Goal: Information Seeking & Learning: Learn about a topic

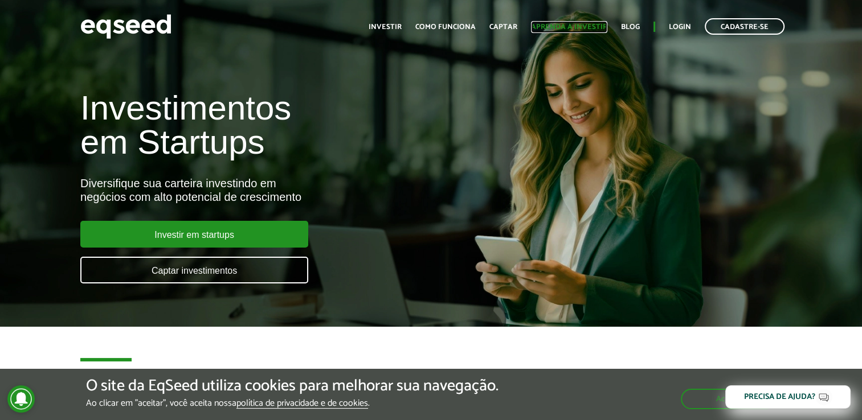
click at [545, 23] on link "Aprenda a investir" at bounding box center [569, 26] width 76 height 7
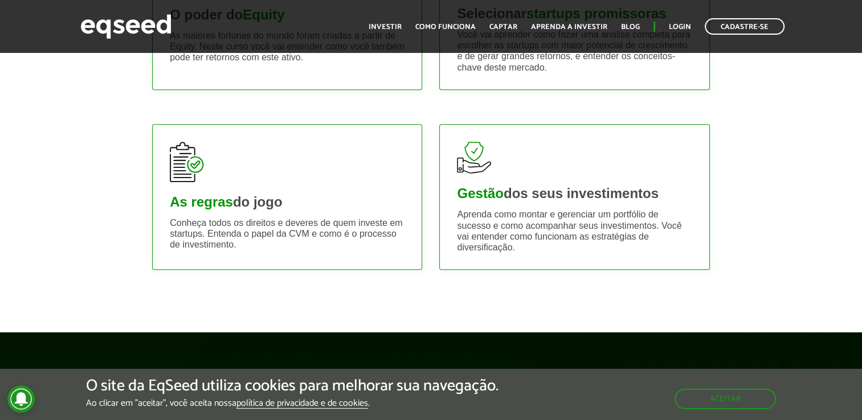
scroll to position [570, 0]
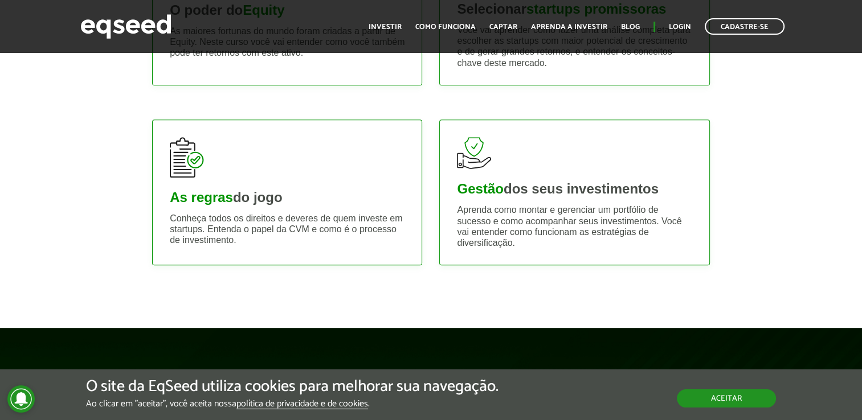
click at [715, 390] on button "Aceitar" at bounding box center [726, 399] width 99 height 18
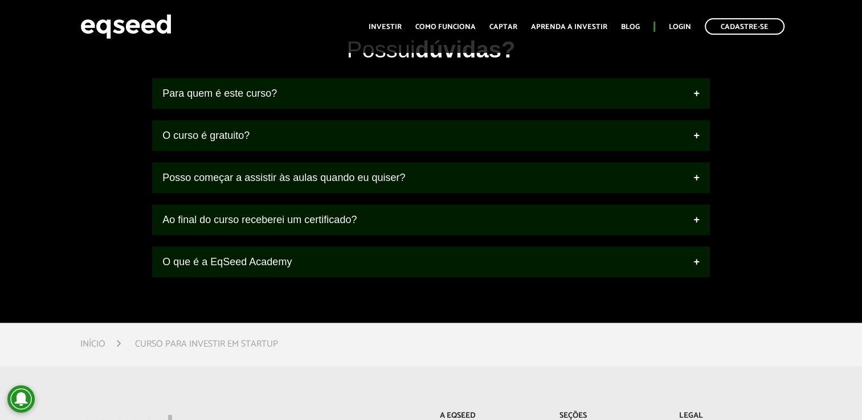
scroll to position [1310, 0]
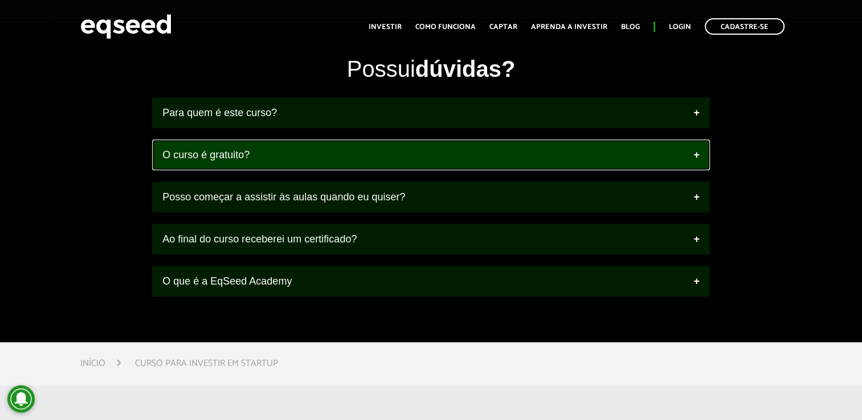
click at [464, 148] on link "O curso é gratuito?" at bounding box center [431, 155] width 558 height 31
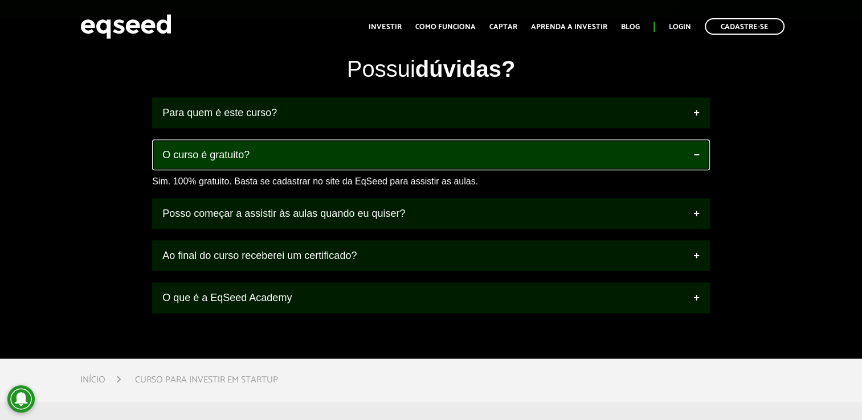
click at [464, 148] on link "O curso é gratuito?" at bounding box center [431, 155] width 558 height 31
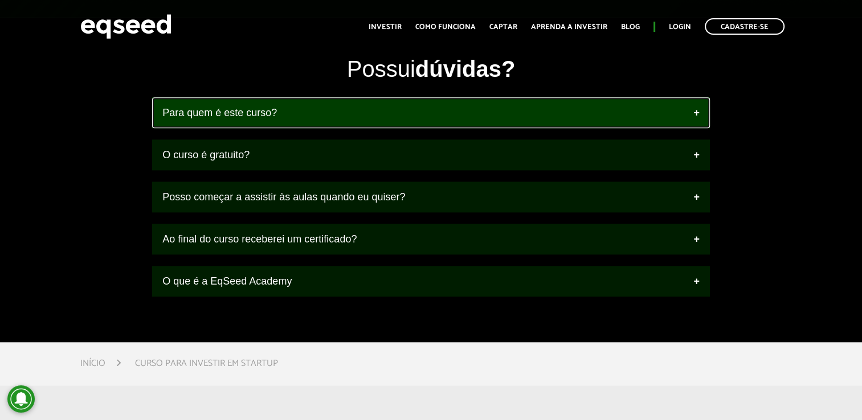
click at [466, 111] on link "Para quem é este curso?" at bounding box center [431, 112] width 558 height 31
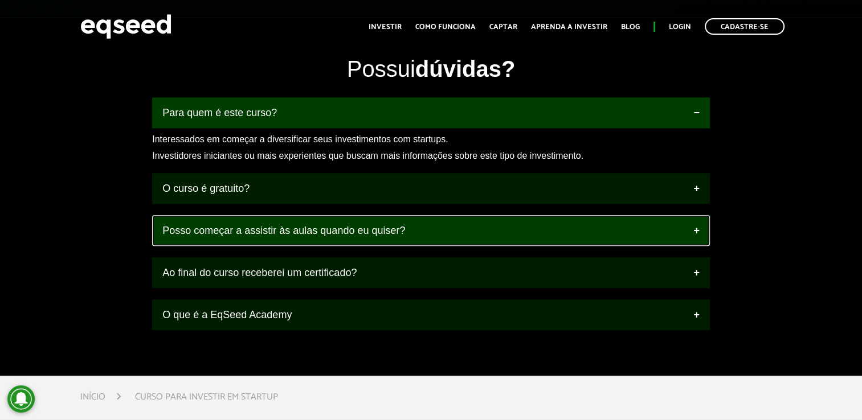
click at [414, 230] on link "Posso começar a assistir às aulas quando eu quiser?" at bounding box center [431, 230] width 558 height 31
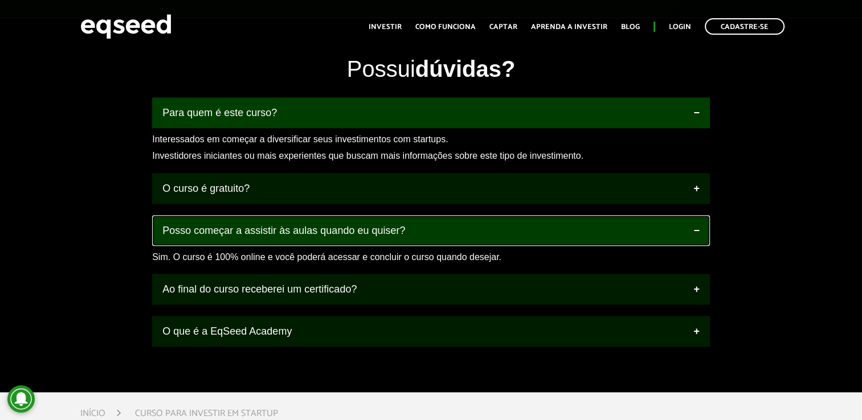
click at [414, 230] on link "Posso começar a assistir às aulas quando eu quiser?" at bounding box center [431, 230] width 558 height 31
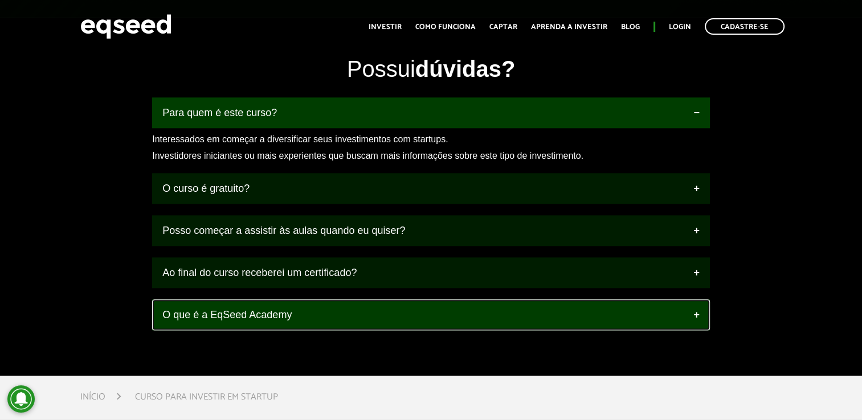
click at [374, 304] on link "O que é a EqSeed Academy" at bounding box center [431, 315] width 558 height 31
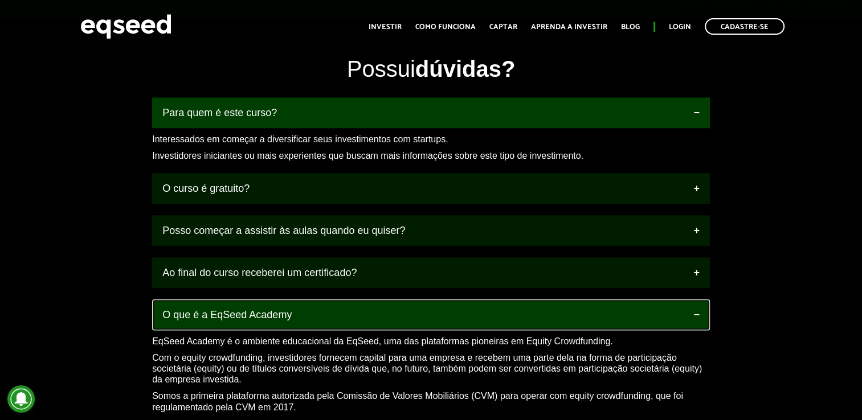
click at [374, 304] on link "O que é a EqSeed Academy" at bounding box center [431, 315] width 558 height 31
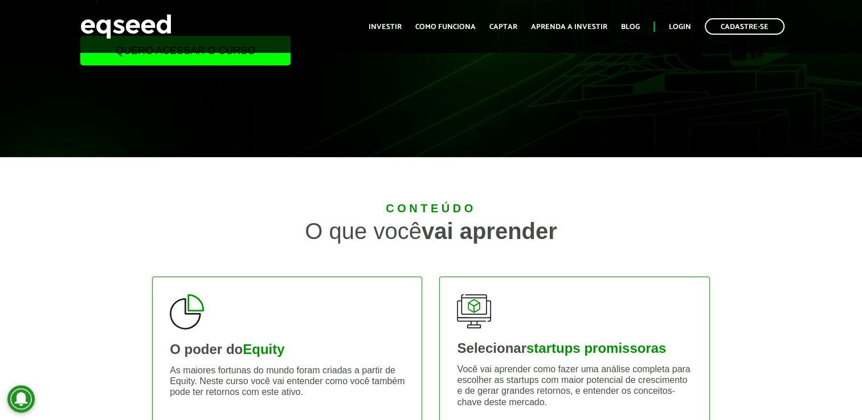
scroll to position [228, 0]
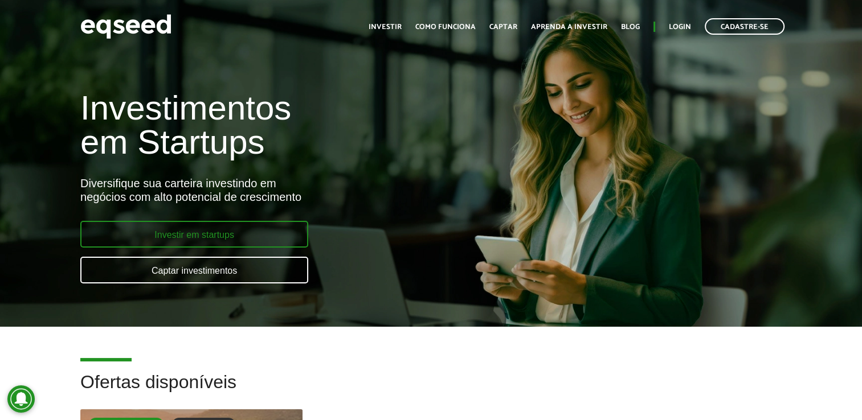
click at [273, 236] on link "Investir em startups" at bounding box center [194, 234] width 228 height 27
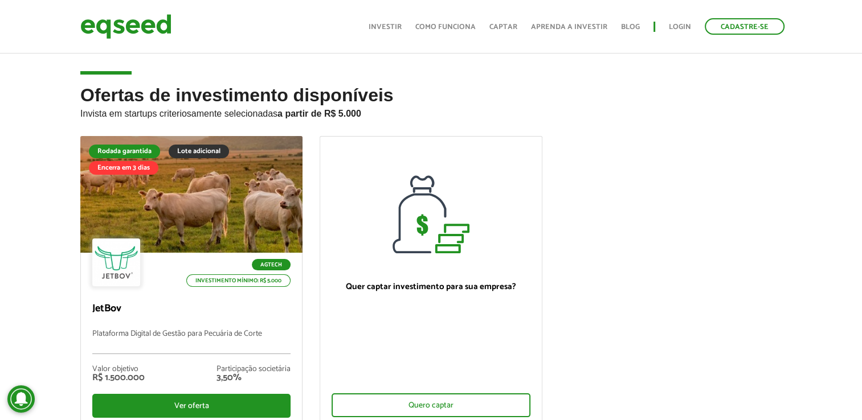
scroll to position [114, 0]
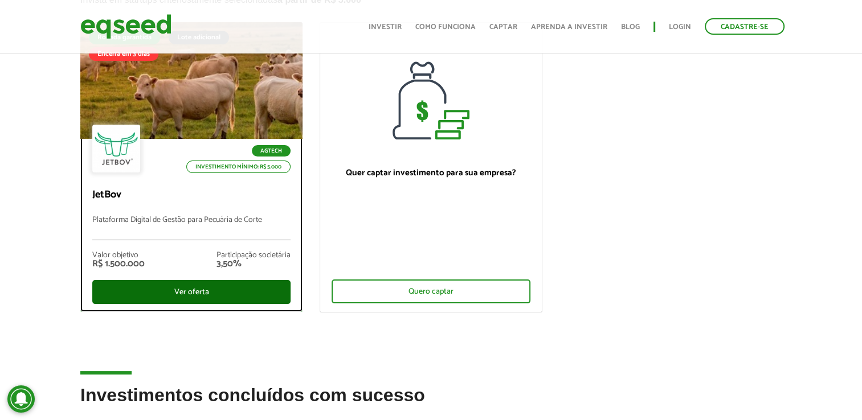
click at [189, 292] on div "Ver oferta" at bounding box center [191, 292] width 198 height 24
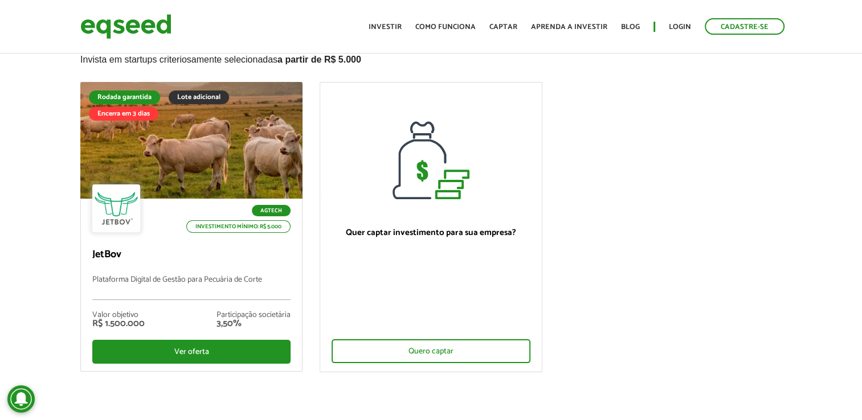
scroll to position [0, 0]
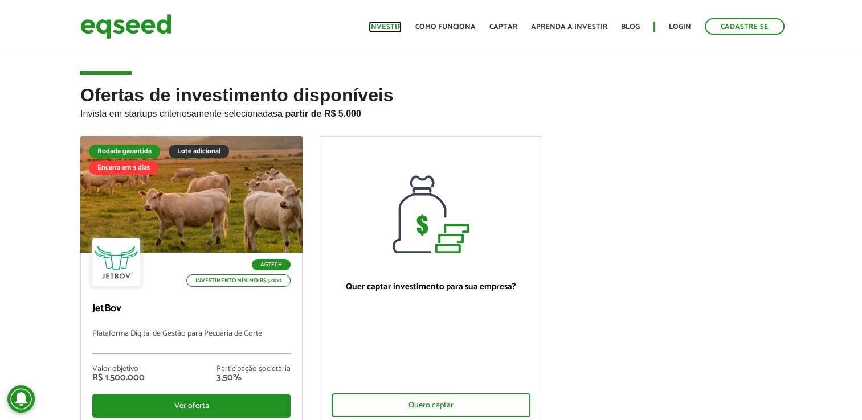
click at [378, 23] on link "Investir" at bounding box center [385, 26] width 33 height 7
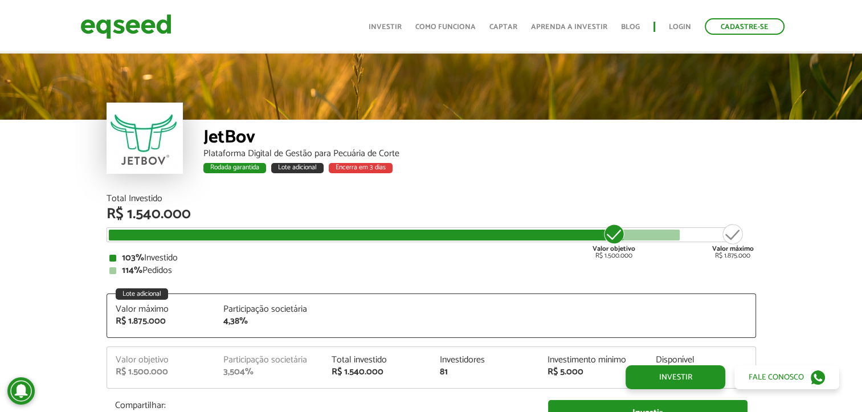
scroll to position [1413, 0]
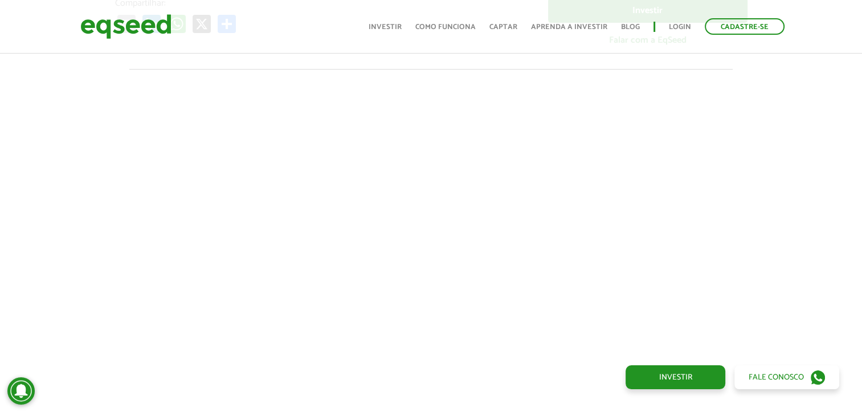
scroll to position [387, 0]
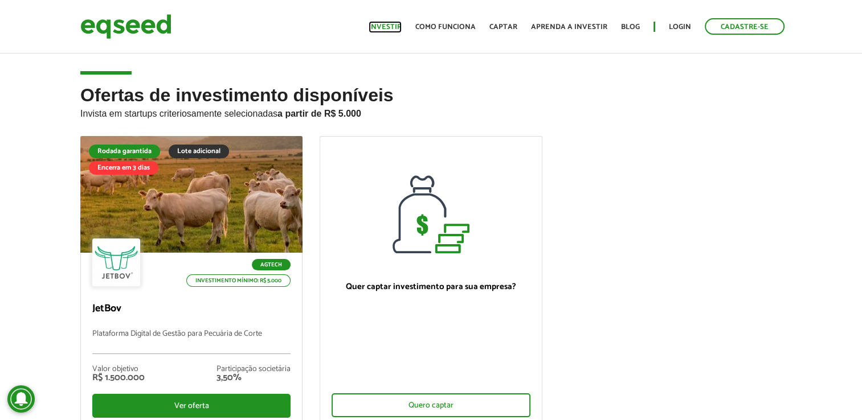
click at [390, 28] on link "Investir" at bounding box center [385, 26] width 33 height 7
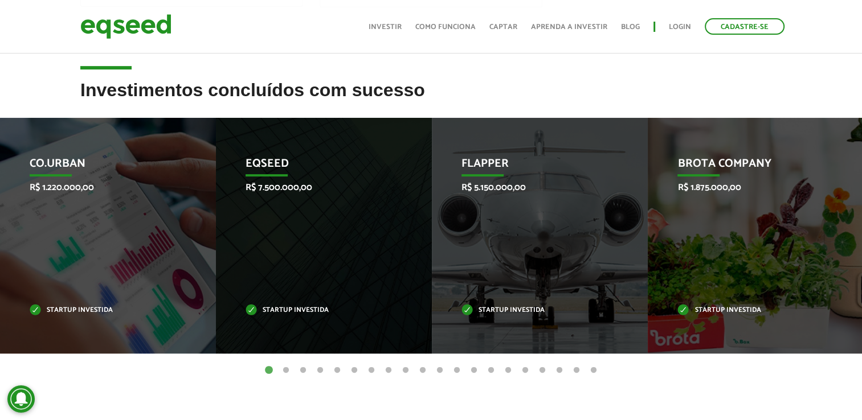
scroll to position [456, 0]
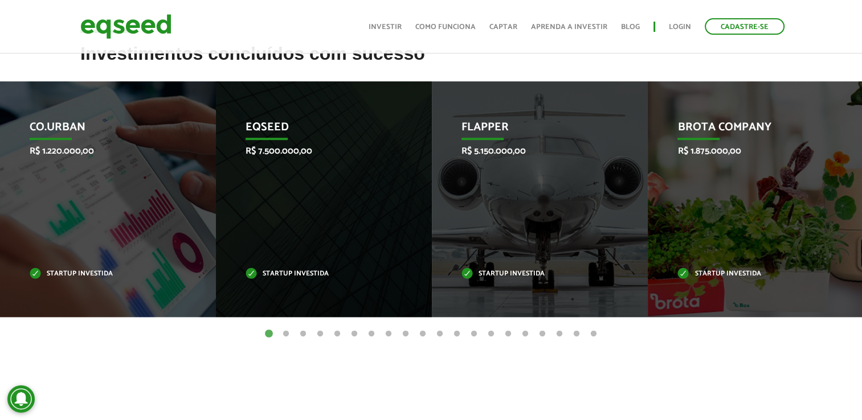
click at [285, 336] on button "2" at bounding box center [285, 334] width 11 height 11
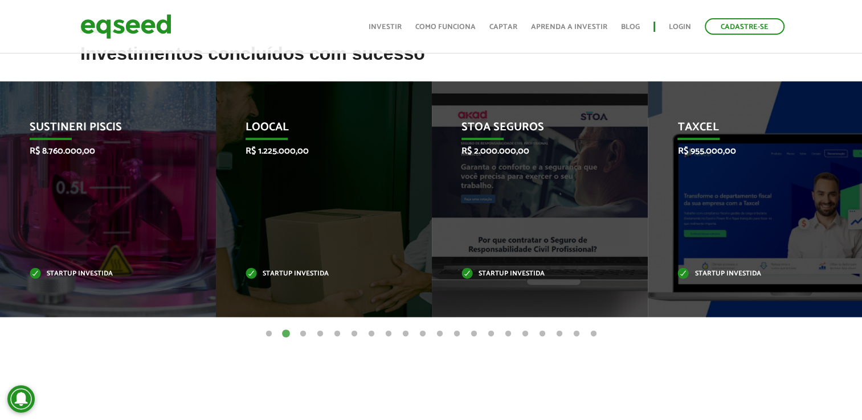
click at [303, 332] on button "3" at bounding box center [302, 334] width 11 height 11
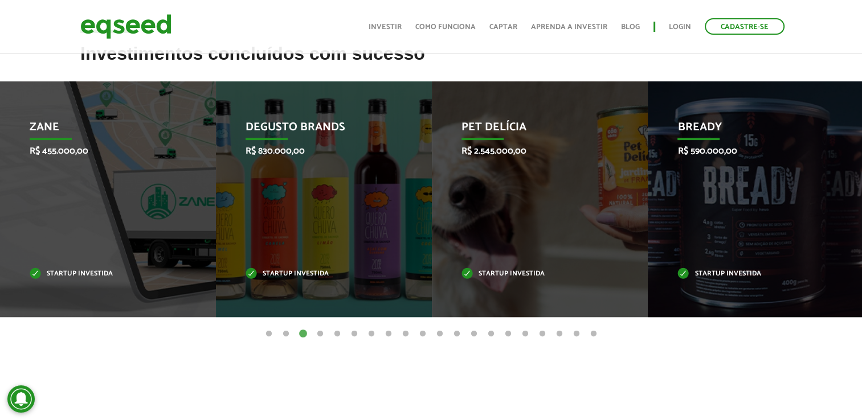
click at [319, 334] on button "4" at bounding box center [320, 334] width 11 height 11
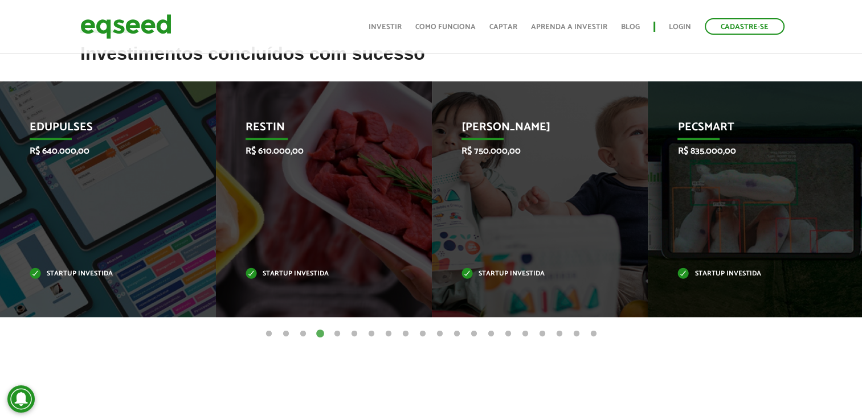
click at [340, 334] on button "5" at bounding box center [337, 334] width 11 height 11
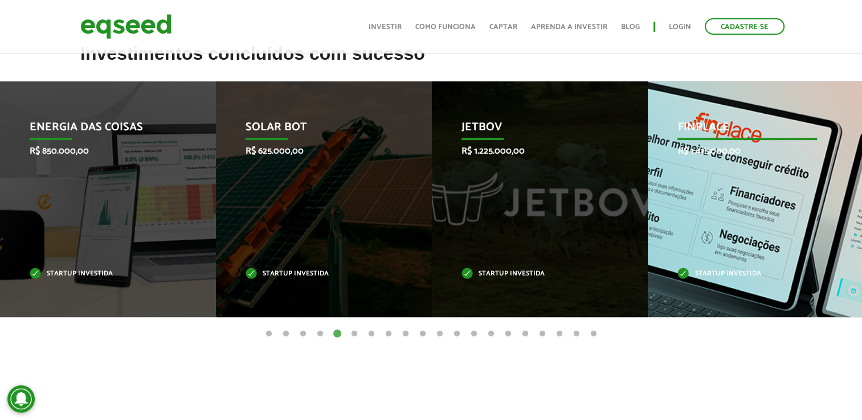
click at [754, 195] on div "Finplace R$ 1.415.000,00 Startup investida" at bounding box center [747, 199] width 199 height 236
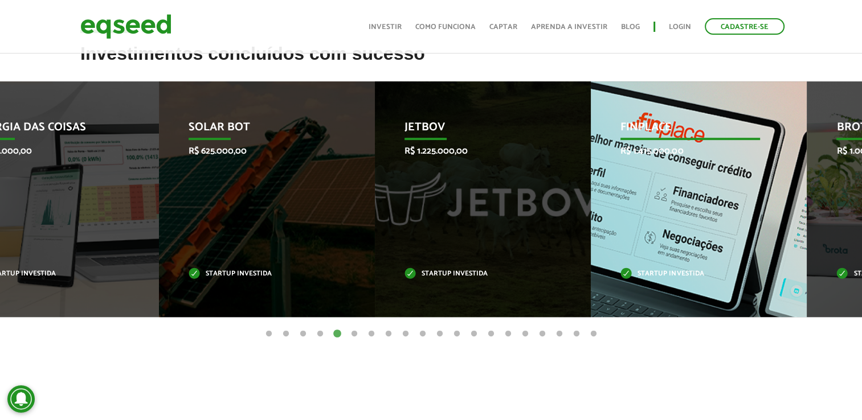
drag, startPoint x: 693, startPoint y: 263, endPoint x: 538, endPoint y: 275, distance: 155.4
click at [591, 276] on div "Finplace R$ 1.415.000,00 Startup investida" at bounding box center [690, 199] width 199 height 236
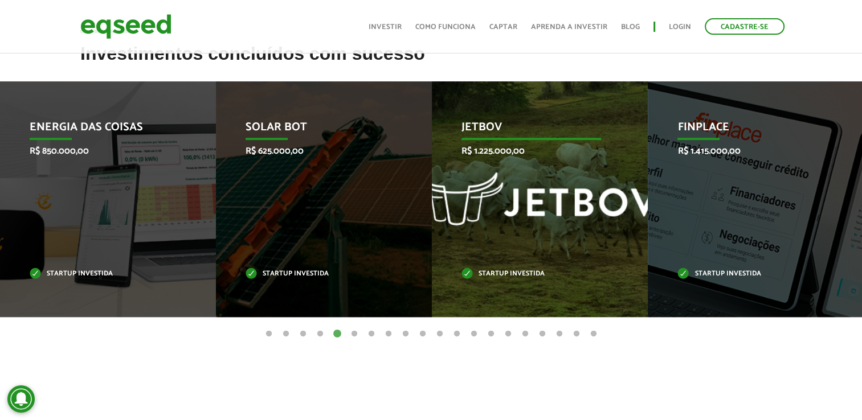
drag, startPoint x: 499, startPoint y: 201, endPoint x: 436, endPoint y: 194, distance: 63.0
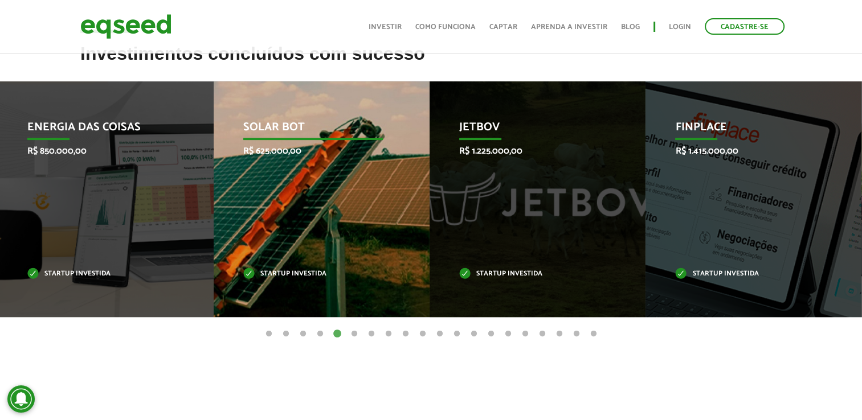
drag, startPoint x: 735, startPoint y: 170, endPoint x: 397, endPoint y: 158, distance: 338.6
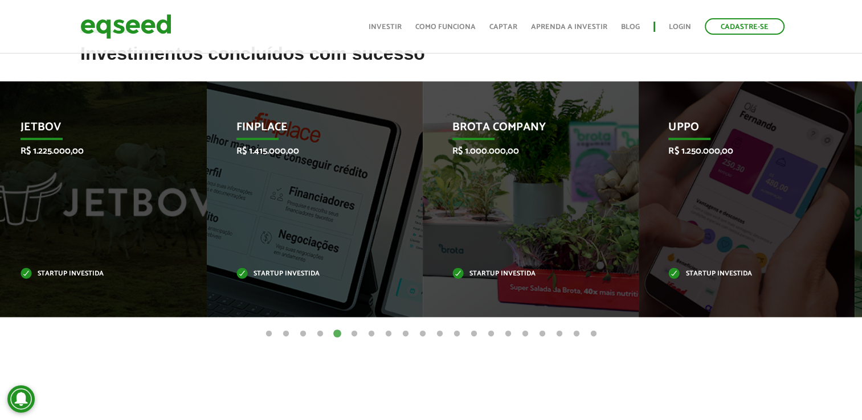
drag, startPoint x: 561, startPoint y: 164, endPoint x: -2, endPoint y: 262, distance: 572.0
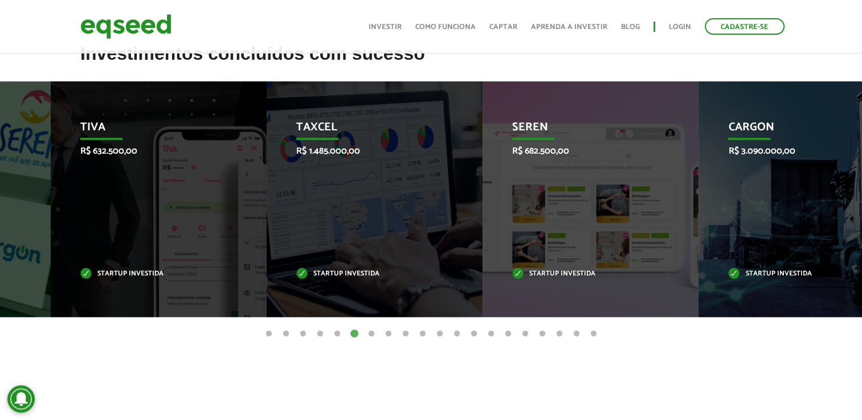
drag, startPoint x: 635, startPoint y: 181, endPoint x: -2, endPoint y: 323, distance: 652.6
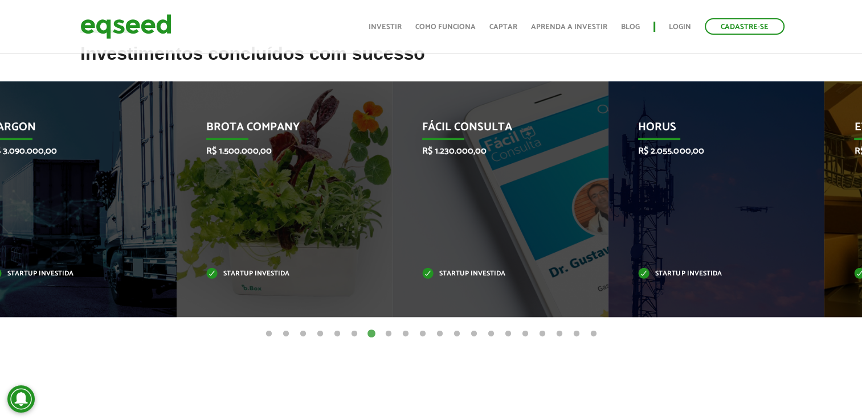
drag, startPoint x: 647, startPoint y: 202, endPoint x: 169, endPoint y: 246, distance: 480.0
click at [170, 245] on li "CargOn R$ 3.090.000,00 Startup investida" at bounding box center [69, 199] width 216 height 236
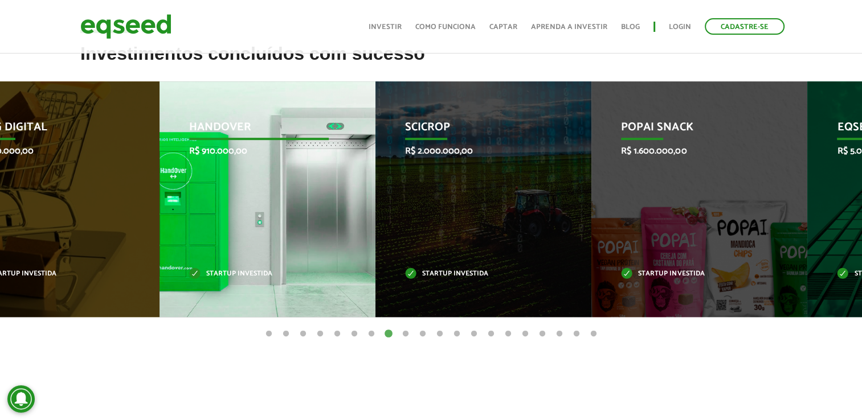
drag, startPoint x: 691, startPoint y: 214, endPoint x: 197, endPoint y: 234, distance: 493.8
click at [197, 234] on div "HandOver R$ 910.000,00 Startup investida" at bounding box center [259, 199] width 199 height 236
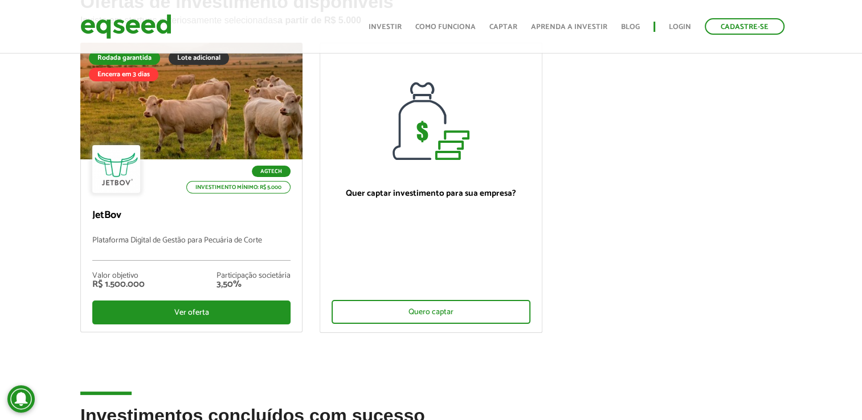
scroll to position [0, 0]
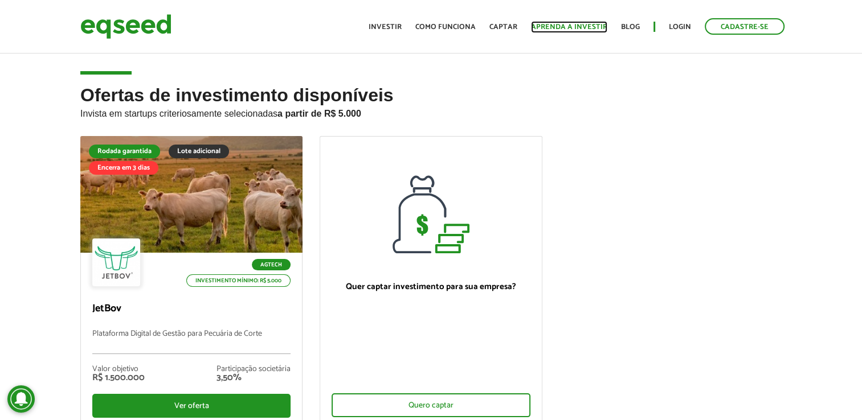
click at [544, 24] on link "Aprenda a investir" at bounding box center [569, 26] width 76 height 7
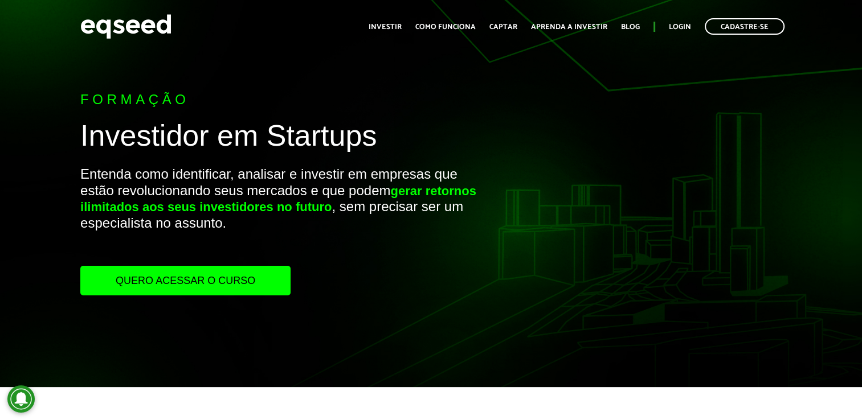
click at [215, 287] on link "Quero acessar o curso" at bounding box center [185, 281] width 210 height 30
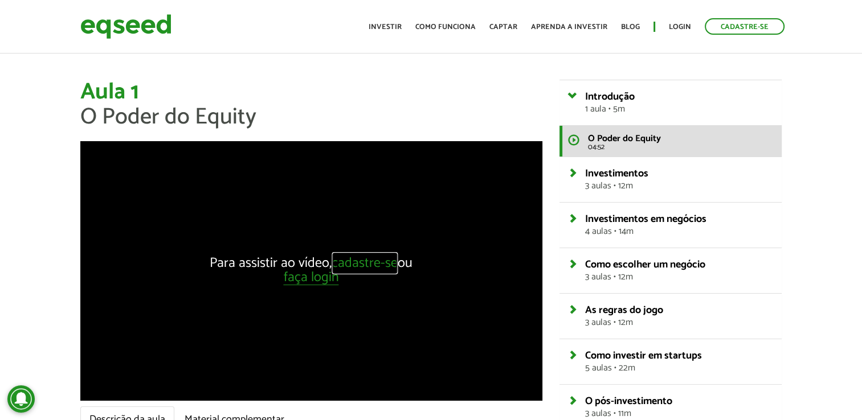
click at [358, 257] on link "cadastre-se" at bounding box center [365, 264] width 66 height 14
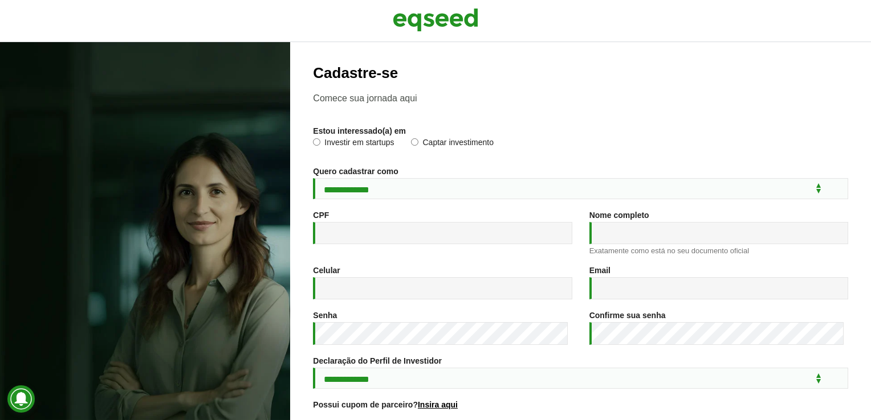
click at [369, 203] on div "**********" at bounding box center [580, 303] width 535 height 477
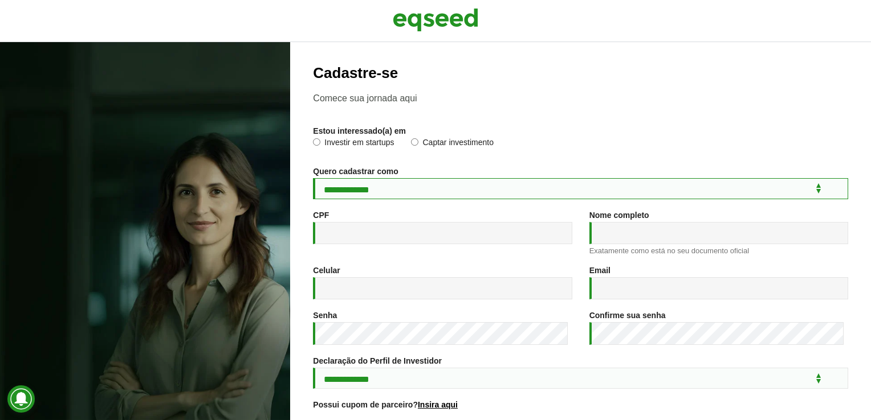
click at [369, 199] on select "**********" at bounding box center [580, 188] width 535 height 21
select select "***"
click at [313, 178] on select "**********" at bounding box center [580, 188] width 535 height 21
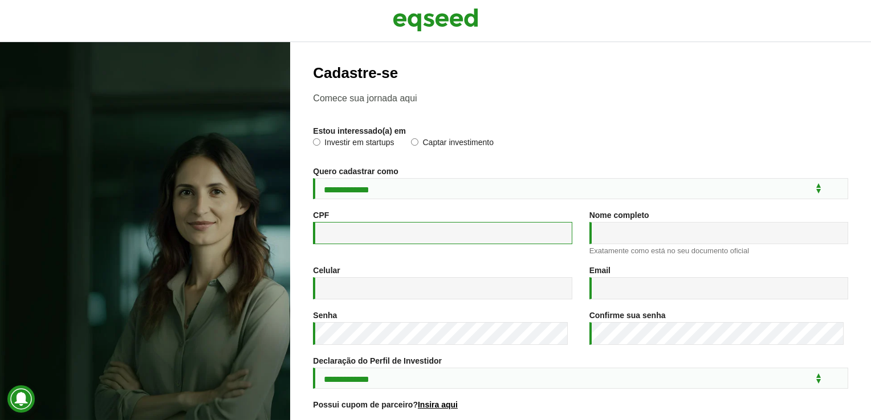
click at [360, 228] on input "CPF *" at bounding box center [442, 233] width 259 height 22
type input "**********"
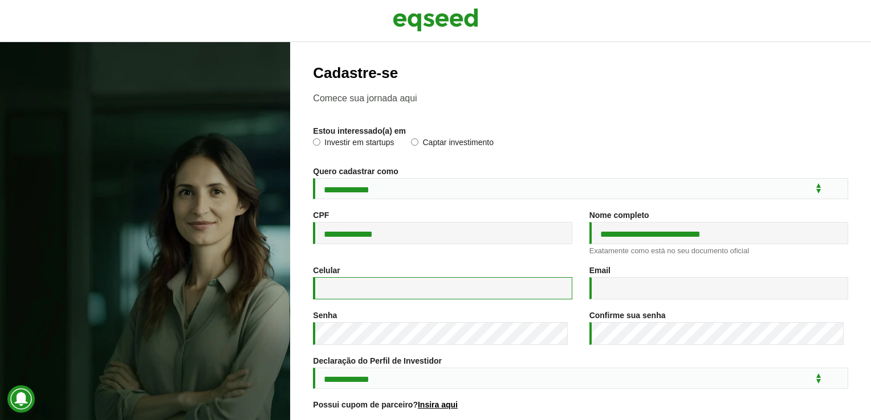
type input "**********"
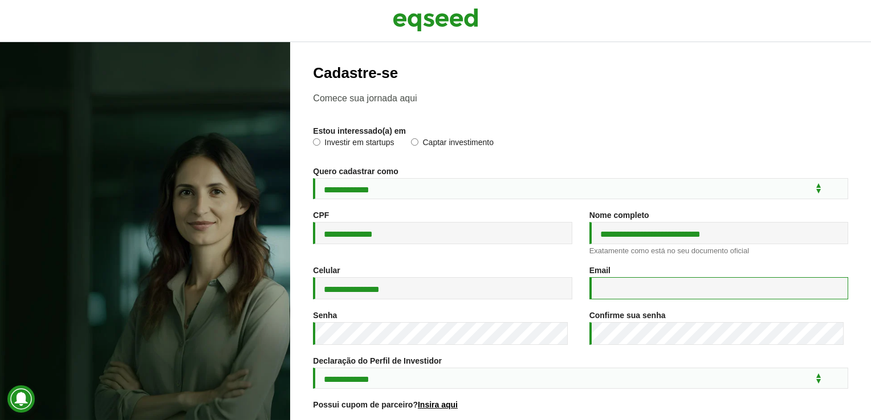
type input "**********"
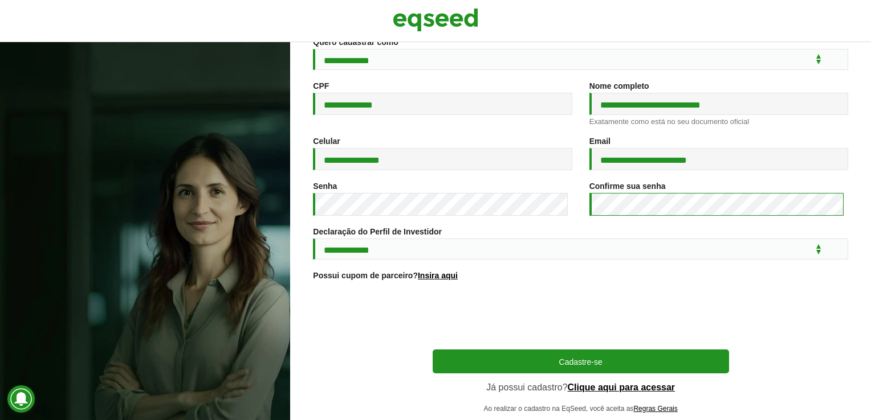
scroll to position [164, 0]
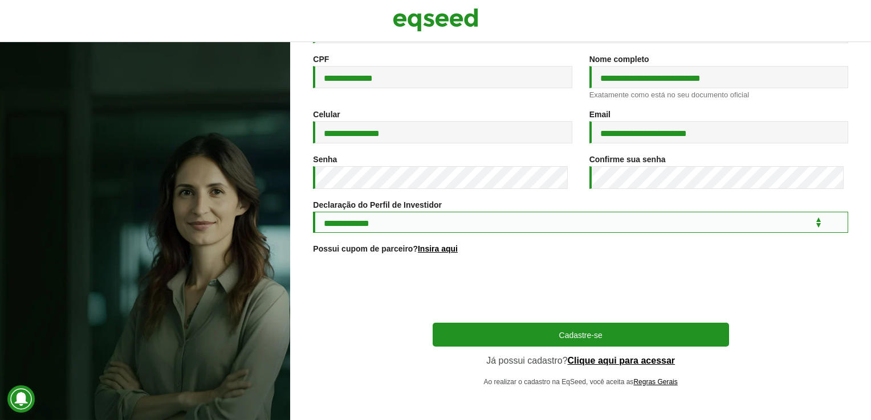
click at [561, 218] on select "**********" at bounding box center [580, 222] width 535 height 21
select select "***"
click at [313, 212] on select "**********" at bounding box center [580, 222] width 535 height 21
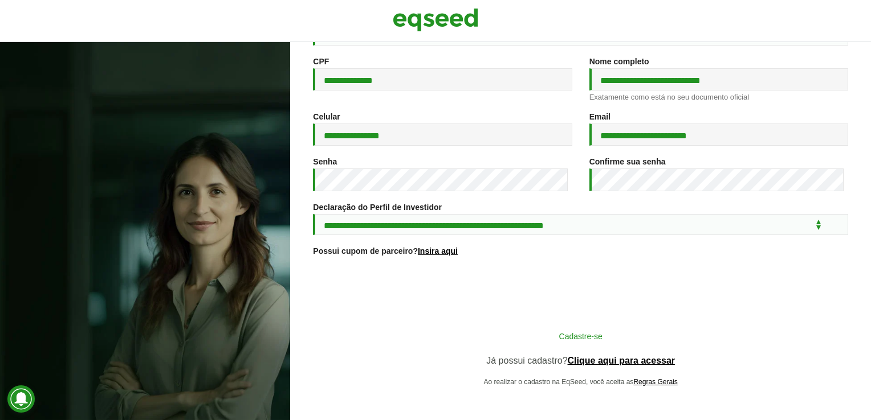
click at [531, 338] on button "Cadastre-se" at bounding box center [580, 336] width 296 height 22
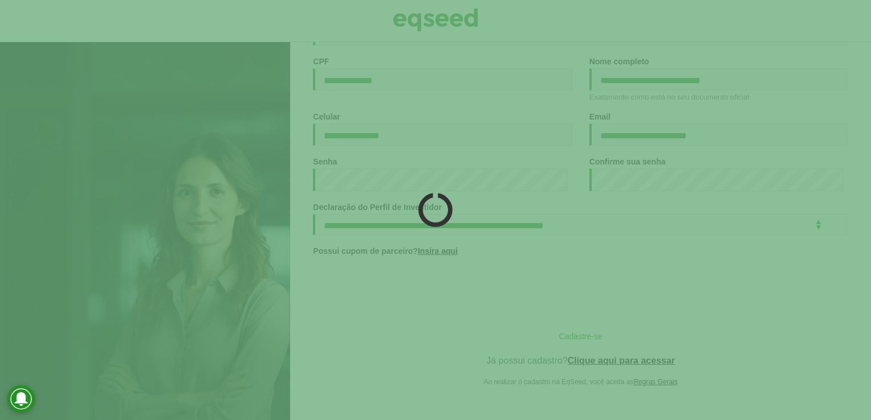
scroll to position [162, 0]
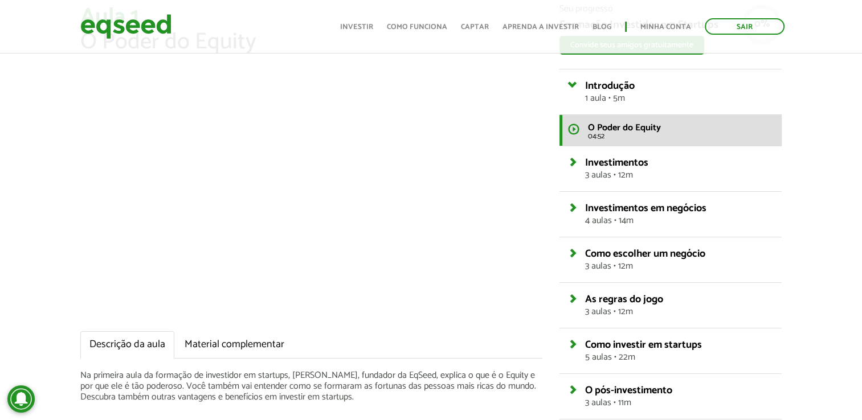
scroll to position [57, 0]
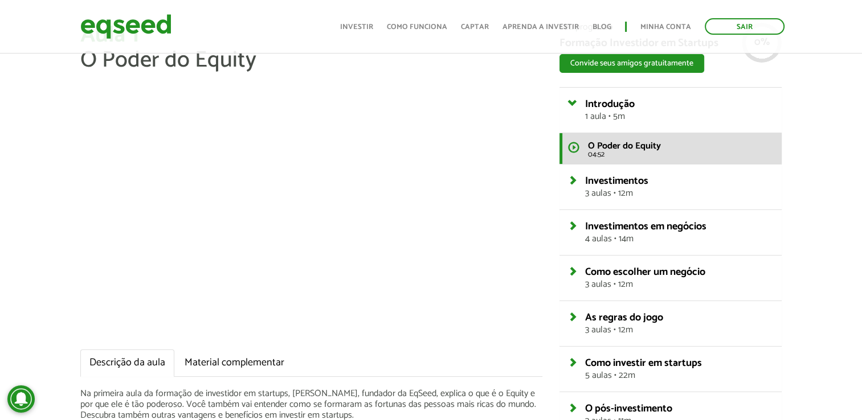
click at [804, 196] on div "Aula 1 O Poder do Equity Descrição da aula Material complementar Na primeira au…" at bounding box center [431, 288] width 862 height 530
click at [845, 319] on div "Aula 1 O Poder do Equity Descrição da aula Material complementar Na primeira au…" at bounding box center [431, 288] width 862 height 530
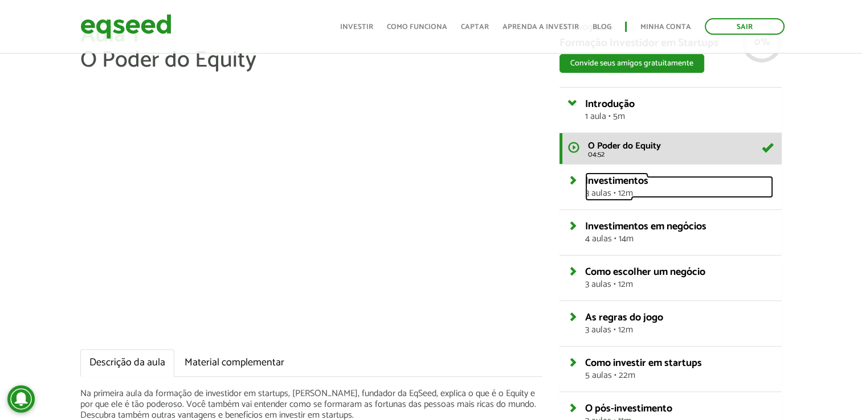
click at [649, 193] on span "3 aulas • 12m" at bounding box center [679, 193] width 188 height 9
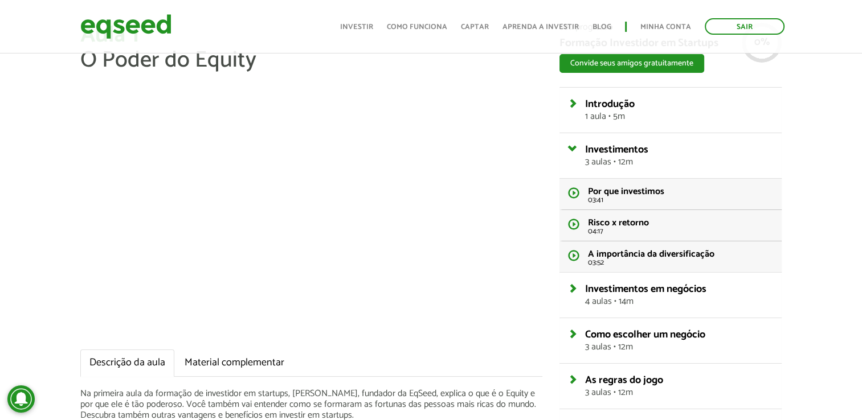
click at [828, 135] on div "Aula 1 O Poder do Equity Descrição da aula Material complementar Na primeira au…" at bounding box center [431, 319] width 862 height 593
click at [636, 154] on span "Investimentos" at bounding box center [616, 149] width 63 height 17
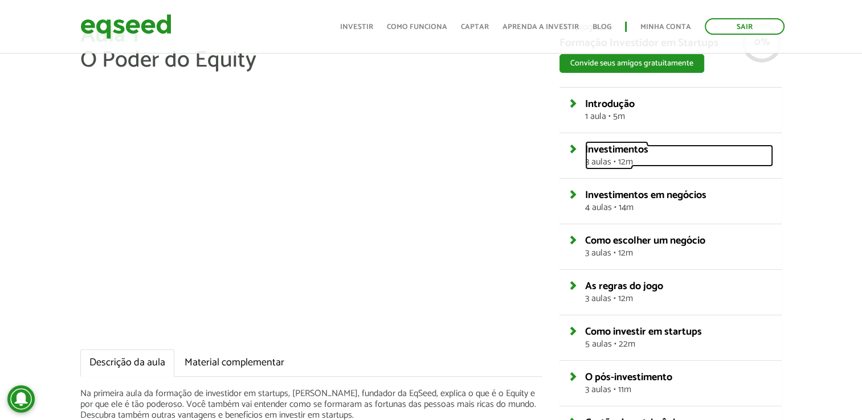
click at [625, 158] on span "3 aulas • 12m" at bounding box center [679, 162] width 188 height 9
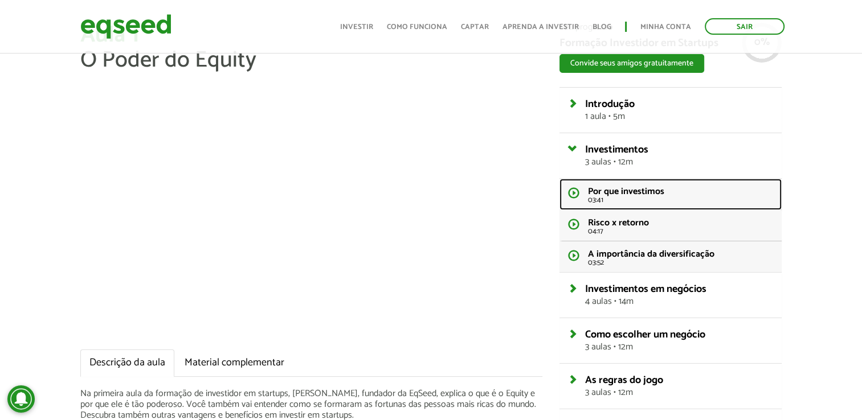
click at [629, 206] on link "Por que investimos 03:41" at bounding box center [671, 194] width 222 height 31
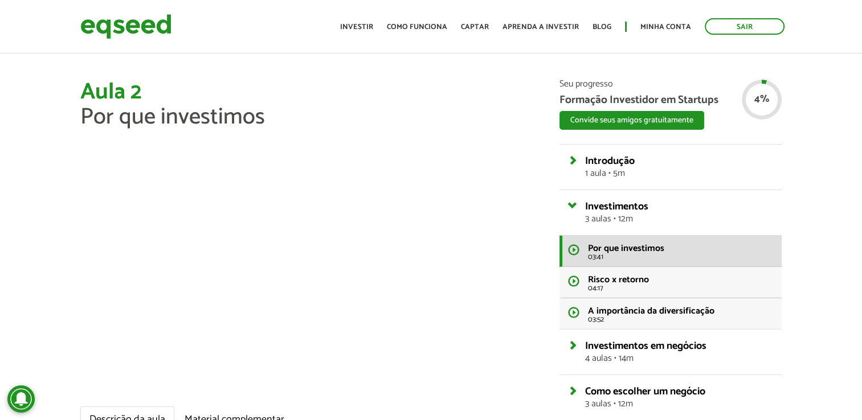
click at [531, 120] on h1 "Aula 2 Por que investimos" at bounding box center [311, 105] width 462 height 50
click at [525, 108] on h1 "Aula 2 Por que investimos" at bounding box center [311, 105] width 462 height 50
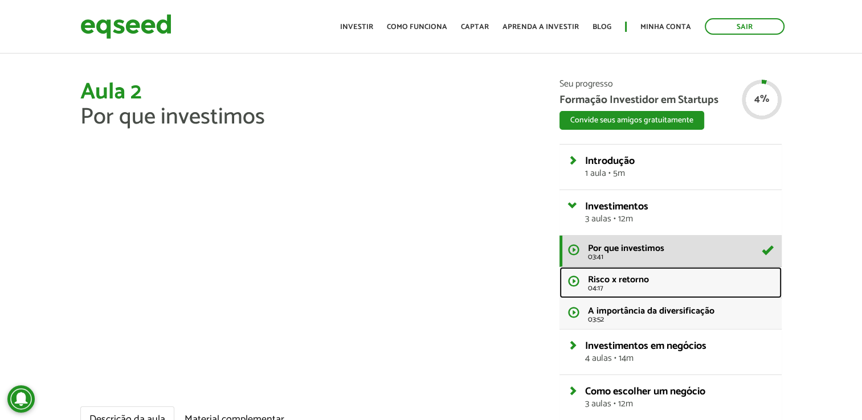
click at [577, 280] on link "Risco x retorno 04:17" at bounding box center [671, 282] width 222 height 31
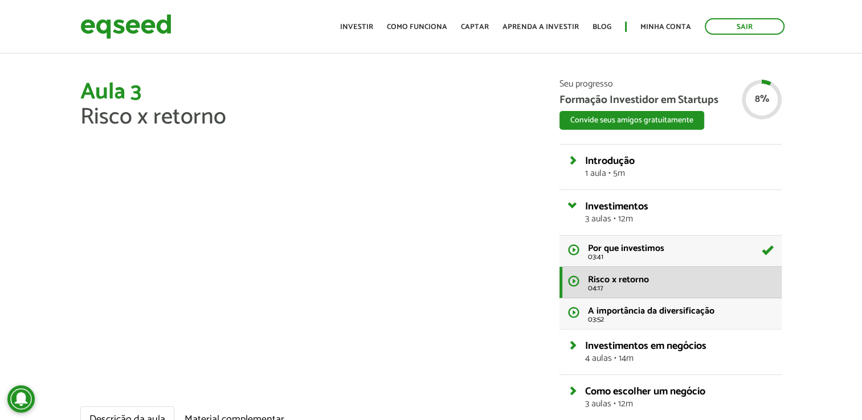
click at [522, 104] on h1 "Aula 3 Risco x retorno" at bounding box center [311, 105] width 462 height 50
click at [818, 170] on div "Aula 3 Risco x retorno Descrição da aula Material complementar A relação de ris…" at bounding box center [431, 376] width 862 height 593
click at [454, 87] on h1 "Aula 3 Risco x retorno" at bounding box center [311, 105] width 462 height 50
click at [603, 316] on span "03:52" at bounding box center [680, 319] width 185 height 7
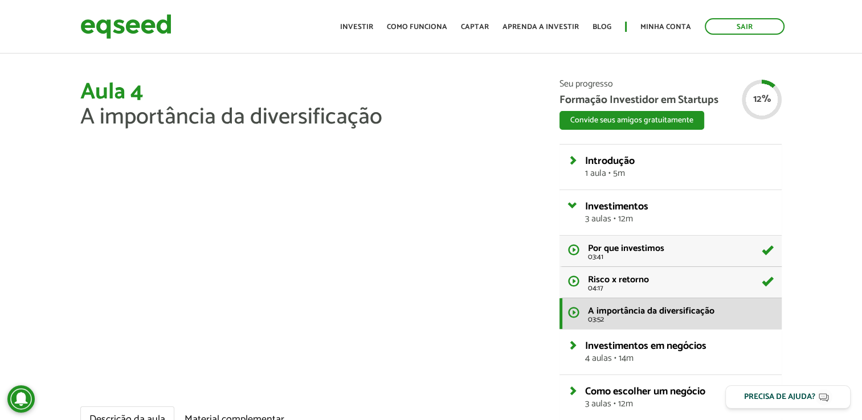
click at [403, 87] on h1 "Aula 4 A importância da diversificação" at bounding box center [311, 105] width 462 height 50
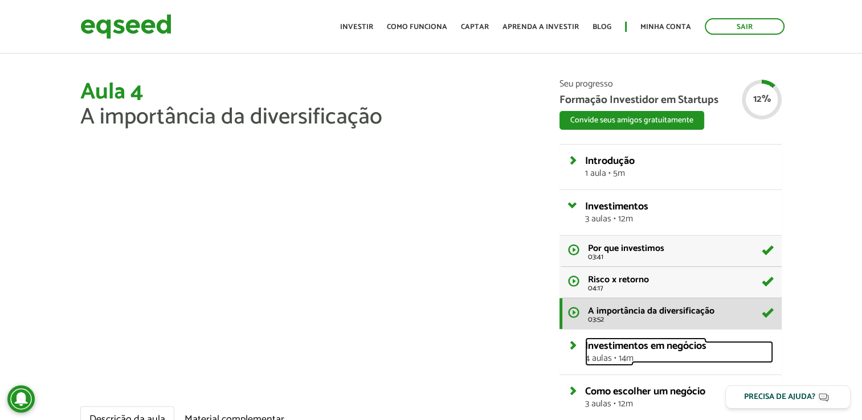
click at [673, 350] on span "Investimentos em negócios" at bounding box center [645, 346] width 121 height 17
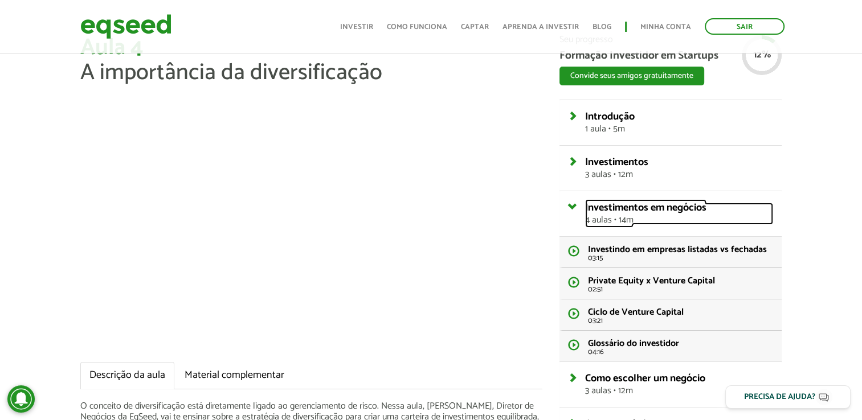
scroll to position [57, 0]
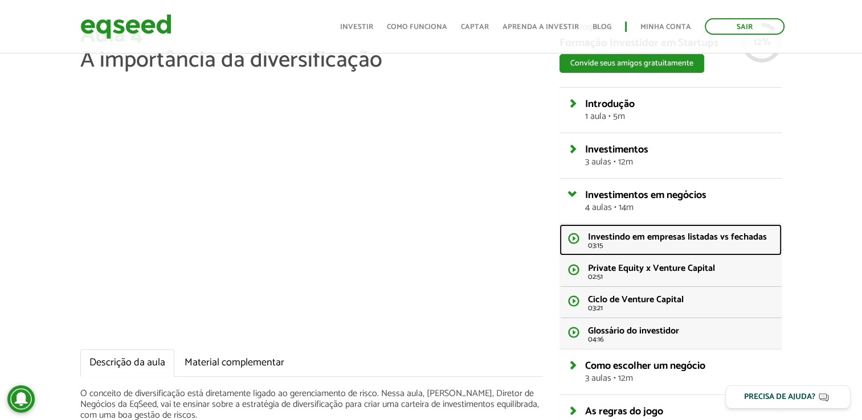
click at [666, 232] on span "Investindo em empresas listadas vs fechadas" at bounding box center [677, 237] width 179 height 15
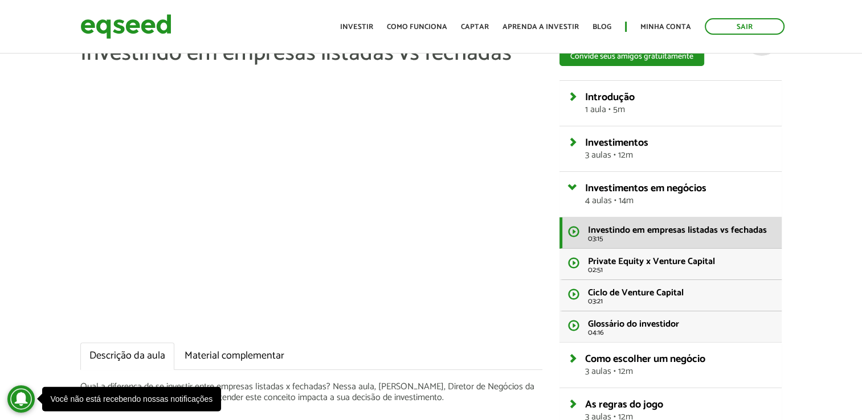
scroll to position [114, 0]
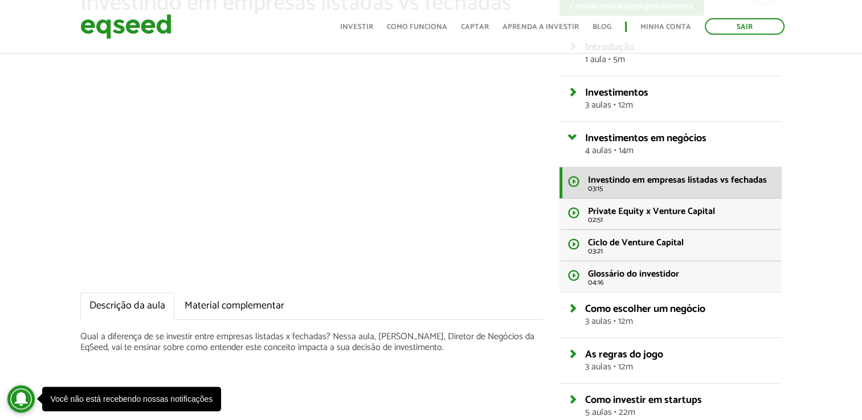
click at [830, 166] on div "Aula 5 Investindo em empresas listadas vs fechadas Descrição da aula Material c…" at bounding box center [431, 278] width 862 height 624
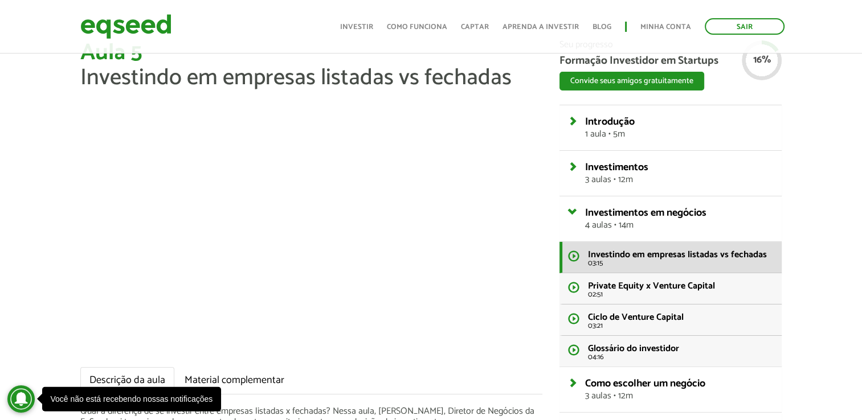
scroll to position [57, 0]
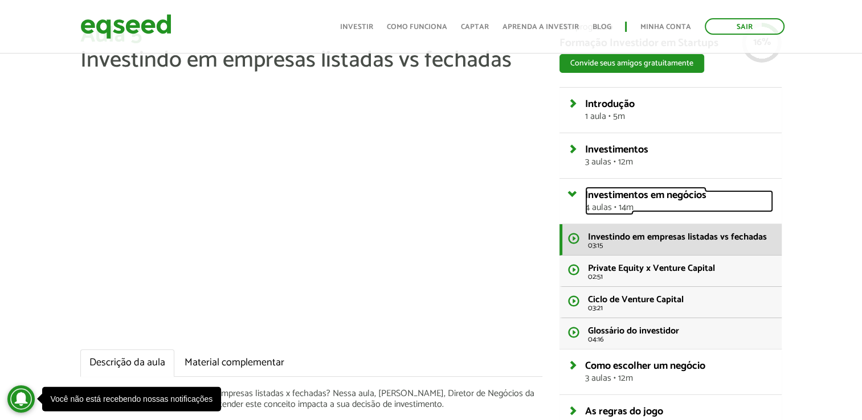
click at [642, 197] on span "Investimentos em negócios" at bounding box center [645, 195] width 121 height 17
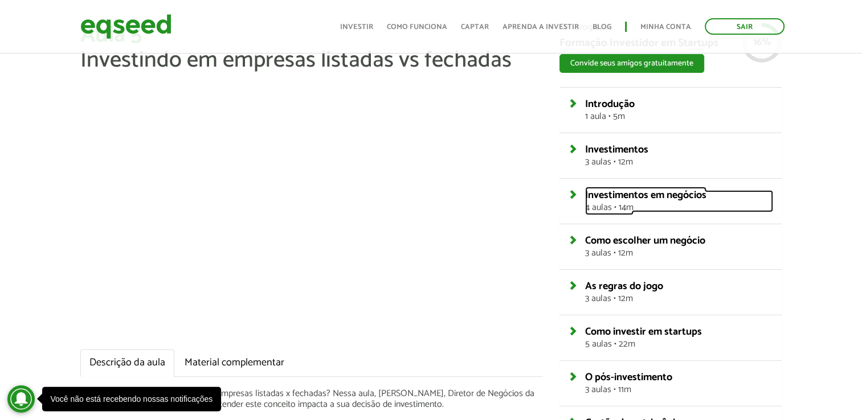
click at [642, 197] on span "Investimentos em negócios" at bounding box center [645, 195] width 121 height 17
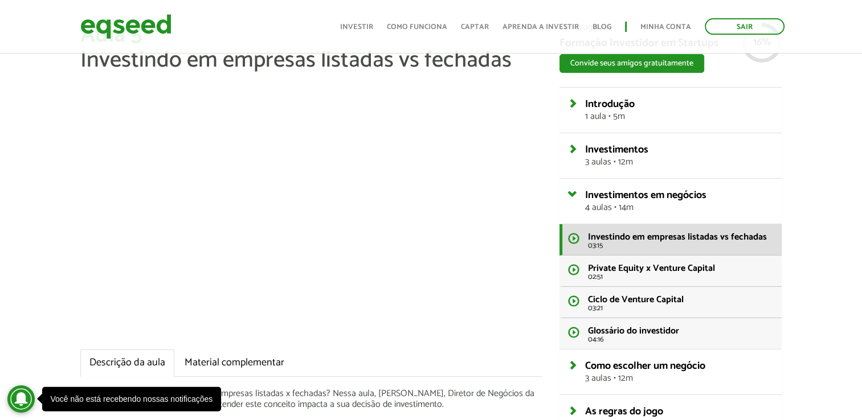
click at [810, 122] on div "Aula 5 Investindo em empresas listadas vs fechadas Descrição da aula Material c…" at bounding box center [431, 335] width 862 height 624
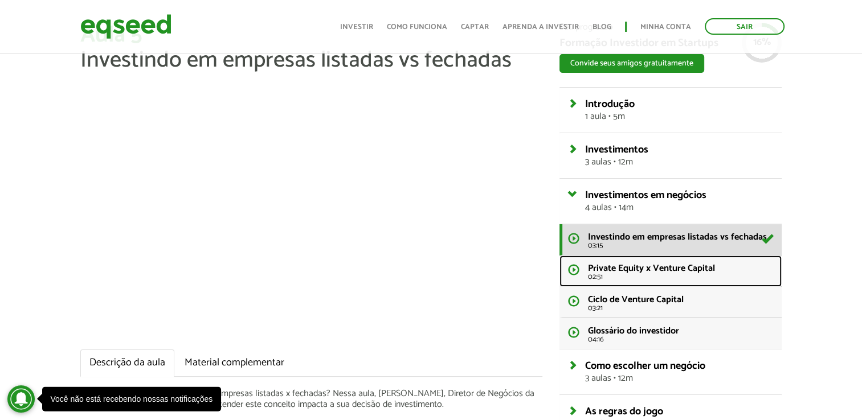
click at [683, 270] on span "Private Equity x Venture Capital" at bounding box center [651, 268] width 127 height 15
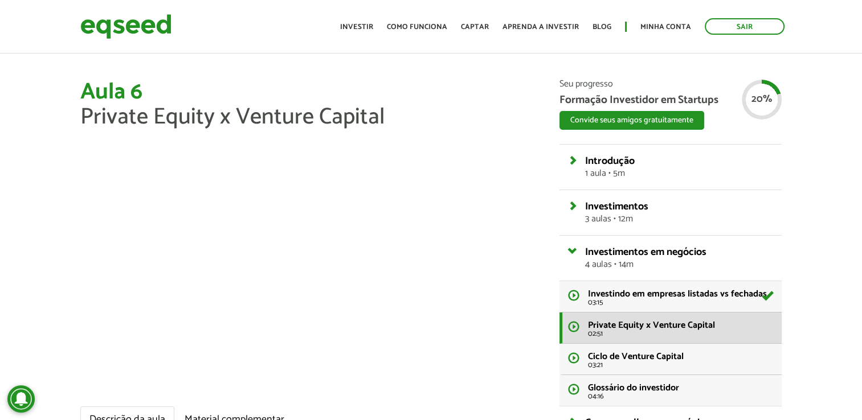
click at [843, 113] on div "Aula 6 Private Equity x Venture Capital Descrição da aula Material complementar…" at bounding box center [431, 392] width 862 height 624
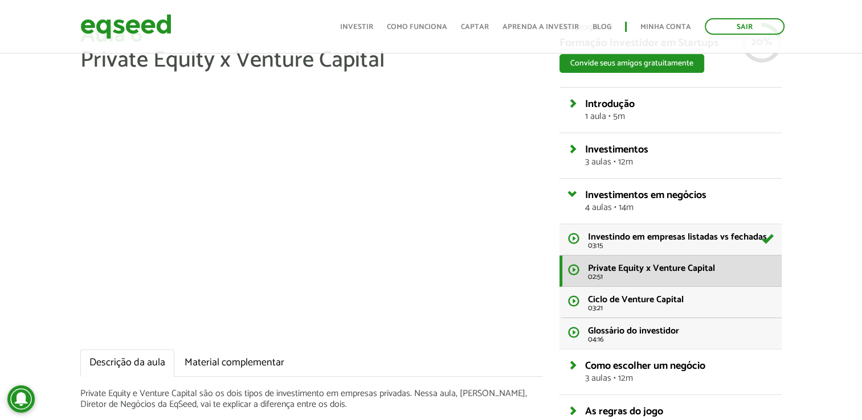
click at [833, 87] on div "Aula 6 Private Equity x Venture Capital Descrição da aula Material complementar…" at bounding box center [431, 335] width 862 height 624
click at [832, 75] on div "Aula 6 Private Equity x Venture Capital Descrição da aula Material complementar…" at bounding box center [431, 335] width 862 height 624
click at [650, 306] on span "Ciclo de Venture Capital" at bounding box center [636, 299] width 96 height 15
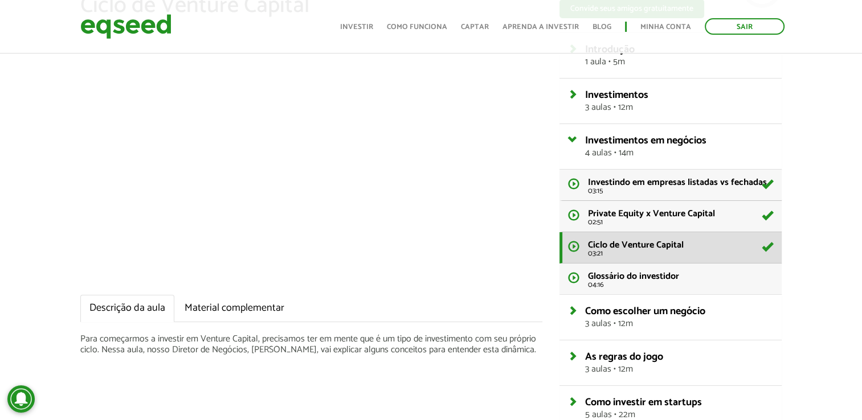
scroll to position [114, 0]
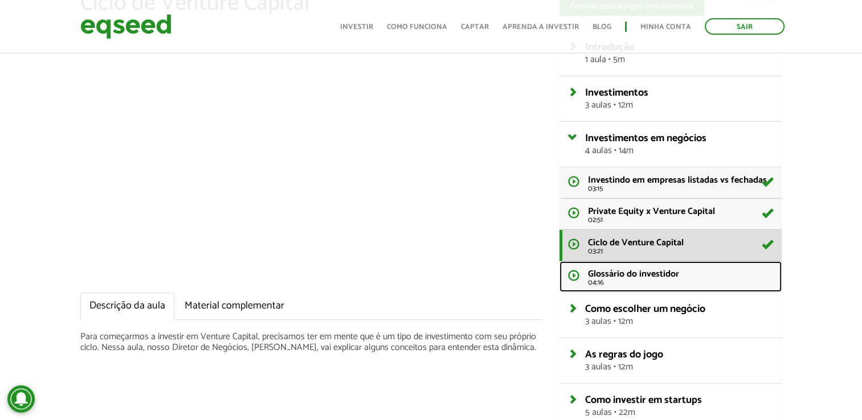
click at [659, 273] on span "Glossário do investidor" at bounding box center [633, 274] width 91 height 15
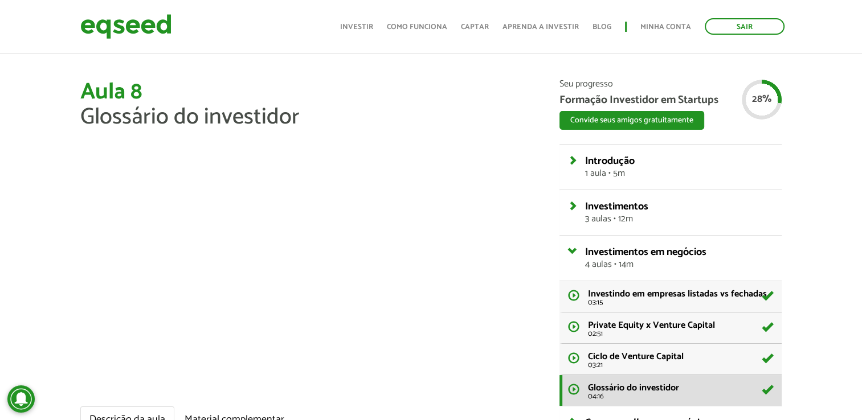
scroll to position [171, 0]
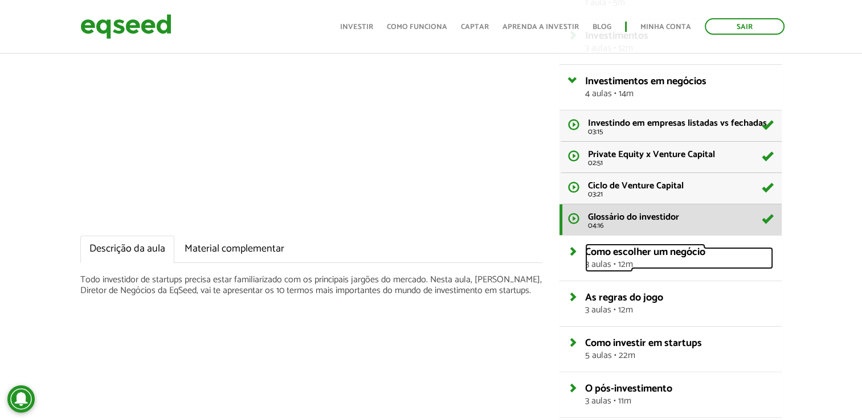
click at [695, 263] on span "3 aulas • 12m" at bounding box center [679, 264] width 188 height 9
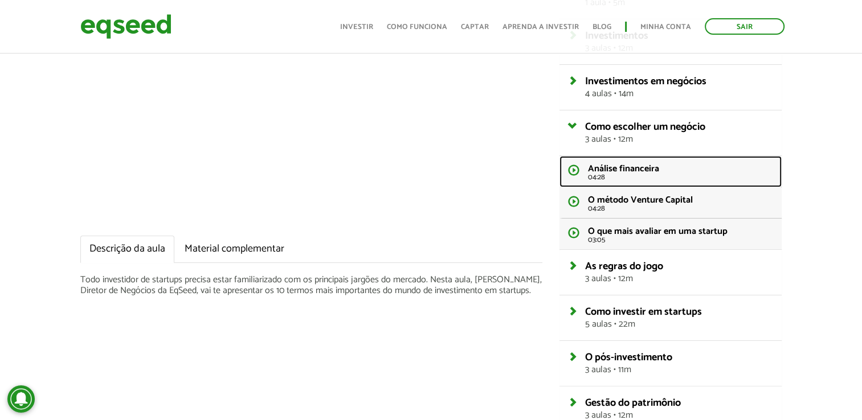
click at [663, 167] on li "Análise financeira 04:28" at bounding box center [680, 173] width 185 height 17
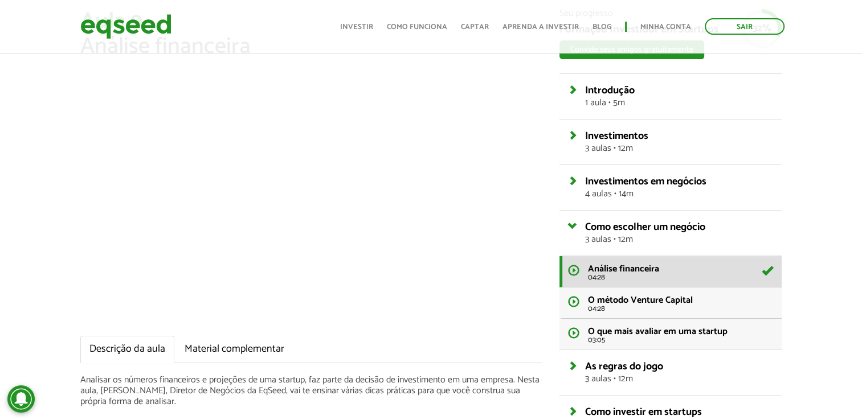
scroll to position [89, 0]
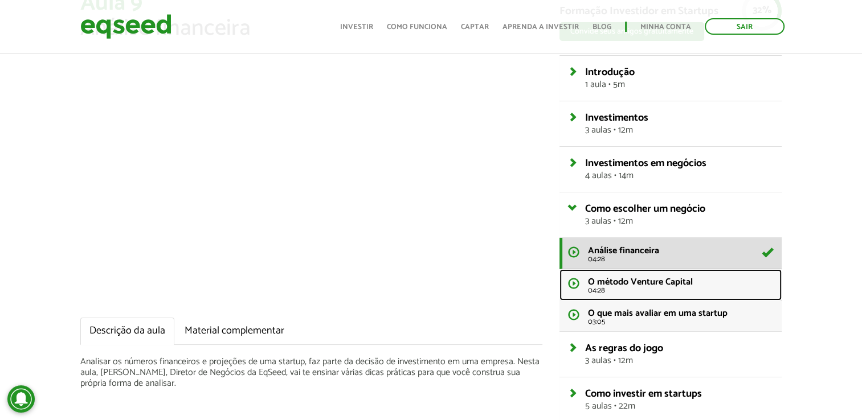
click at [675, 283] on span "O método Venture Capital" at bounding box center [640, 282] width 105 height 15
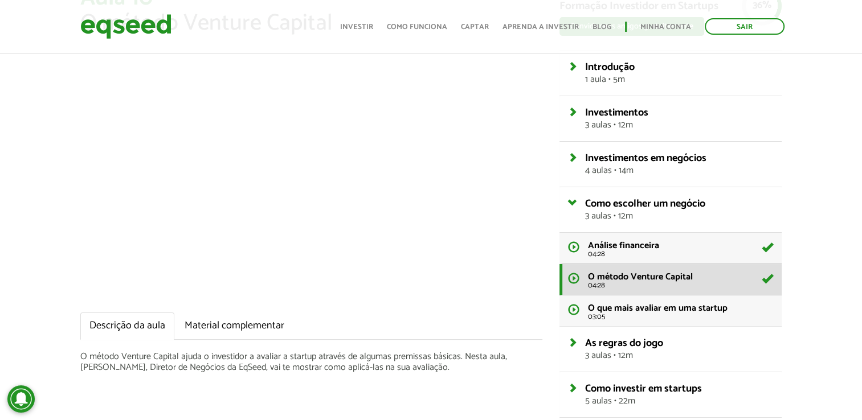
scroll to position [114, 0]
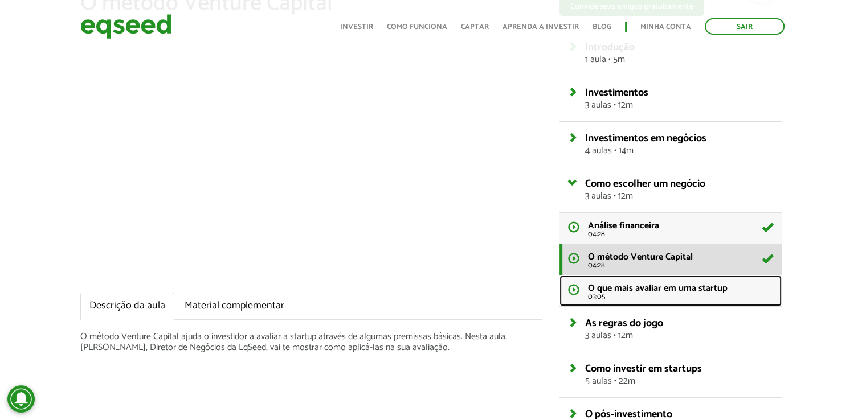
click at [720, 293] on span "O que mais avaliar em uma startup" at bounding box center [658, 288] width 140 height 15
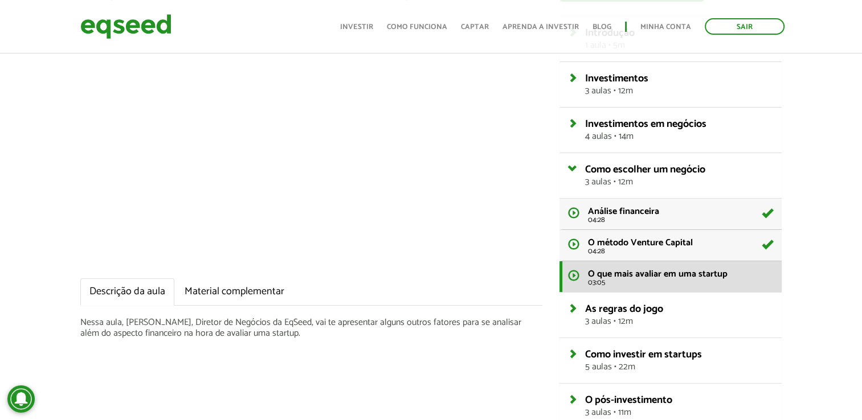
scroll to position [57, 0]
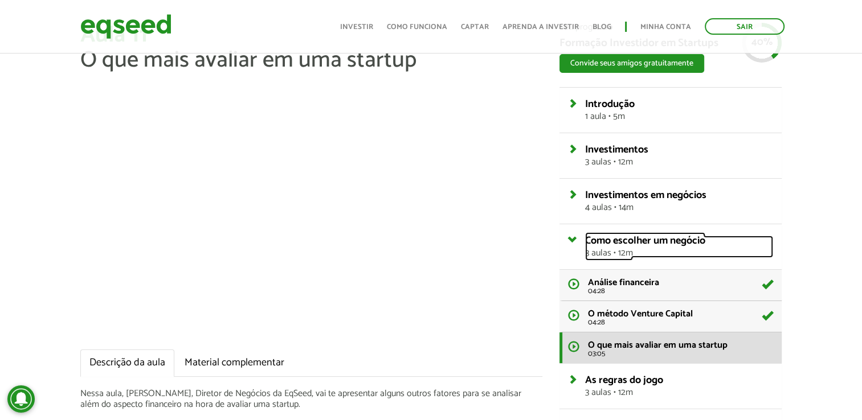
click at [679, 239] on span "Como escolher um negócio" at bounding box center [645, 240] width 120 height 17
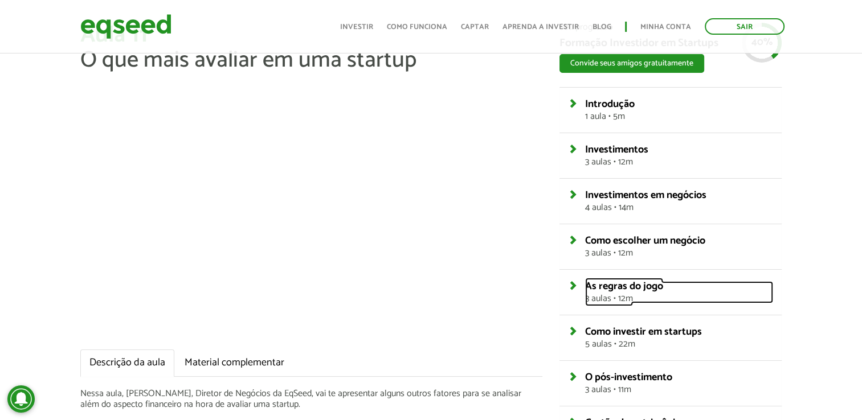
click at [640, 286] on span "As regras do jogo" at bounding box center [624, 286] width 78 height 17
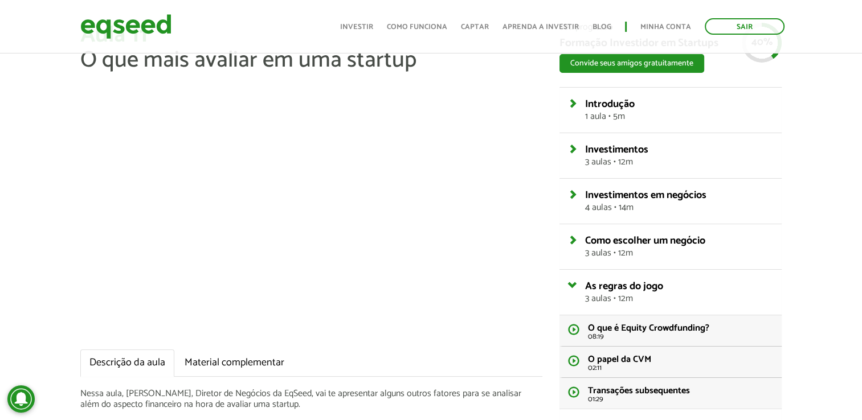
click at [556, 117] on div "Seu progresso Formação Investidor em Startups Convide seus amigos gratuitamente…" at bounding box center [670, 319] width 239 height 593
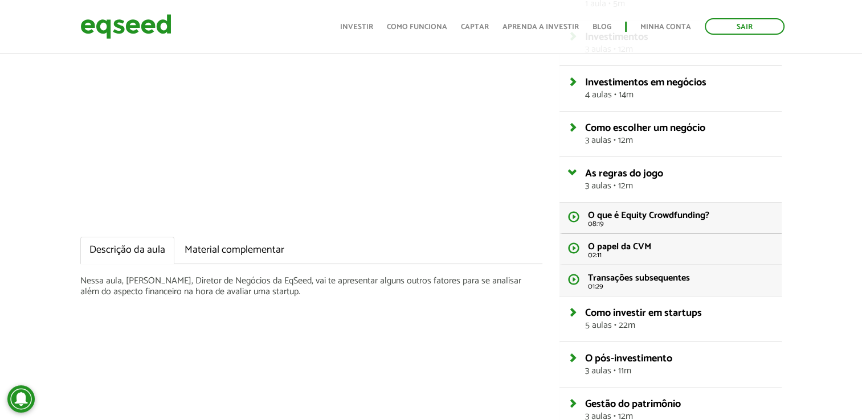
scroll to position [171, 0]
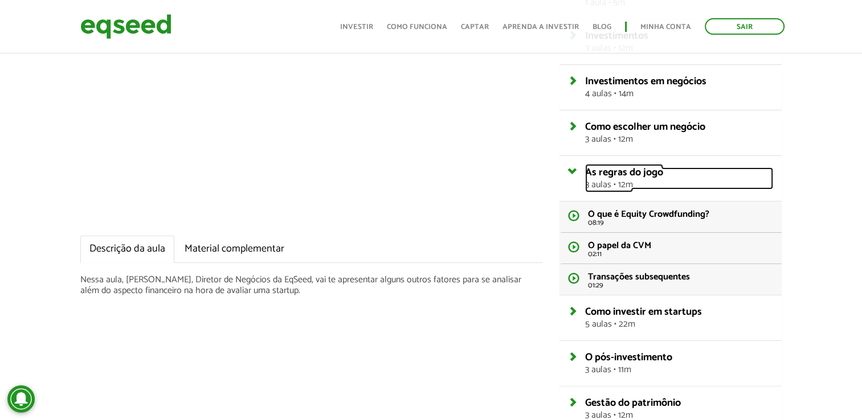
click at [673, 176] on link "As regras do jogo 3 aulas • 12m" at bounding box center [679, 179] width 188 height 22
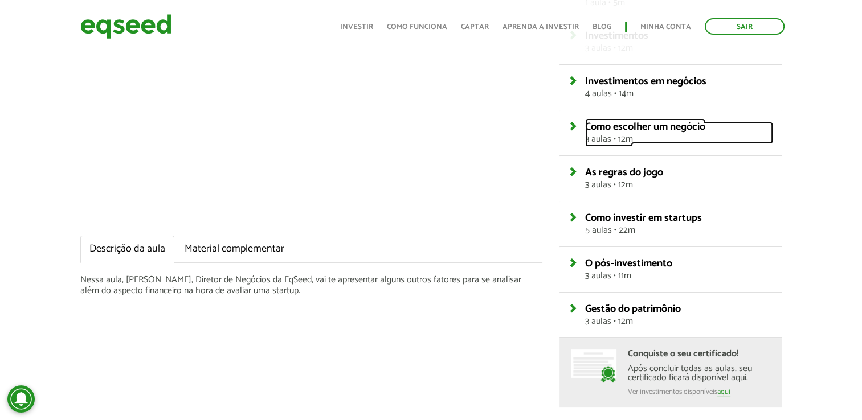
click at [691, 130] on span "Como escolher um negócio" at bounding box center [645, 127] width 120 height 17
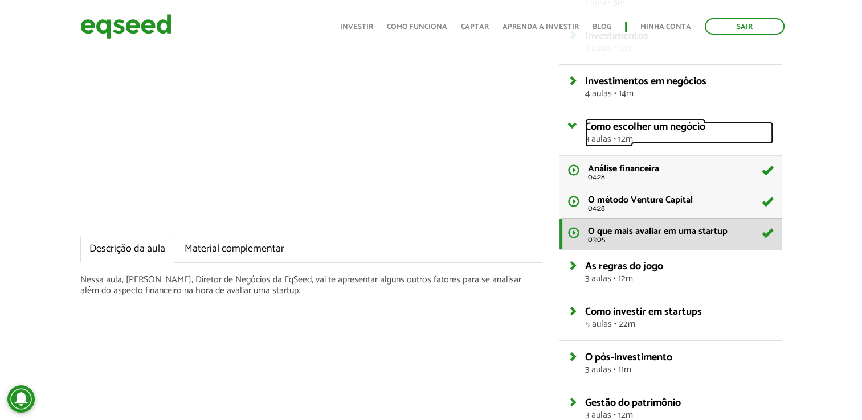
click at [691, 130] on span "Como escolher um negócio" at bounding box center [645, 127] width 120 height 17
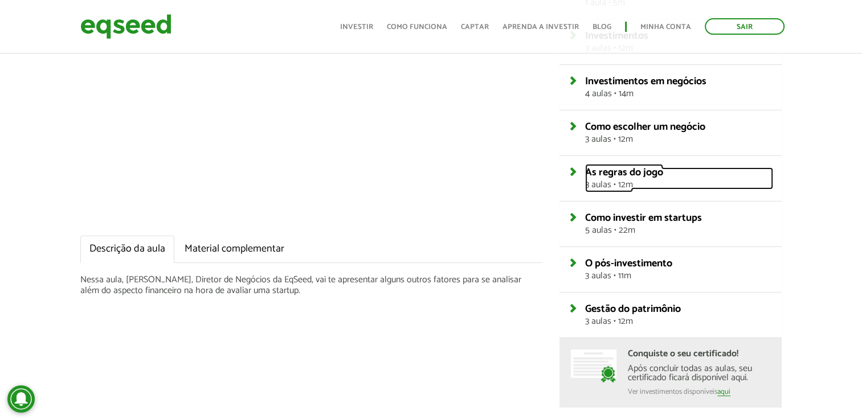
click at [655, 186] on span "3 aulas • 12m" at bounding box center [679, 185] width 188 height 9
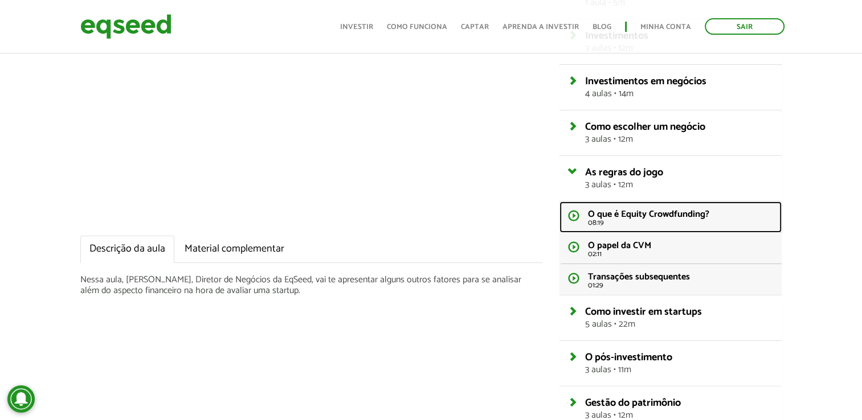
click at [652, 207] on span "O que é Equity Crowdfunding?" at bounding box center [648, 214] width 121 height 15
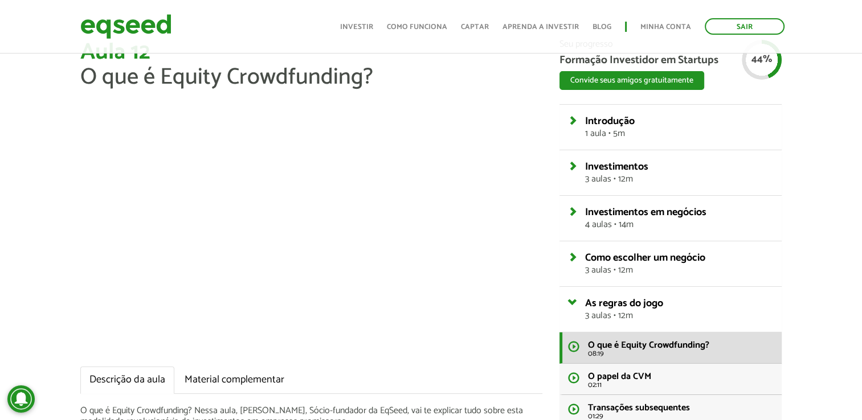
scroll to position [57, 0]
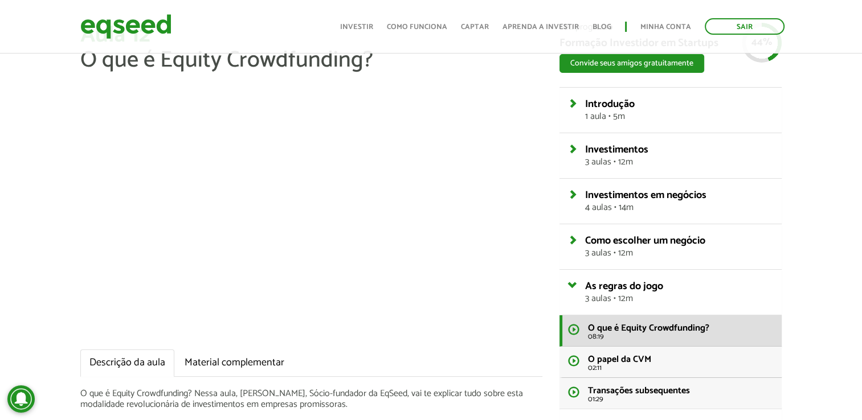
click at [832, 239] on div "Aula 12 O que é Equity Crowdfunding? Descrição da aula Material complementar O …" at bounding box center [431, 319] width 862 height 593
click at [806, 100] on div "Aula 12 O que é Equity Crowdfunding? Descrição da aula Material complementar O …" at bounding box center [431, 319] width 862 height 593
click at [822, 88] on div "Aula 12 O que é Equity Crowdfunding? Descrição da aula Material complementar O …" at bounding box center [431, 319] width 862 height 593
click at [549, 85] on div "Aula 12 O que é Equity Crowdfunding? Descrição da aula Material complementar O …" at bounding box center [311, 234] width 479 height 422
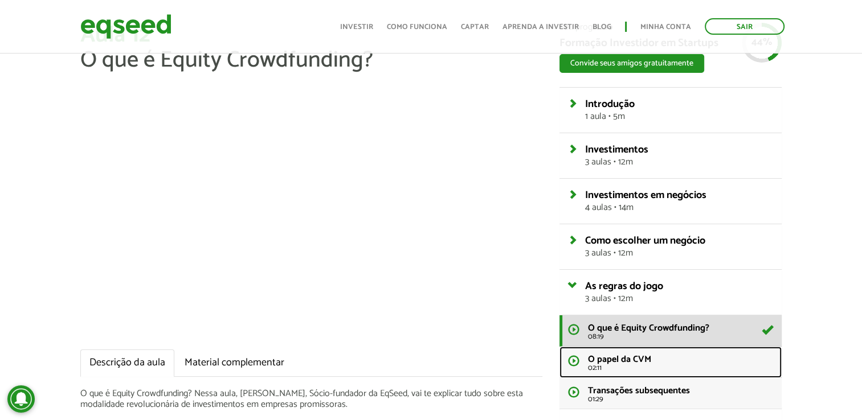
click at [611, 361] on span "O papel da CVM" at bounding box center [619, 359] width 63 height 15
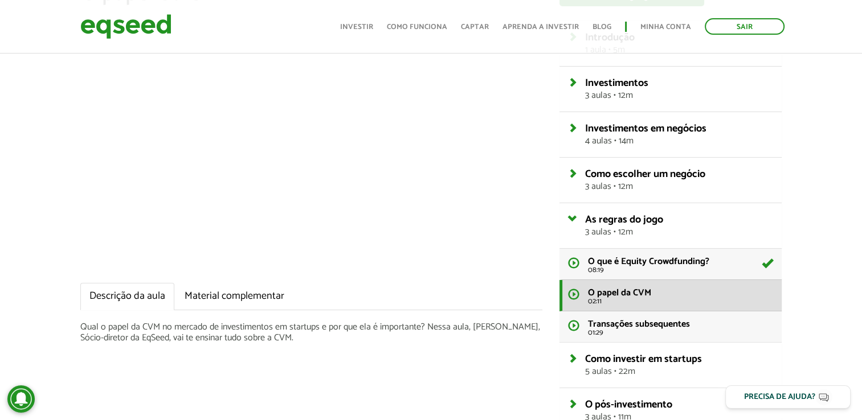
scroll to position [114, 0]
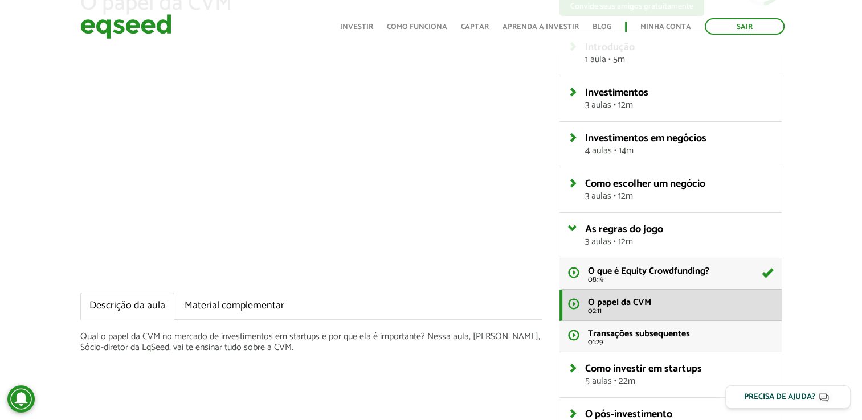
click at [62, 177] on div "Aula 13 O papel da CVM Descrição da aula Material complementar Qual o papel da …" at bounding box center [431, 262] width 862 height 593
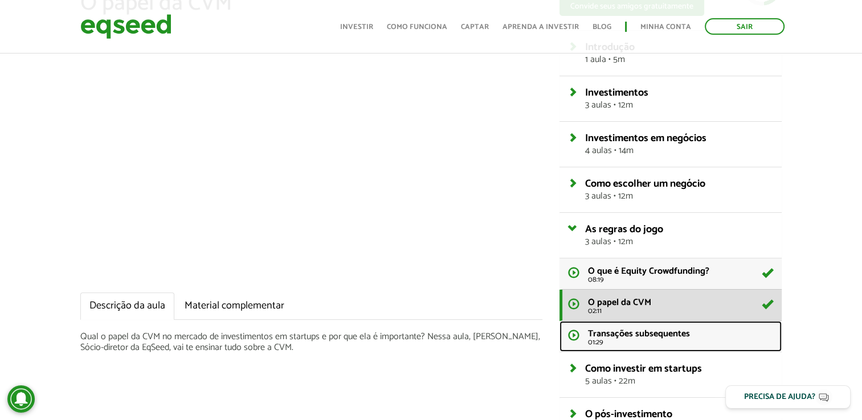
click at [641, 337] on span "Transações subsequentes" at bounding box center [639, 333] width 102 height 15
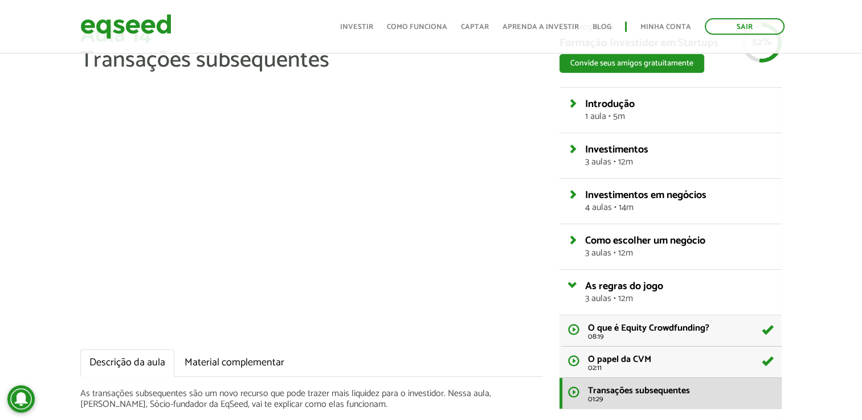
scroll to position [114, 0]
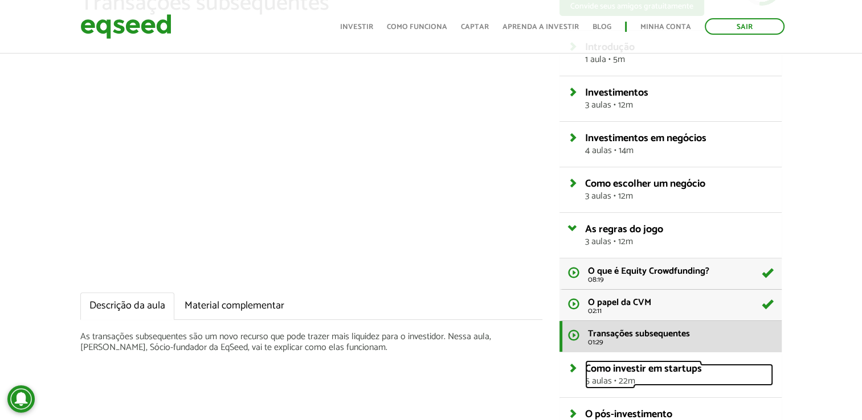
click at [702, 370] on span "Como investir em startups" at bounding box center [643, 369] width 117 height 17
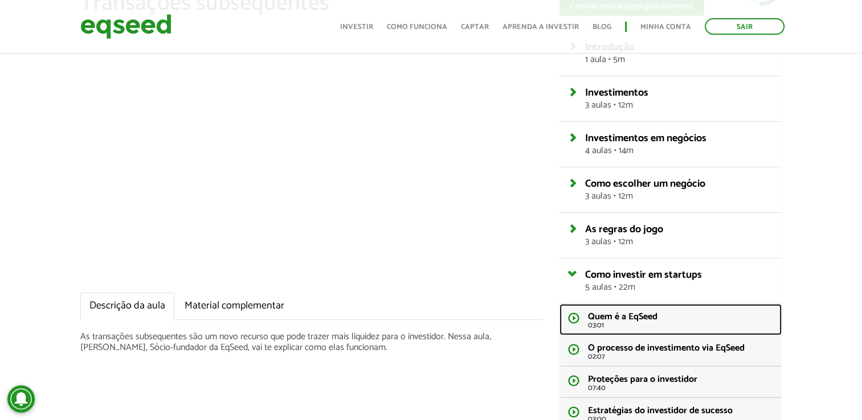
click at [634, 319] on span "Quem é a EqSeed" at bounding box center [623, 316] width 70 height 15
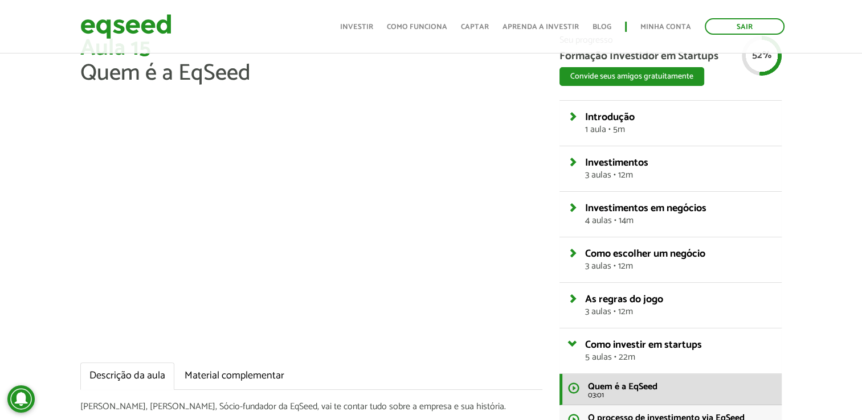
scroll to position [114, 0]
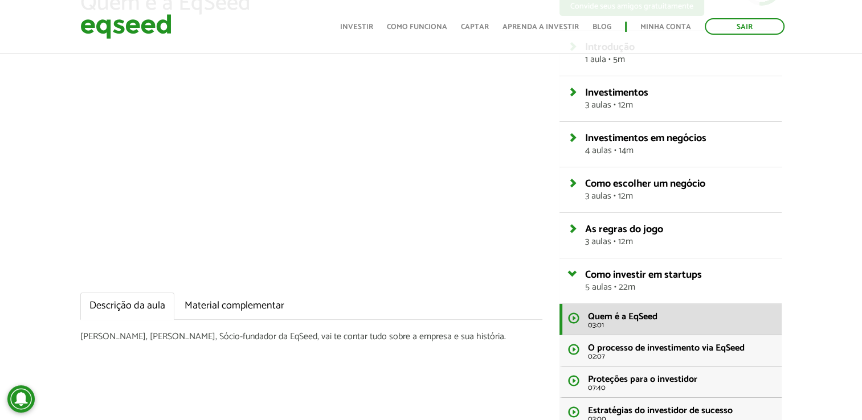
click at [830, 62] on div "Aula 15 Quem é a EqSeed Descrição da aula Material complementar Nesta aula, [PE…" at bounding box center [431, 294] width 862 height 656
click at [614, 354] on span "O processo de investimento via EqSeed" at bounding box center [666, 348] width 157 height 15
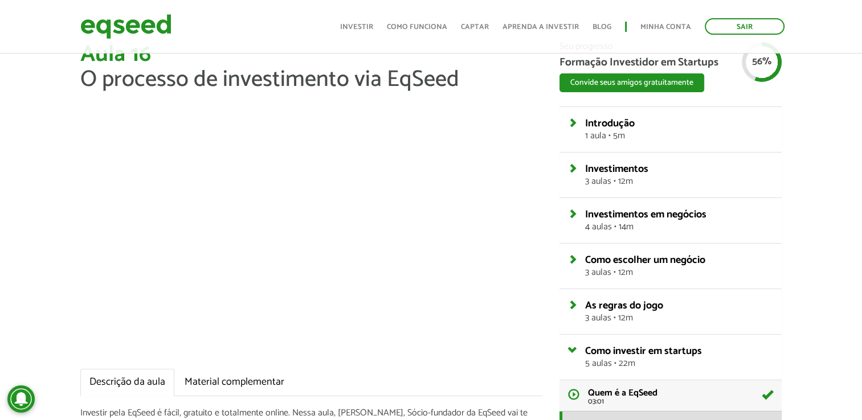
scroll to position [57, 0]
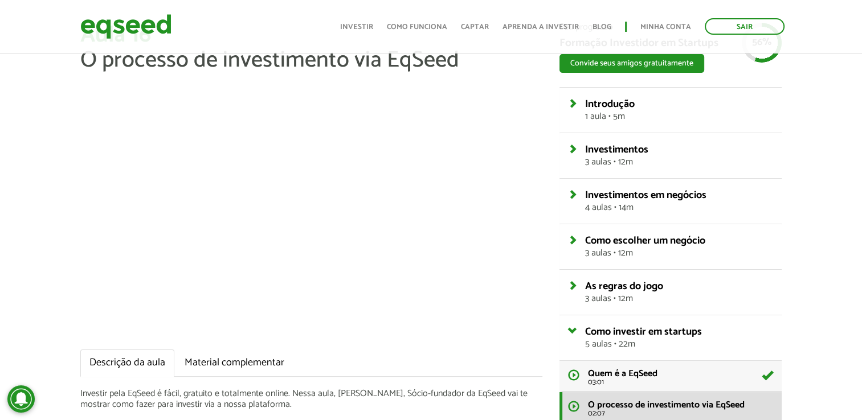
click at [814, 144] on div "Aula 16 O processo de investimento via EqSeed Descrição da aula Material comple…" at bounding box center [431, 351] width 862 height 656
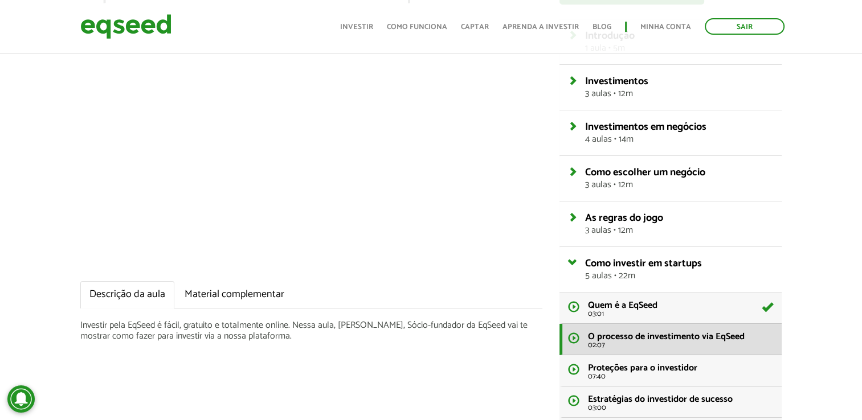
scroll to position [171, 0]
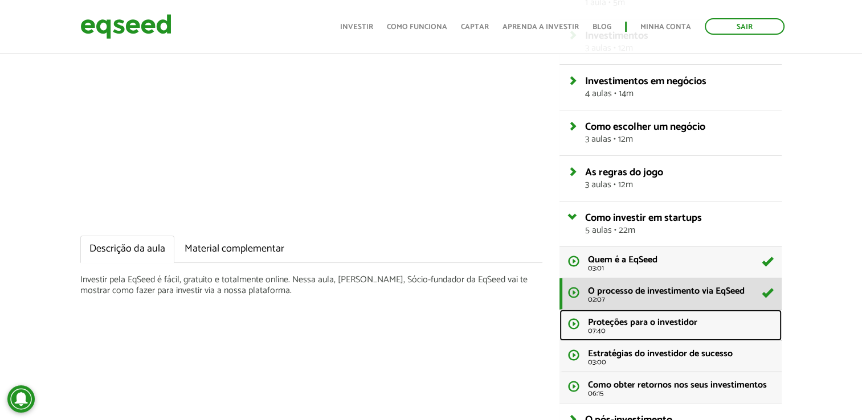
click at [673, 328] on span "Proteções para o investidor" at bounding box center [642, 322] width 109 height 15
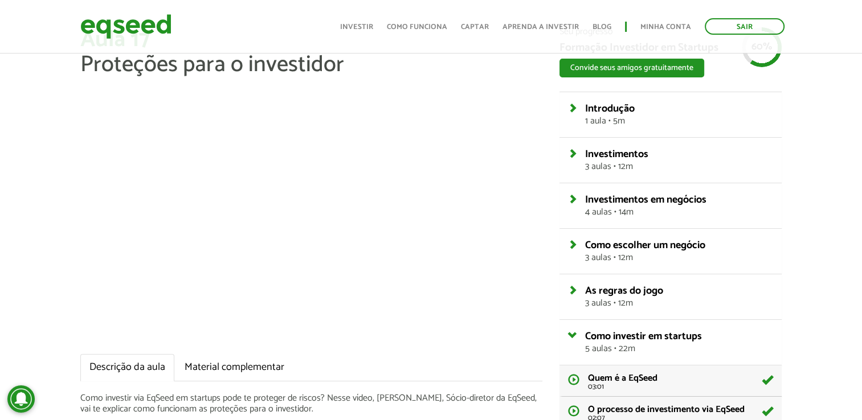
scroll to position [114, 0]
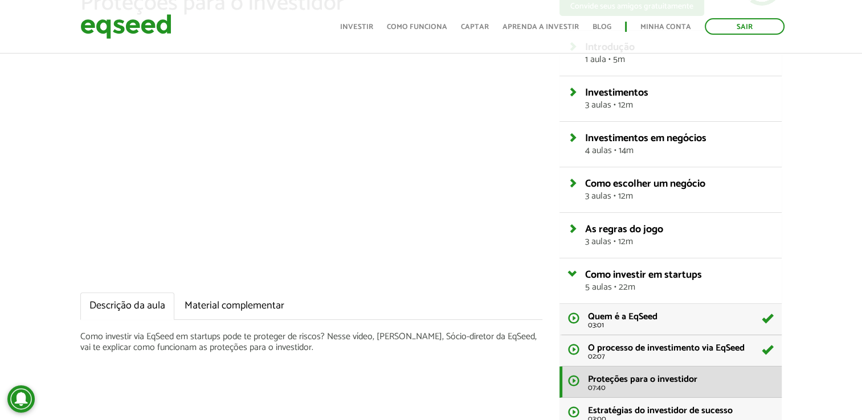
click at [824, 126] on div "Aula 17 Proteções para o investidor Descrição da aula Material complementar Com…" at bounding box center [431, 294] width 862 height 656
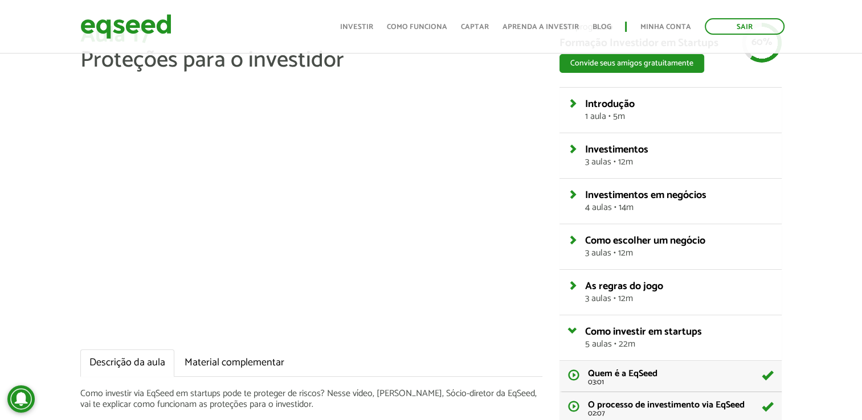
click at [832, 161] on div "Aula 17 Proteções para o investidor Descrição da aula Material complementar Com…" at bounding box center [431, 351] width 862 height 656
click at [547, 121] on div "Aula 17 Proteções para o investidor Descrição da aula Material complementar Com…" at bounding box center [311, 234] width 479 height 422
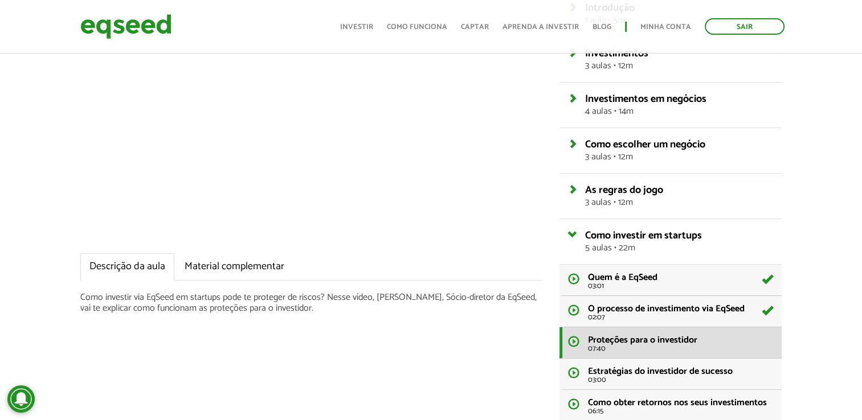
scroll to position [171, 0]
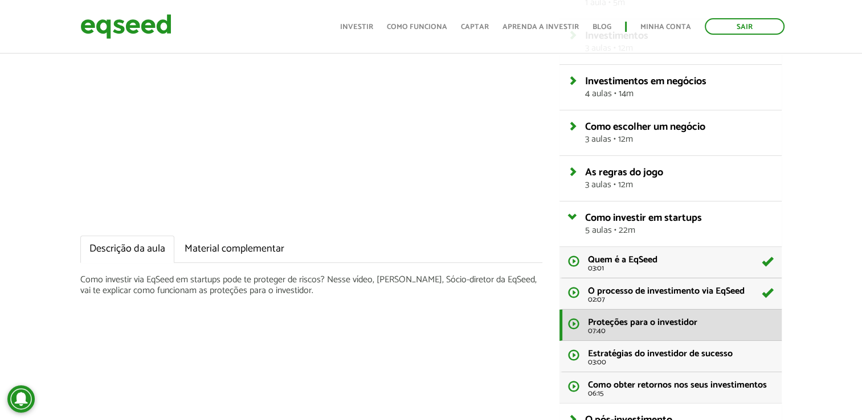
click at [802, 125] on div "Aula 17 Proteções para o investidor Descrição da aula Material complementar Com…" at bounding box center [431, 237] width 862 height 656
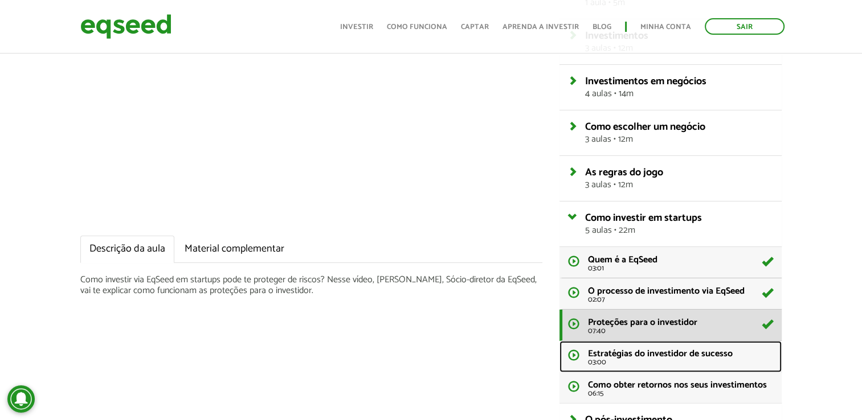
click at [601, 352] on span "Estratégias do investidor de sucesso" at bounding box center [660, 353] width 145 height 15
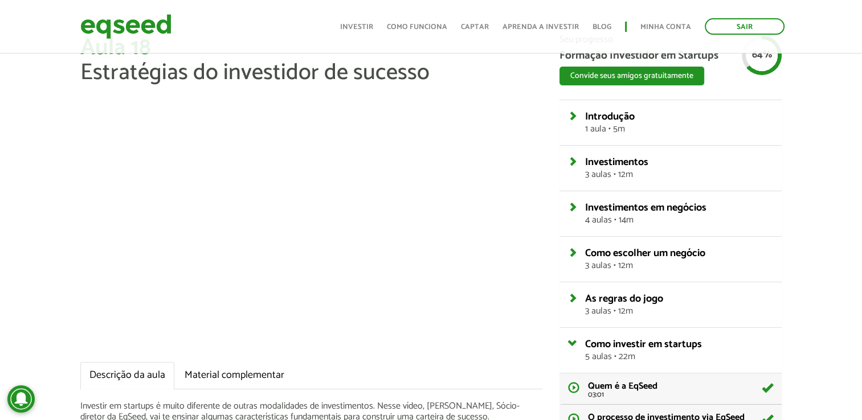
scroll to position [57, 0]
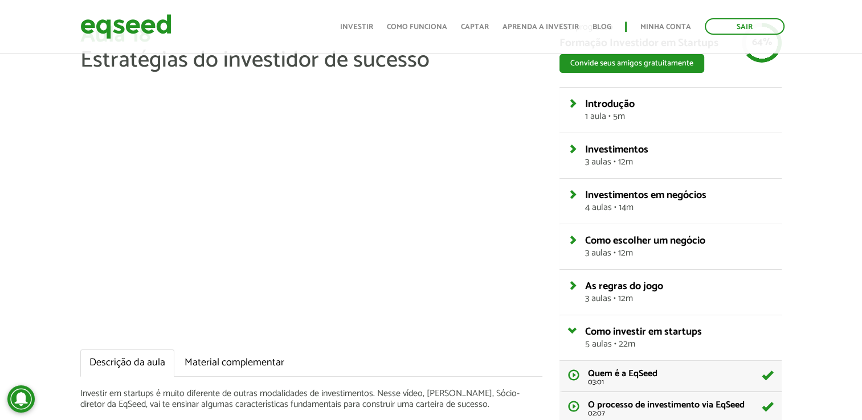
click at [835, 138] on div "Aula 18 Estratégias do investidor de sucesso Descrição da aula Material complem…" at bounding box center [431, 351] width 862 height 656
click at [549, 195] on div "Aula 18 Estratégias do investidor de sucesso Descrição da aula Material complem…" at bounding box center [311, 234] width 479 height 422
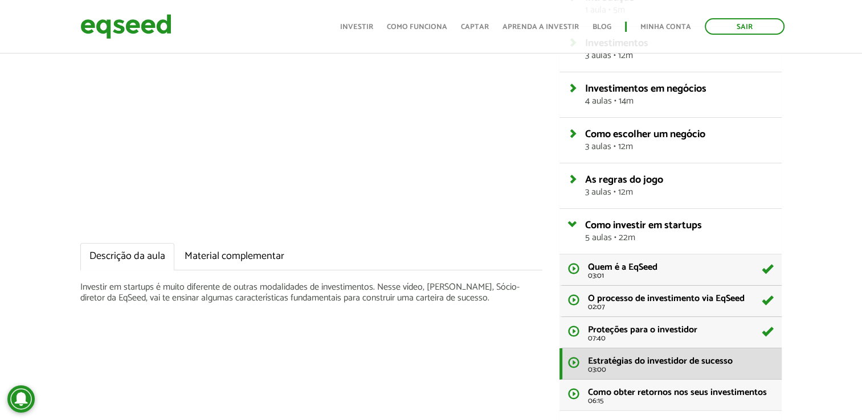
scroll to position [171, 0]
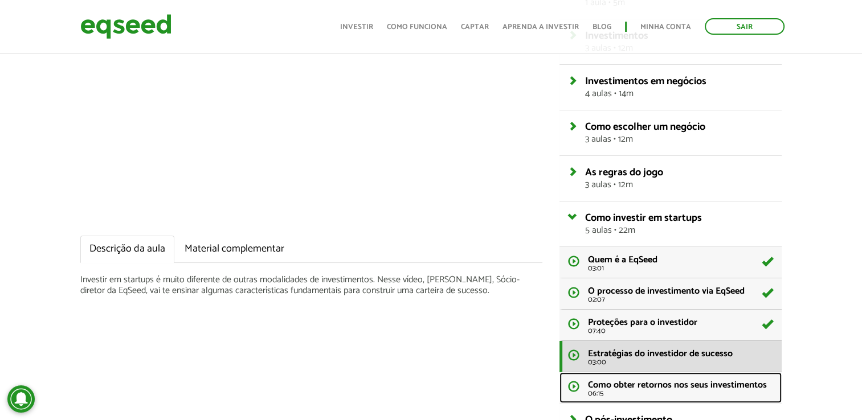
click at [628, 389] on span "Como obter retornos nos seus investimentos" at bounding box center [677, 385] width 179 height 15
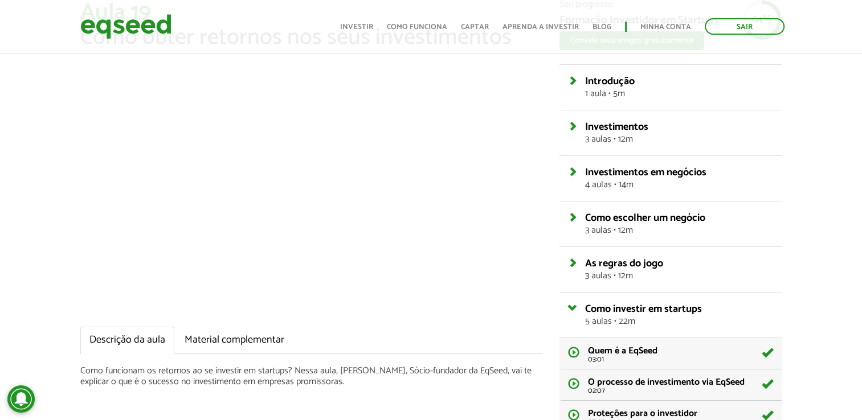
scroll to position [114, 0]
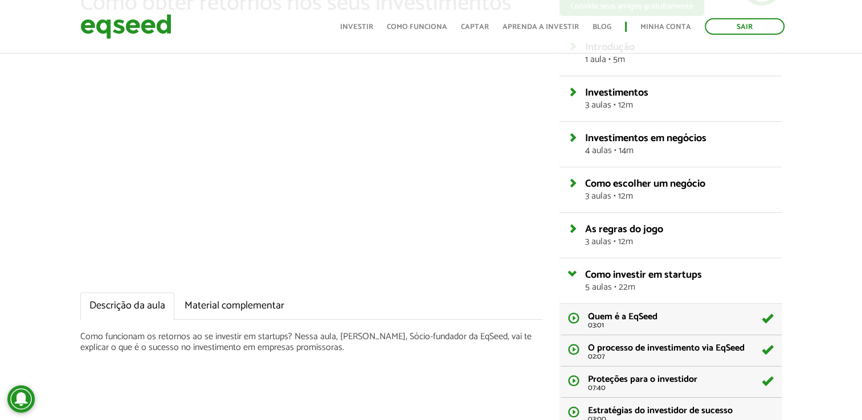
click at [557, 152] on div "Seu progresso Formação Investidor em Startups Convide seus amigos gratuitamente…" at bounding box center [670, 294] width 239 height 656
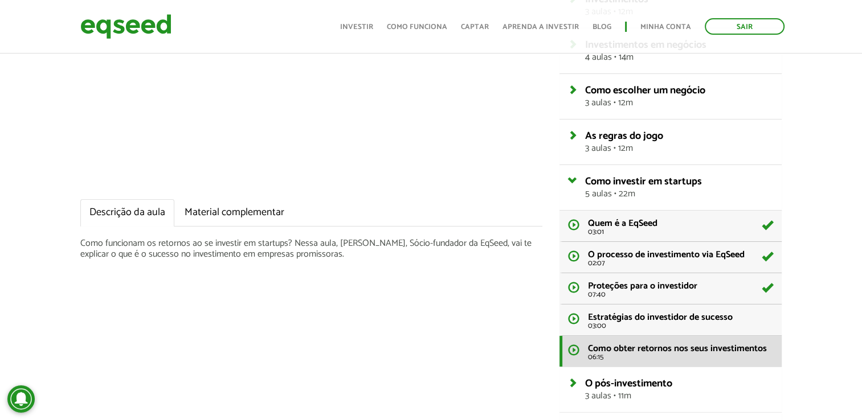
scroll to position [171, 0]
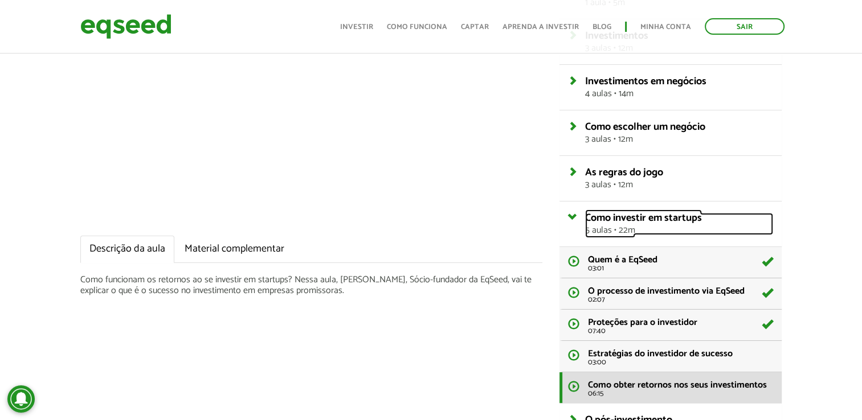
click at [634, 216] on span "Como investir em startups" at bounding box center [643, 218] width 117 height 17
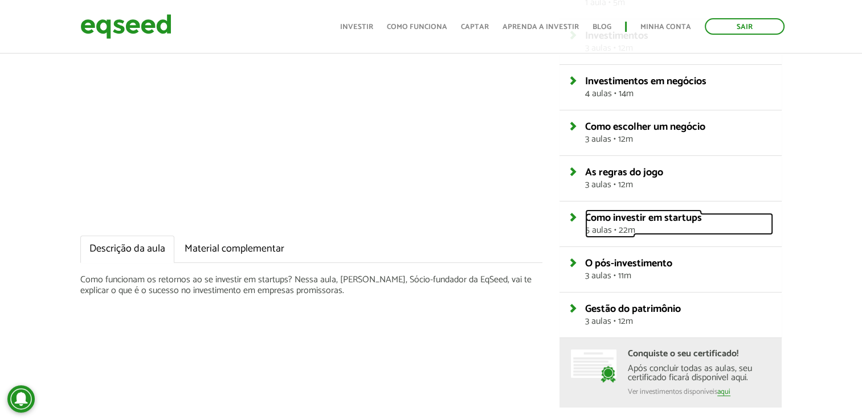
click at [634, 216] on span "Como investir em startups" at bounding box center [643, 218] width 117 height 17
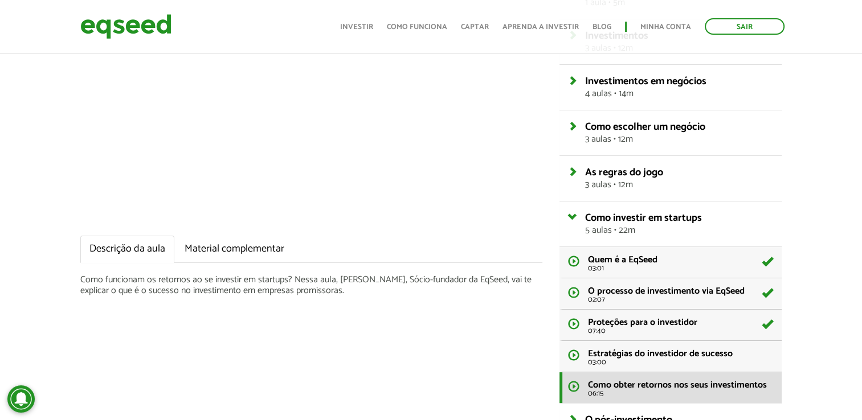
click at [638, 193] on div "As regras do jogo 3 aulas • 12m" at bounding box center [671, 178] width 222 height 45
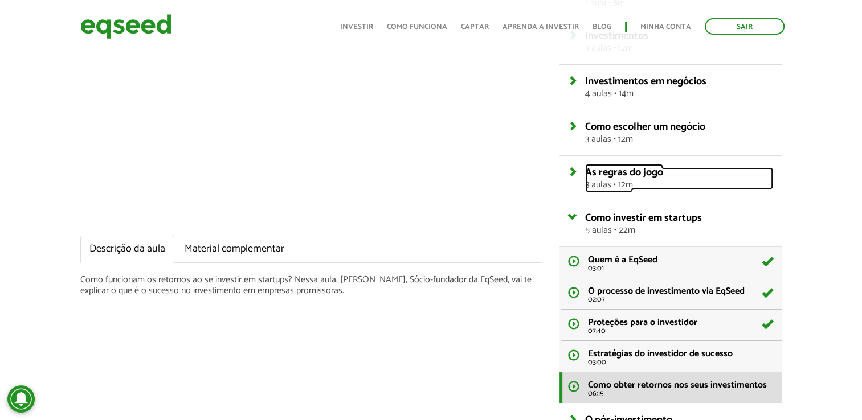
click at [640, 181] on span "3 aulas • 12m" at bounding box center [679, 185] width 188 height 9
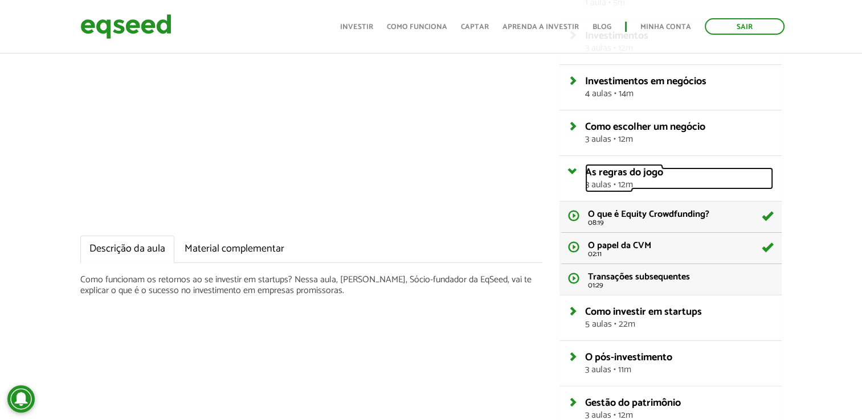
click at [640, 181] on span "3 aulas • 12m" at bounding box center [679, 185] width 188 height 9
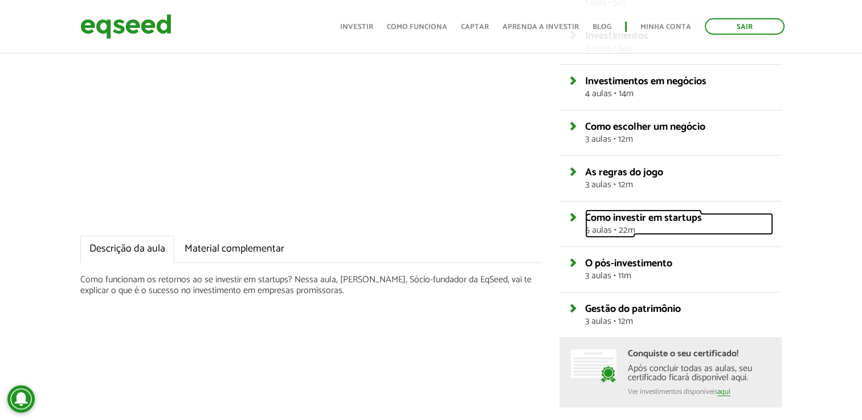
click at [613, 216] on span "Como investir em startups" at bounding box center [643, 218] width 117 height 17
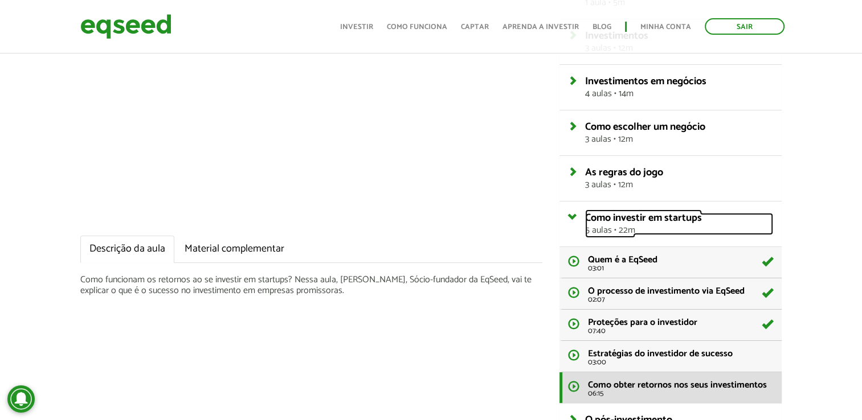
click at [613, 216] on span "Como investir em startups" at bounding box center [643, 218] width 117 height 17
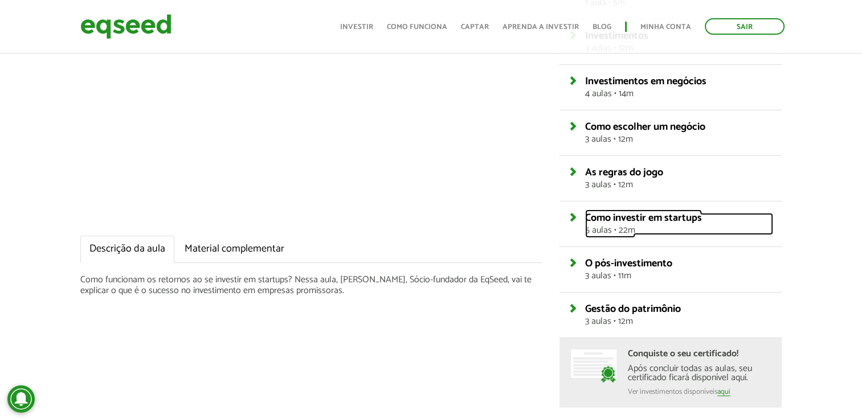
click at [602, 216] on span "Como investir em startups" at bounding box center [643, 218] width 117 height 17
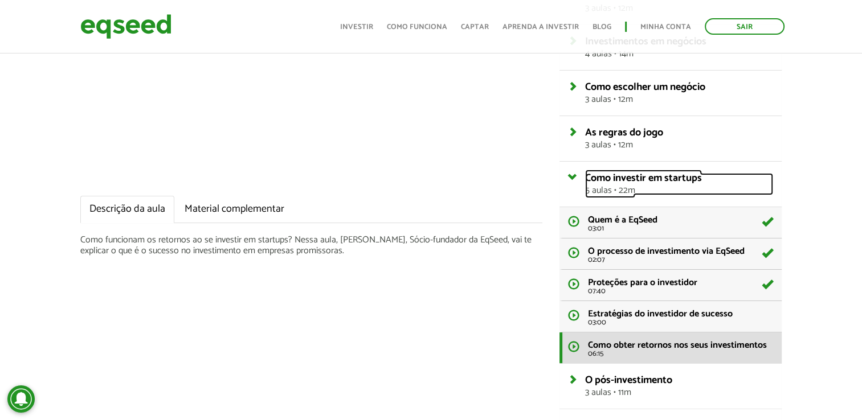
scroll to position [228, 0]
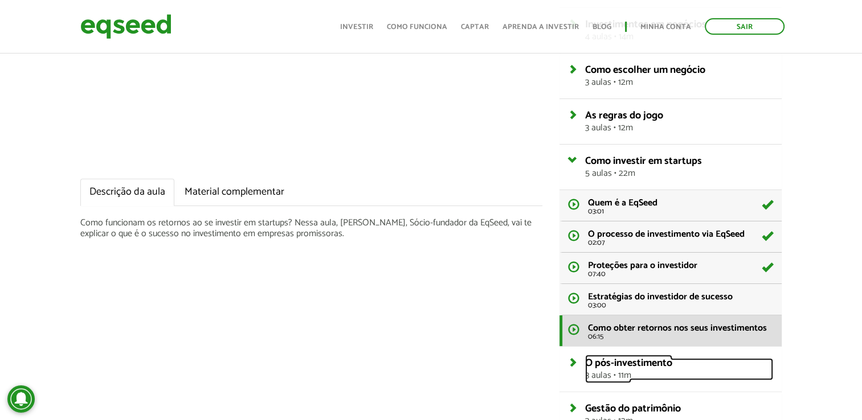
click at [628, 373] on span "3 aulas • 11m" at bounding box center [679, 375] width 188 height 9
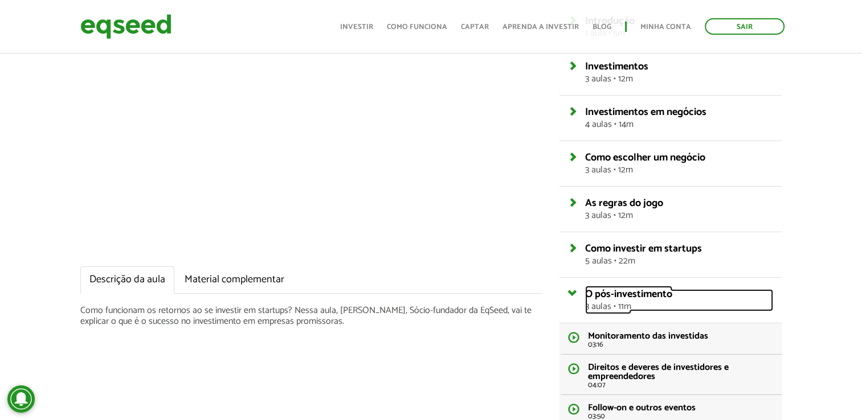
scroll to position [57, 0]
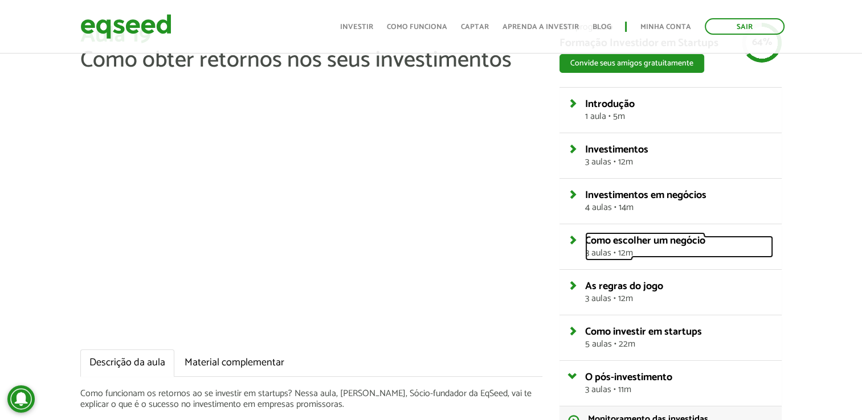
click at [709, 253] on span "3 aulas • 12m" at bounding box center [679, 253] width 188 height 9
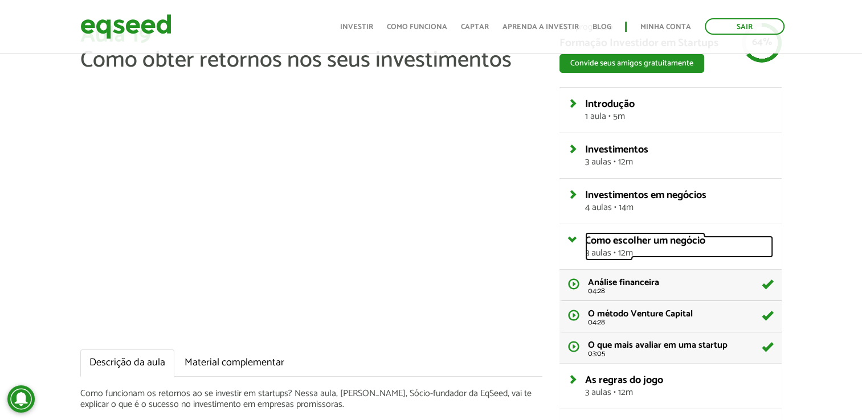
click at [709, 253] on span "3 aulas • 12m" at bounding box center [679, 253] width 188 height 9
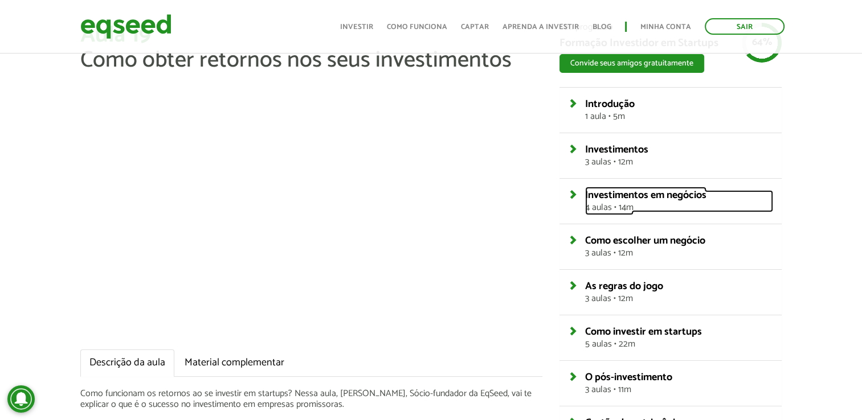
click at [725, 211] on span "4 aulas • 14m" at bounding box center [679, 207] width 188 height 9
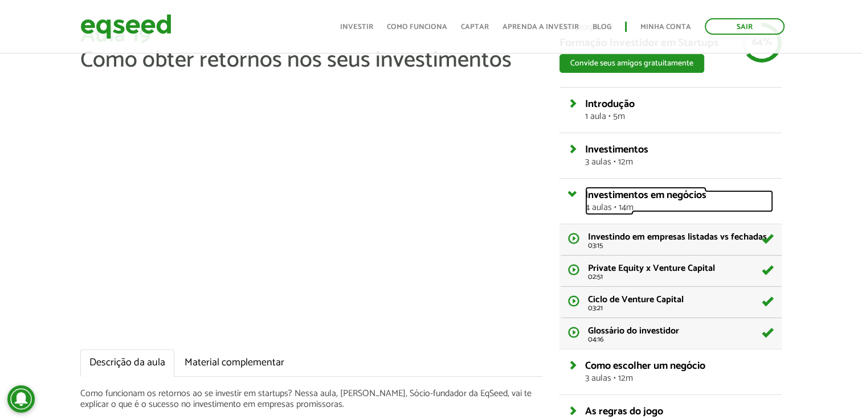
click at [725, 211] on span "4 aulas • 14m" at bounding box center [679, 207] width 188 height 9
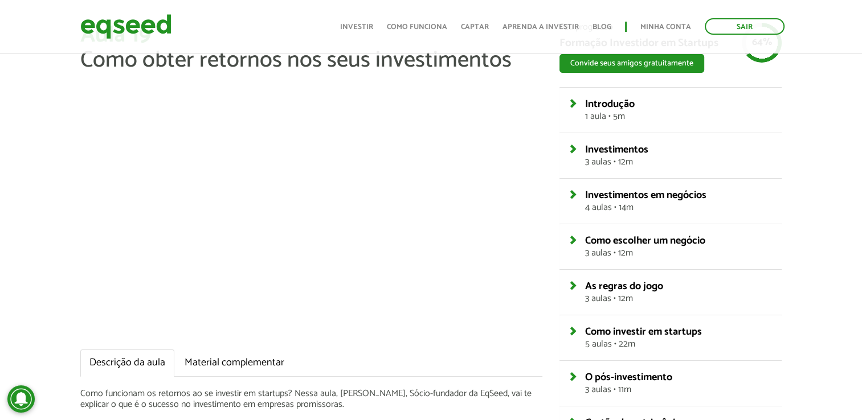
click at [700, 272] on div "As regras do jogo 3 aulas • 12m" at bounding box center [671, 292] width 222 height 45
click at [695, 284] on link "As regras do jogo 3 aulas • 12m" at bounding box center [679, 292] width 188 height 22
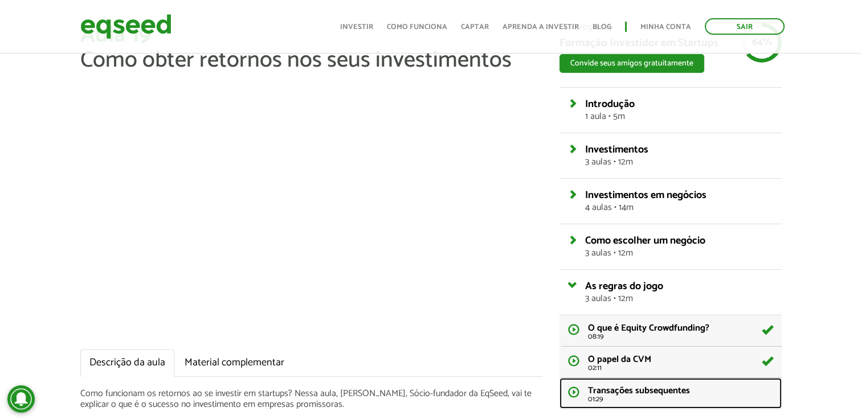
click at [720, 390] on li "Transações subsequentes 01:29" at bounding box center [680, 395] width 185 height 17
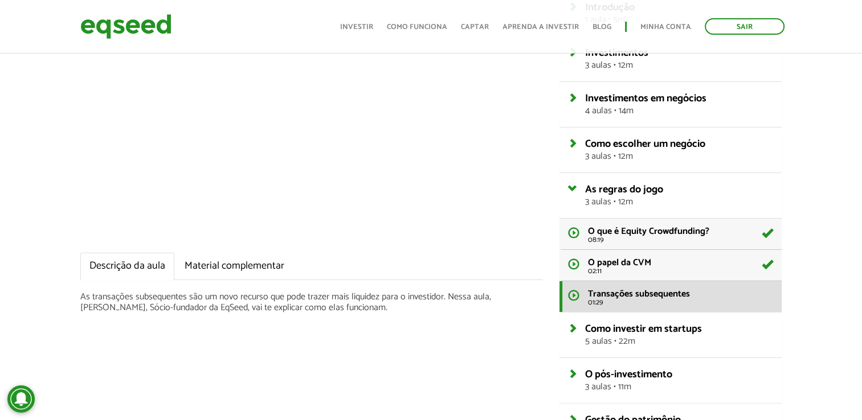
scroll to position [114, 0]
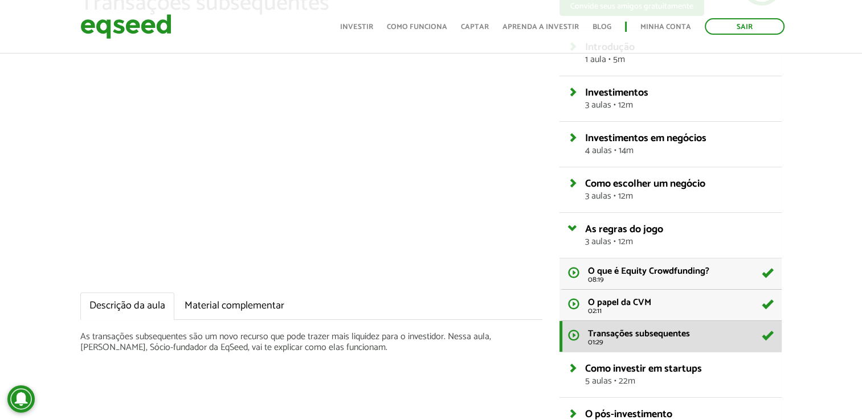
click at [807, 216] on div "Aula 14 Transações subsequentes Descrição da aula Material complementar As tran…" at bounding box center [431, 262] width 862 height 593
click at [665, 235] on link "As regras do jogo 3 aulas • 12m" at bounding box center [679, 235] width 188 height 22
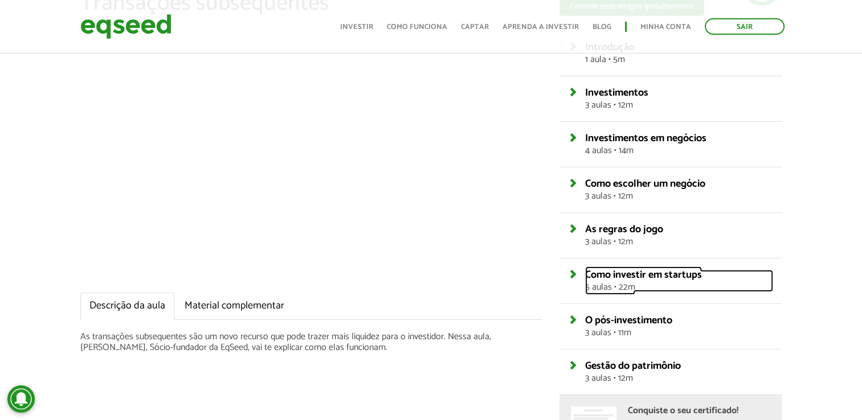
click at [666, 281] on span "Como investir em startups" at bounding box center [643, 275] width 117 height 17
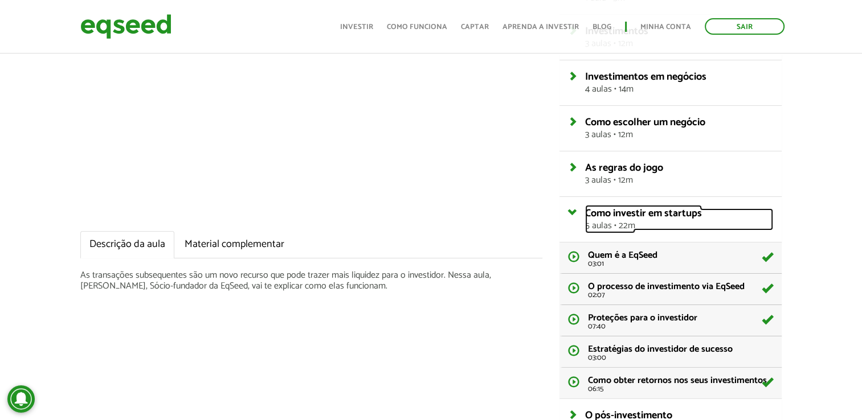
scroll to position [285, 0]
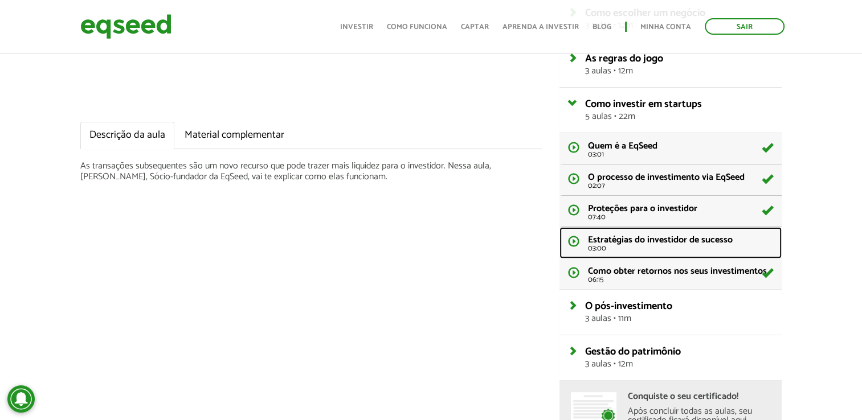
click at [675, 236] on span "Estratégias do investidor de sucesso" at bounding box center [660, 239] width 145 height 15
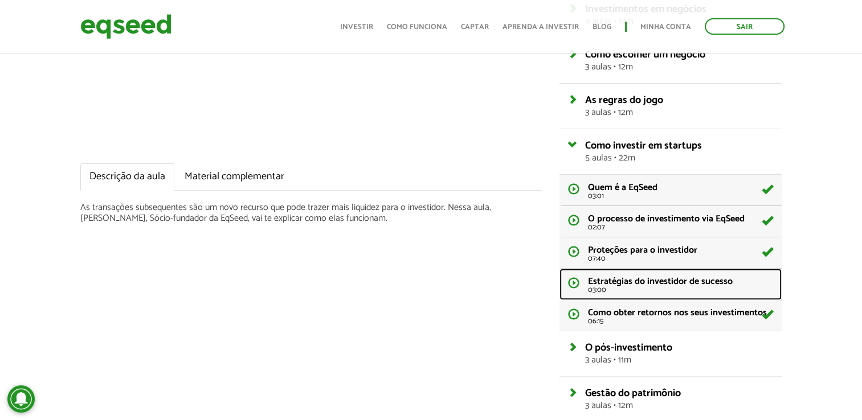
scroll to position [175, 0]
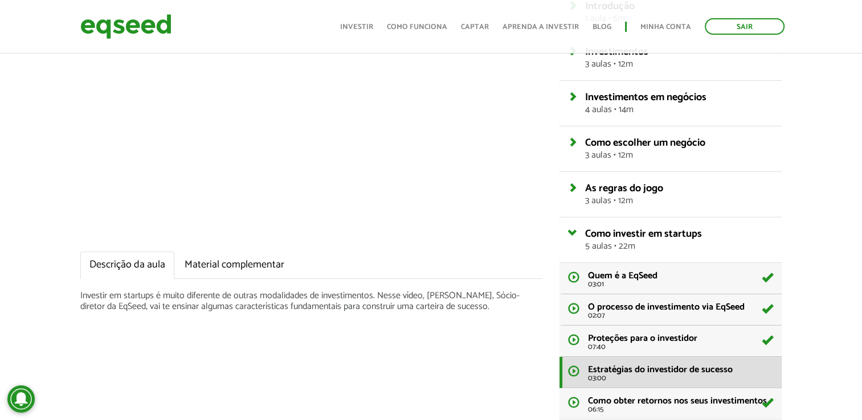
scroll to position [171, 0]
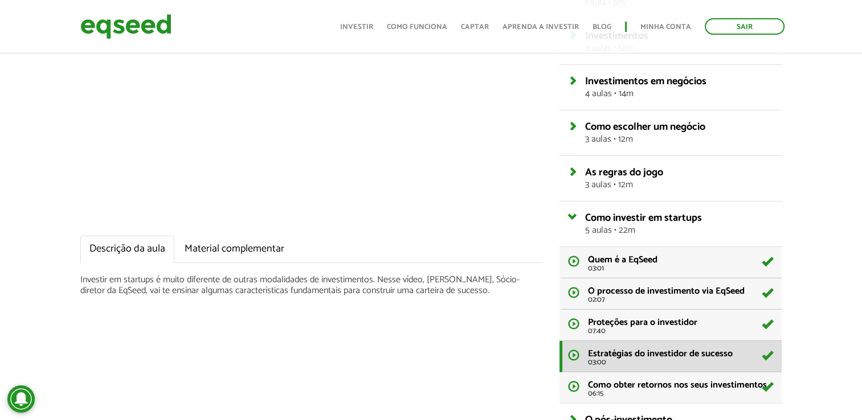
click at [795, 126] on div "Aula 18 Estratégias do investidor de sucesso Descrição da aula Material complem…" at bounding box center [431, 237] width 862 height 656
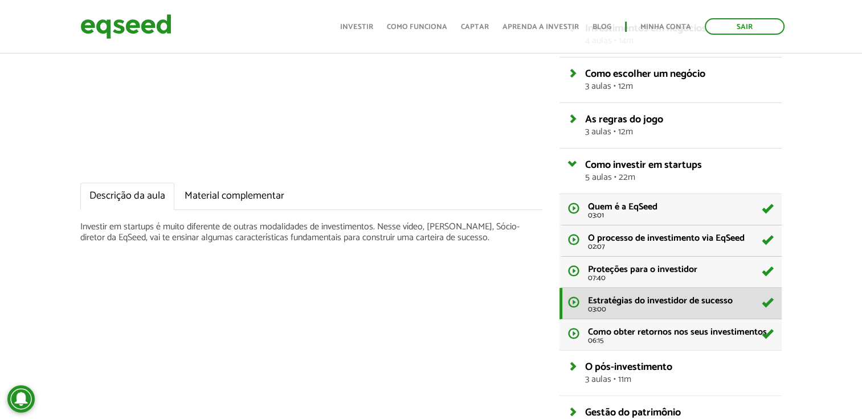
scroll to position [285, 0]
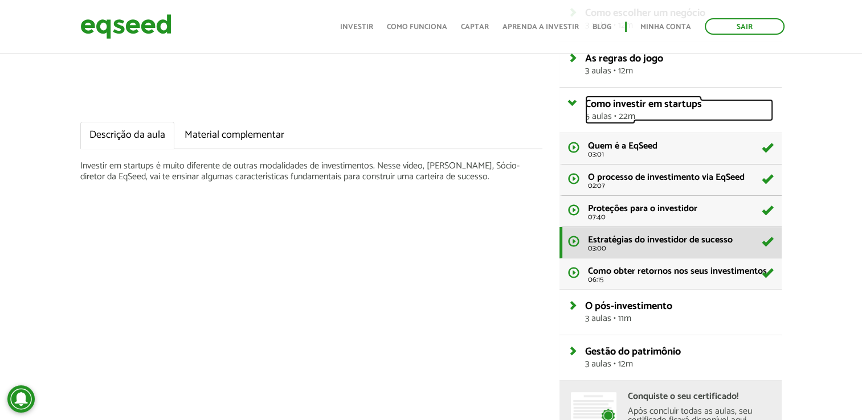
click at [726, 112] on span "5 aulas • 22m" at bounding box center [679, 116] width 188 height 9
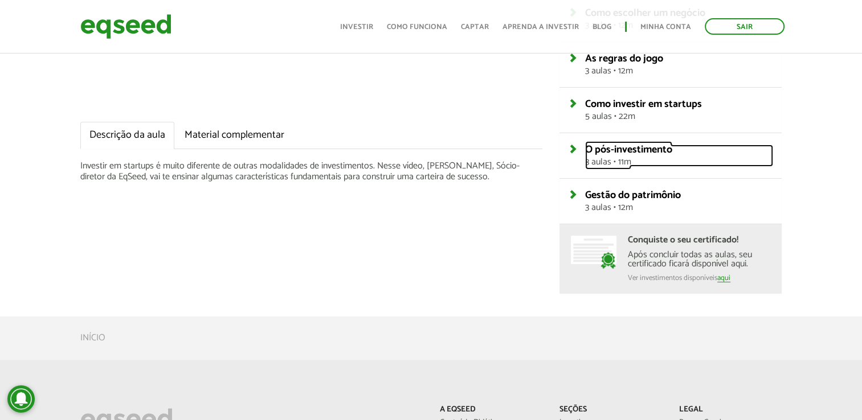
click at [691, 158] on span "3 aulas • 11m" at bounding box center [679, 162] width 188 height 9
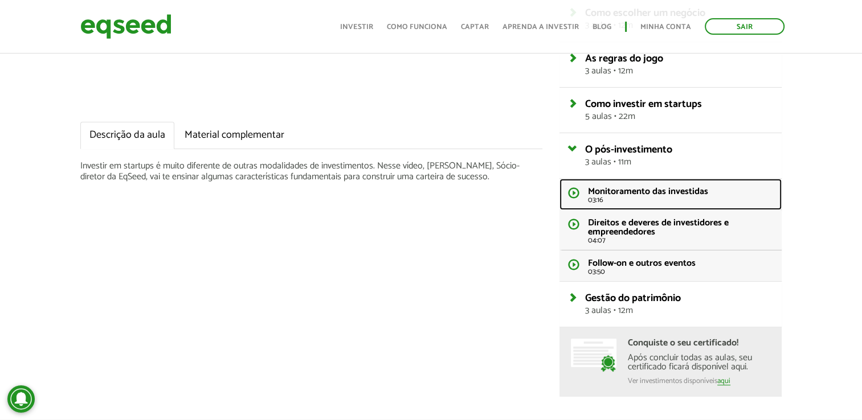
click at [673, 190] on span "Monitoramento das investidas" at bounding box center [648, 191] width 120 height 15
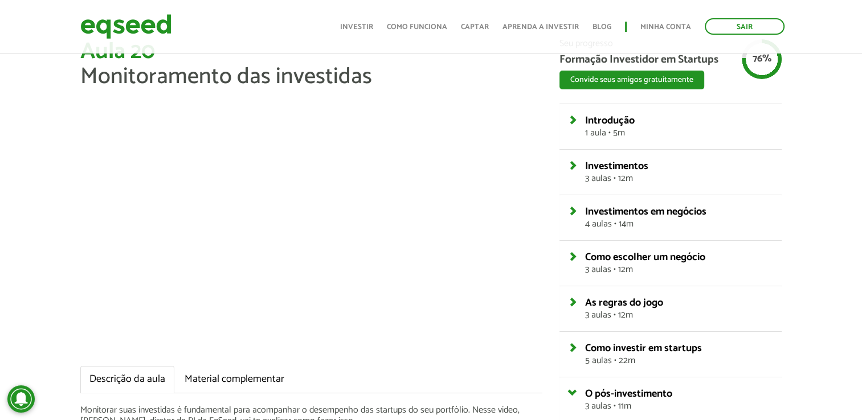
scroll to position [57, 0]
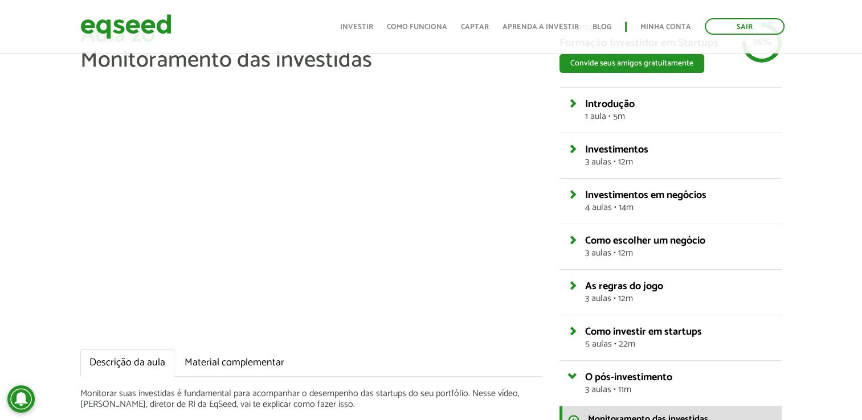
click at [809, 111] on div "Aula 20 Monitoramento das investidas Descrição da aula Material complementar Mo…" at bounding box center [431, 324] width 862 height 602
click at [791, 171] on div "Aula 20 Monitoramento das investidas Descrição da aula Material complementar Mo…" at bounding box center [431, 324] width 862 height 602
click at [552, 231] on div "Seu progresso Formação Investidor em Startups Convide seus amigos gratuitamente…" at bounding box center [670, 324] width 239 height 602
click at [506, 364] on ul "Descrição da aula Material complementar" at bounding box center [311, 363] width 462 height 27
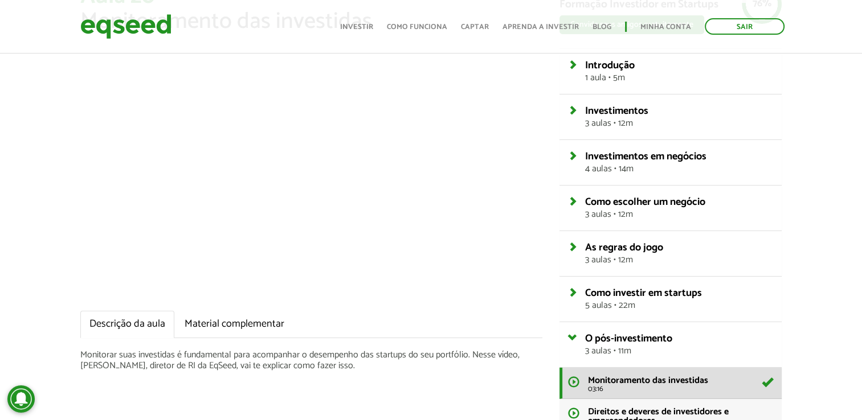
scroll to position [171, 0]
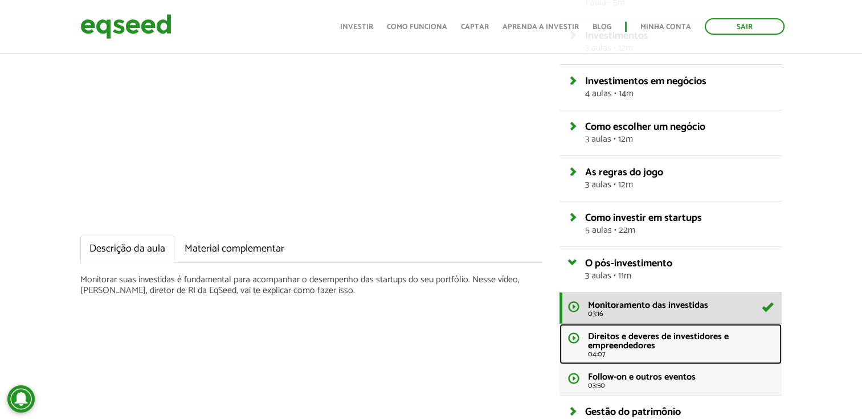
click at [647, 336] on span "Direitos e deveres de investidores e empreendedores" at bounding box center [658, 341] width 141 height 25
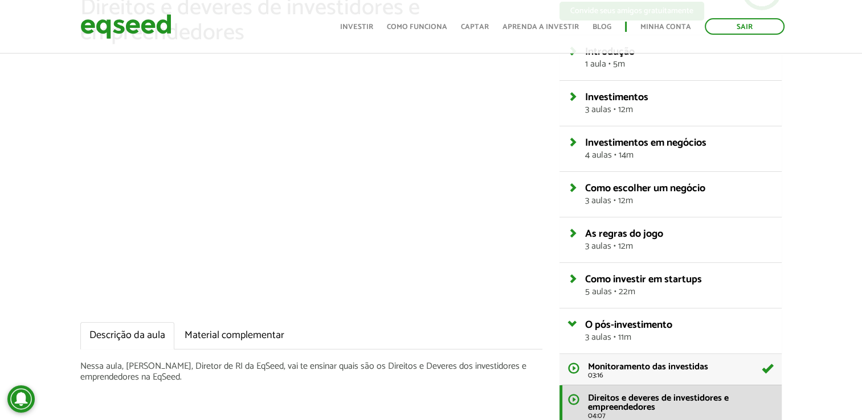
scroll to position [119, 0]
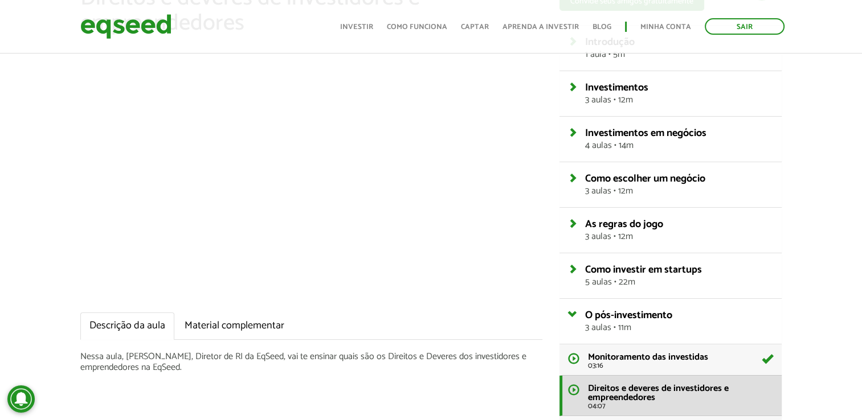
click at [551, 149] on div "Seu progresso Formação Investidor em Startups Convide seus amigos gratuitamente…" at bounding box center [670, 262] width 239 height 602
click at [365, 397] on div "Aula 21 Direitos e deveres de investidores e empreendedores Descrição da aula M…" at bounding box center [311, 184] width 479 height 447
click at [549, 147] on div "Aula 21 Direitos e deveres de investidores e empreendedores Descrição da aula M…" at bounding box center [311, 184] width 479 height 447
click at [822, 133] on div "Aula 21 Direitos e deveres de investidores e empreendedores Descrição da aula M…" at bounding box center [431, 262] width 862 height 602
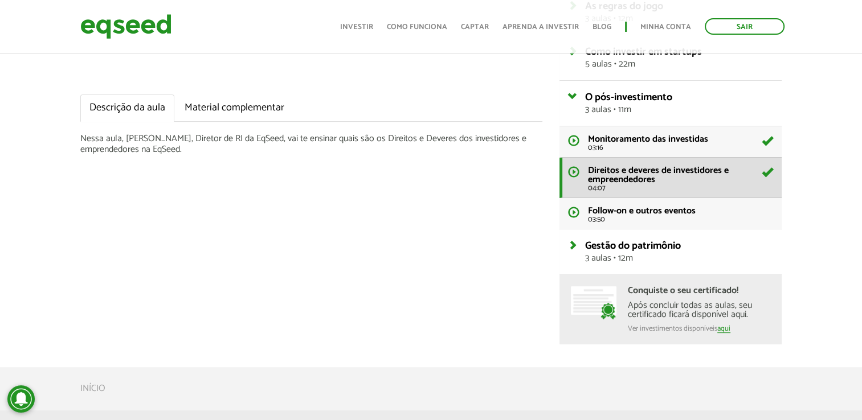
scroll to position [347, 0]
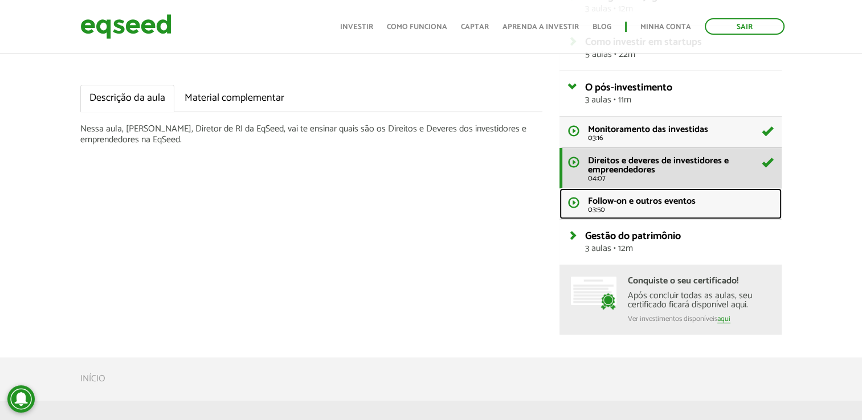
click at [609, 201] on span "Follow-on e outros eventos" at bounding box center [642, 201] width 108 height 15
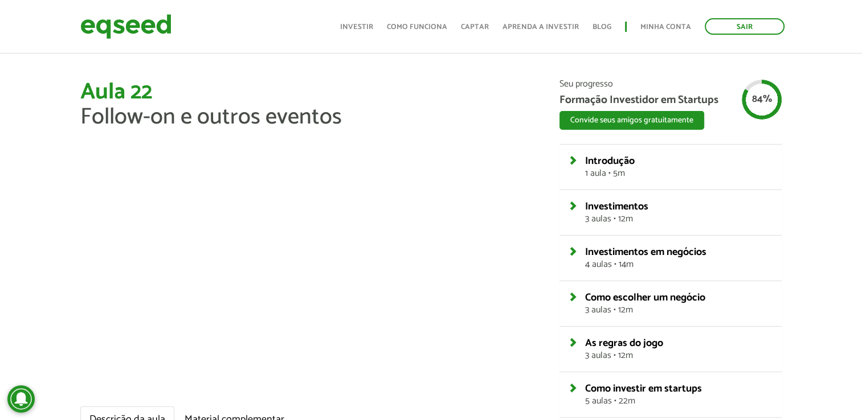
scroll to position [114, 0]
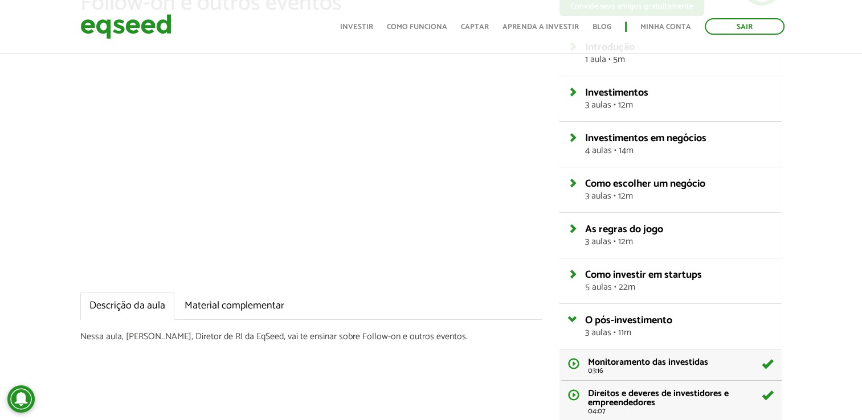
click at [554, 172] on div "Seu progresso Formação Investidor em Startups Convide seus amigos gratuitamente…" at bounding box center [670, 267] width 239 height 602
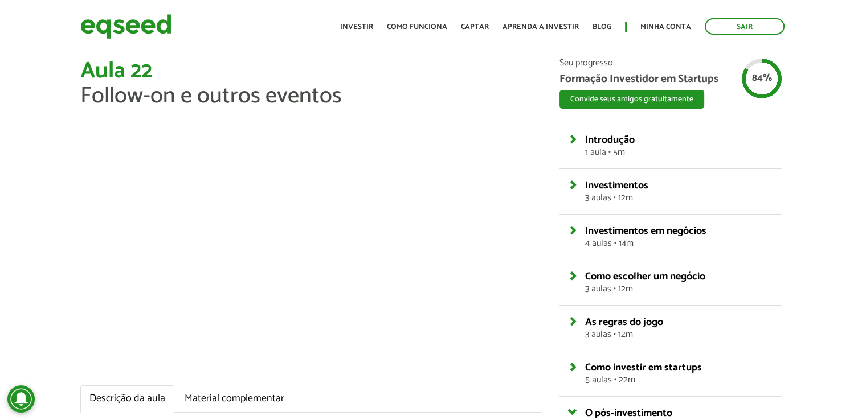
scroll to position [0, 0]
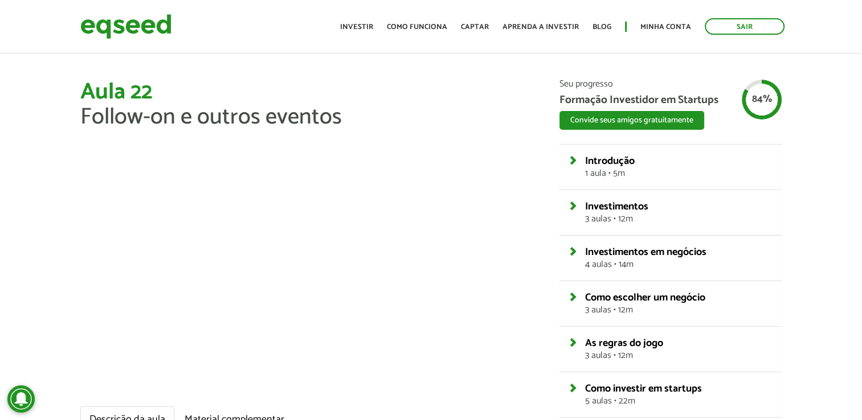
click at [550, 189] on div "Aula 22 Follow-on e outros eventos Descrição da aula Material complementar Ness…" at bounding box center [311, 285] width 479 height 411
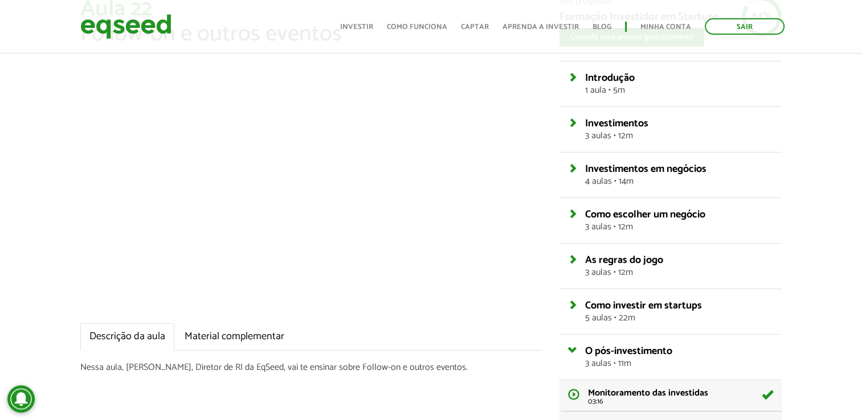
scroll to position [83, 0]
click at [557, 159] on div "Seu progresso Formação Investidor em Startups Convide seus amigos gratuitamente…" at bounding box center [670, 298] width 239 height 602
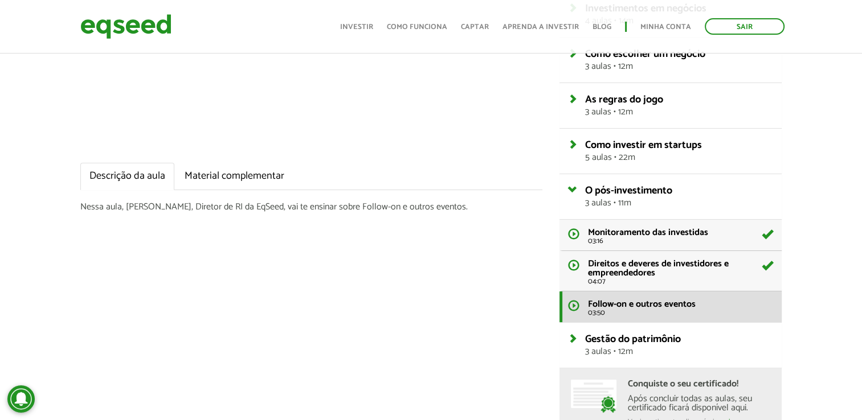
scroll to position [311, 0]
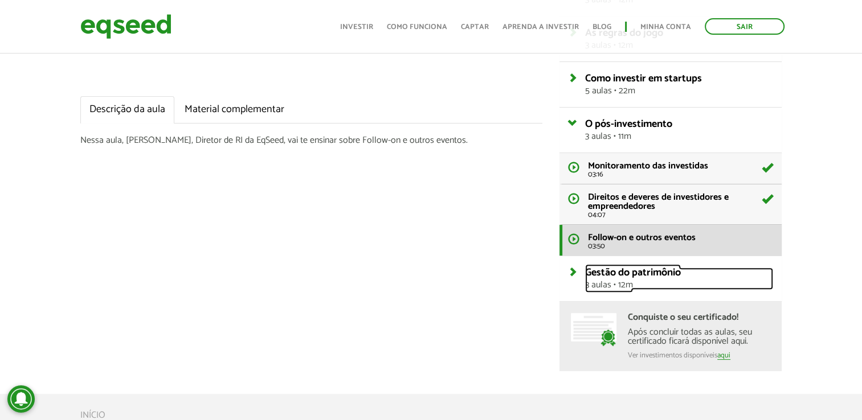
click at [622, 267] on span "Gestão do patrimônio" at bounding box center [633, 272] width 96 height 17
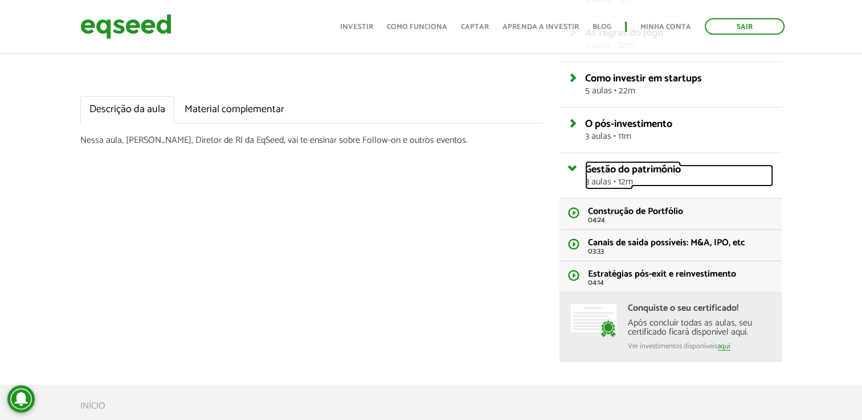
click at [624, 169] on span "Gestão do patrimônio" at bounding box center [633, 169] width 96 height 17
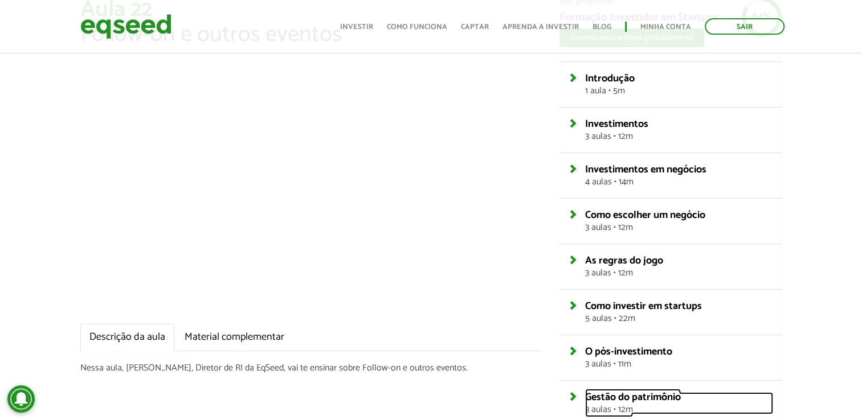
scroll to position [26, 0]
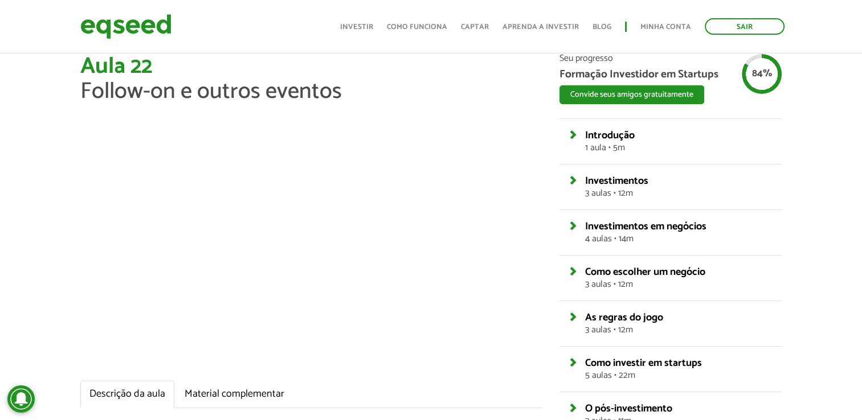
click at [547, 209] on div "Aula 22 Follow-on e outros eventos Descrição da aula Material complementar Ness…" at bounding box center [311, 259] width 479 height 411
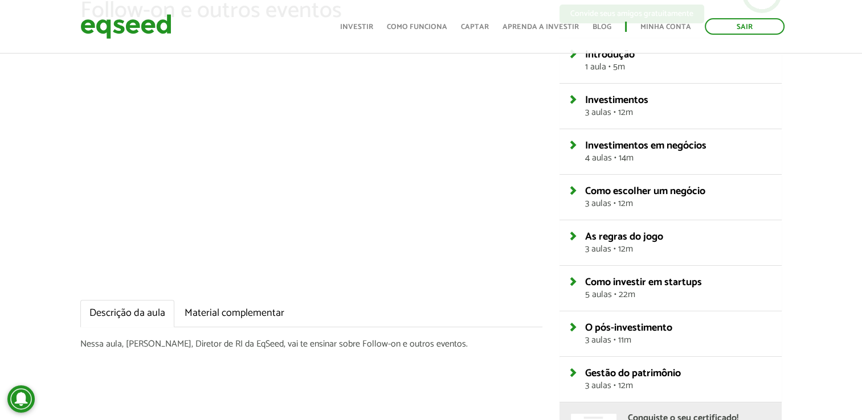
scroll to position [83, 0]
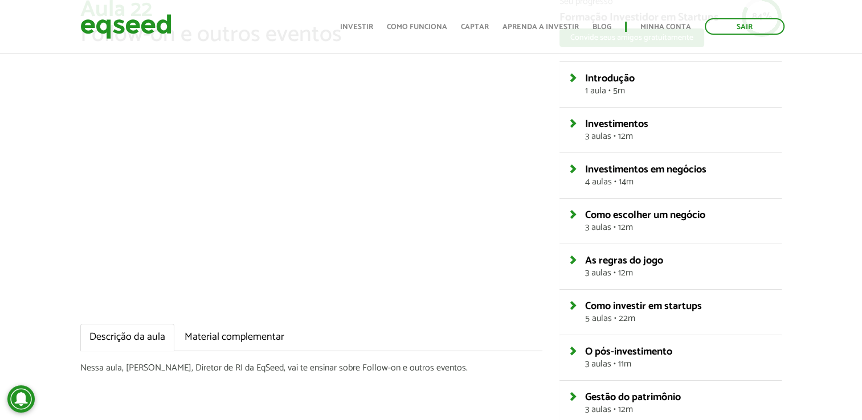
click at [553, 187] on div "Seu progresso Formação Investidor em Startups Convide seus amigos gratuitamente…" at bounding box center [670, 246] width 239 height 499
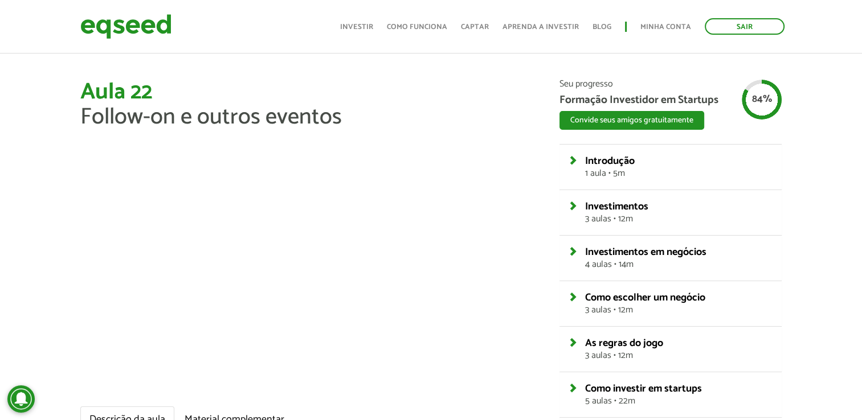
scroll to position [171, 0]
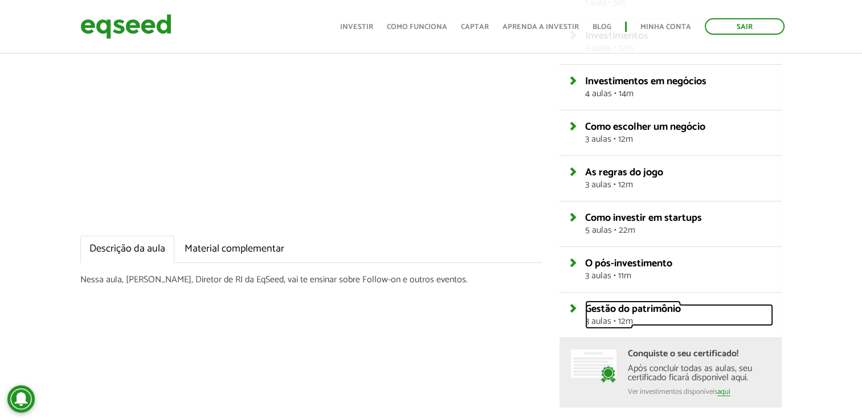
click at [661, 307] on span "Gestão do patrimônio" at bounding box center [633, 309] width 96 height 17
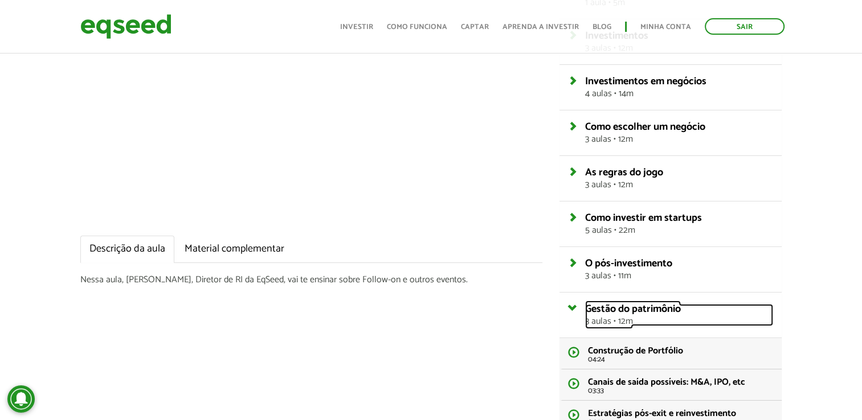
scroll to position [228, 0]
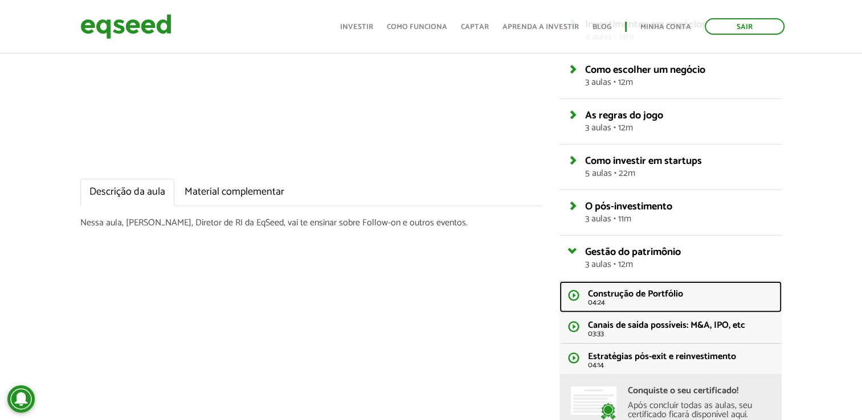
click at [670, 303] on span "04:24" at bounding box center [680, 302] width 185 height 7
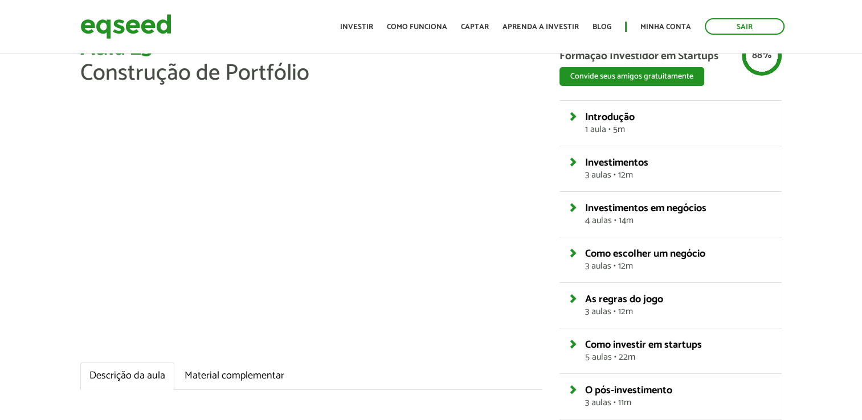
scroll to position [57, 0]
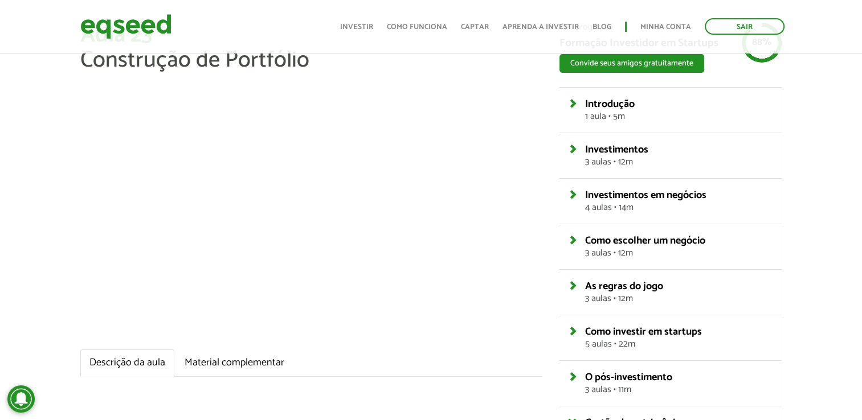
click at [551, 149] on div "Seu progresso Formação Investidor em Startups Convide seus amigos gratuitamente…" at bounding box center [670, 319] width 239 height 593
click at [827, 134] on div "Aula 23 Construção de Portfólio Descrição da aula Material complementar Seu pro…" at bounding box center [431, 319] width 862 height 593
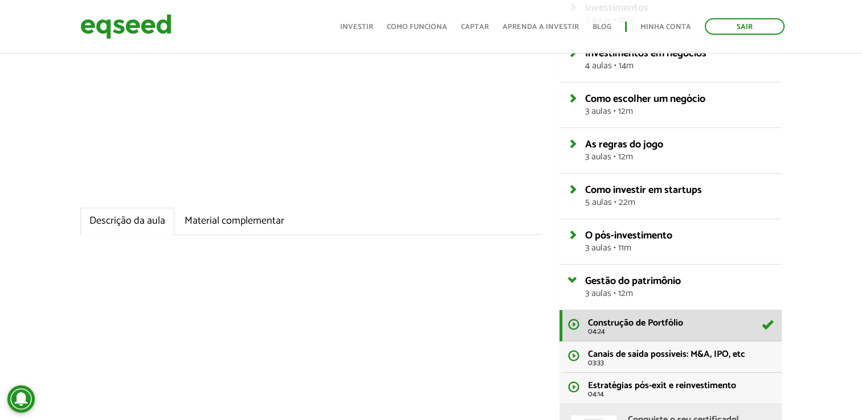
scroll to position [285, 0]
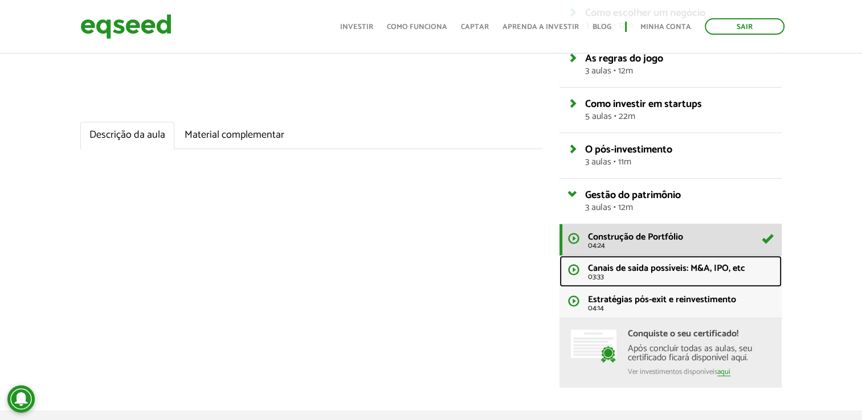
click at [630, 279] on span "03:33" at bounding box center [680, 276] width 185 height 7
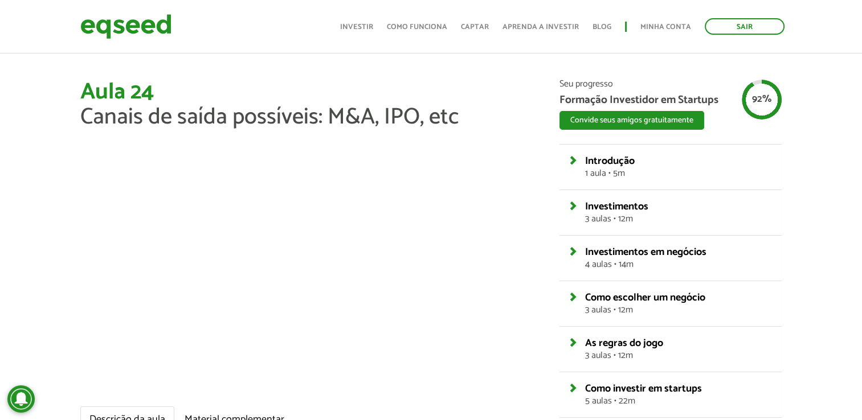
scroll to position [57, 0]
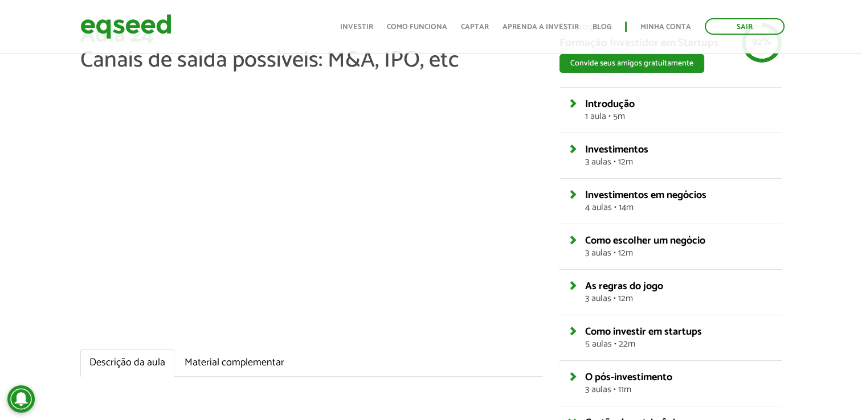
click at [552, 172] on div "Seu progresso Formação Investidor em Startups Convide seus amigos gratuitamente…" at bounding box center [670, 319] width 239 height 593
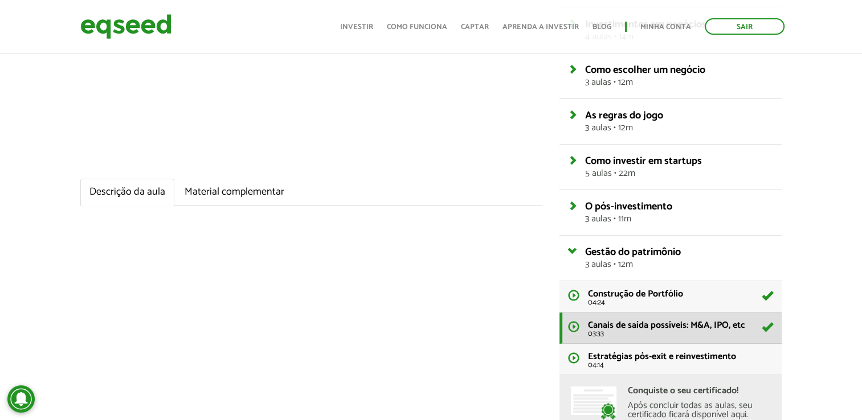
scroll to position [285, 0]
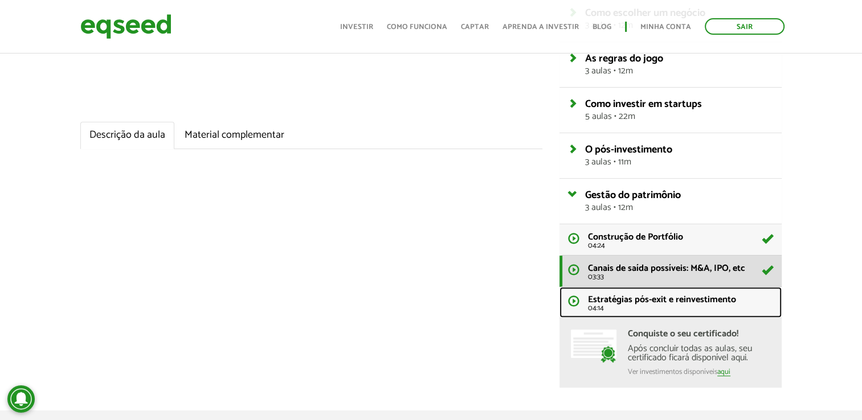
click at [629, 299] on span "Estratégias pós-exit e reinvestimento" at bounding box center [662, 299] width 148 height 15
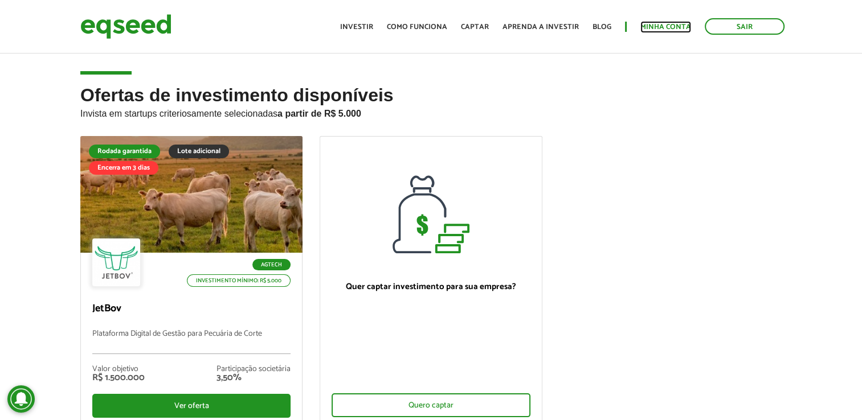
click at [677, 30] on link "Minha conta" at bounding box center [665, 26] width 51 height 7
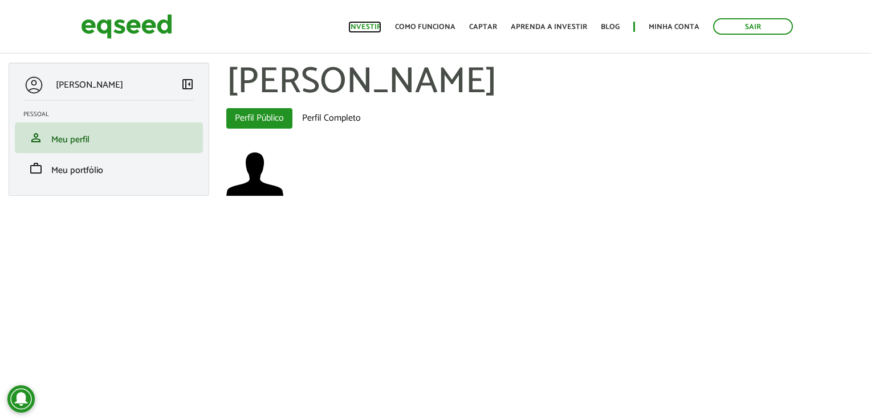
click at [373, 31] on link "Investir" at bounding box center [364, 26] width 33 height 7
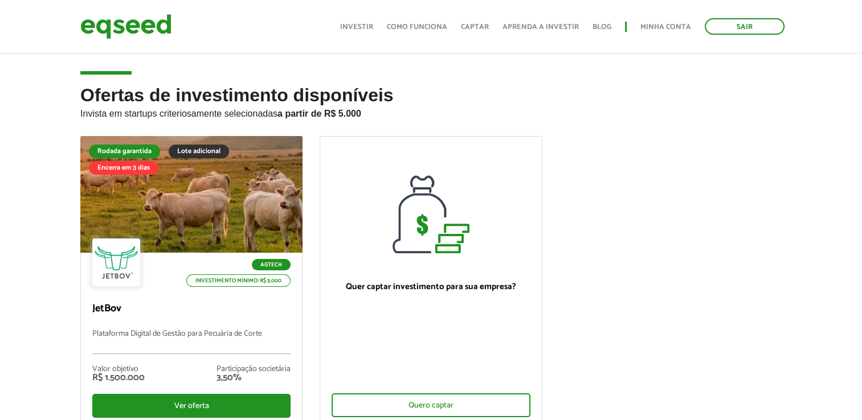
scroll to position [57, 0]
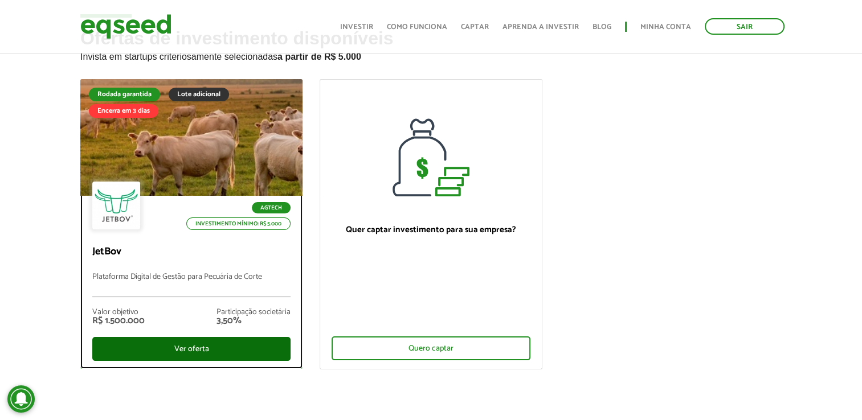
click at [224, 353] on div "Ver oferta" at bounding box center [191, 349] width 198 height 24
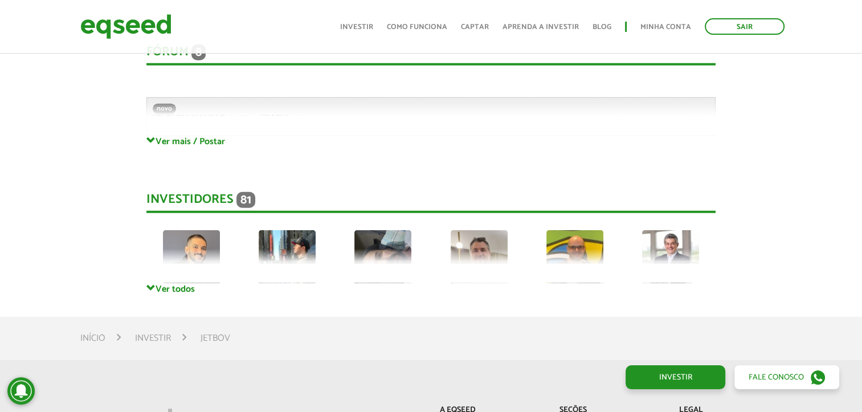
scroll to position [3063, 0]
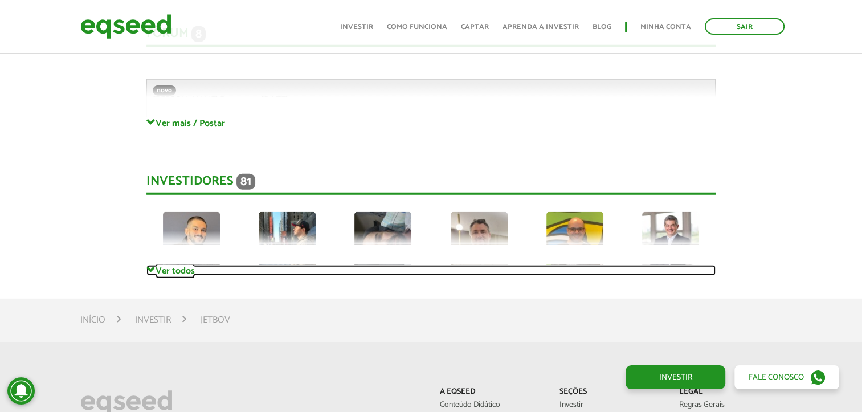
click at [175, 270] on link "Ver todos" at bounding box center [430, 270] width 569 height 11
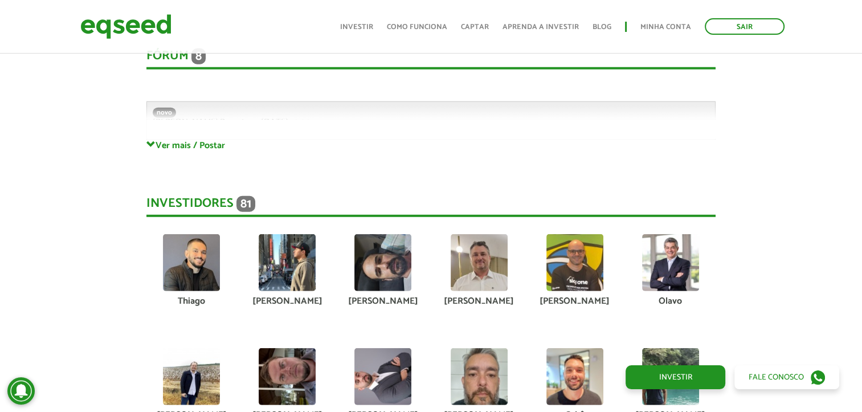
scroll to position [3006, 0]
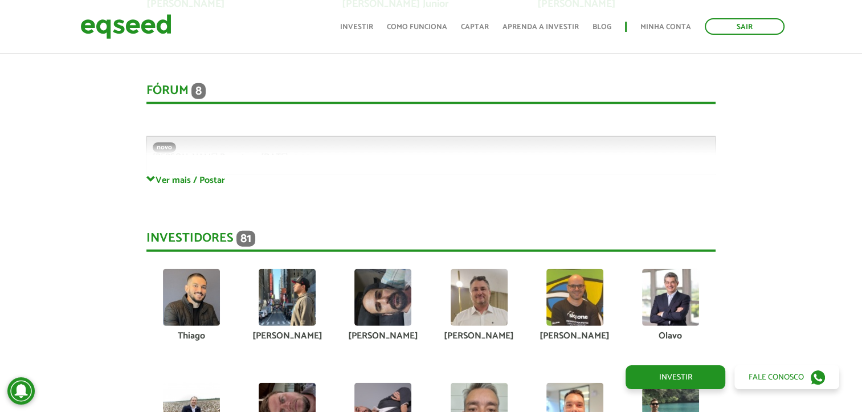
click at [675, 293] on img at bounding box center [670, 297] width 57 height 57
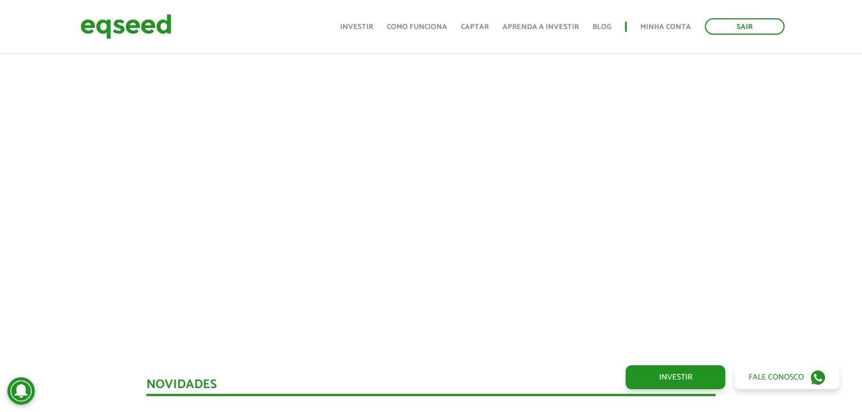
scroll to position [471, 0]
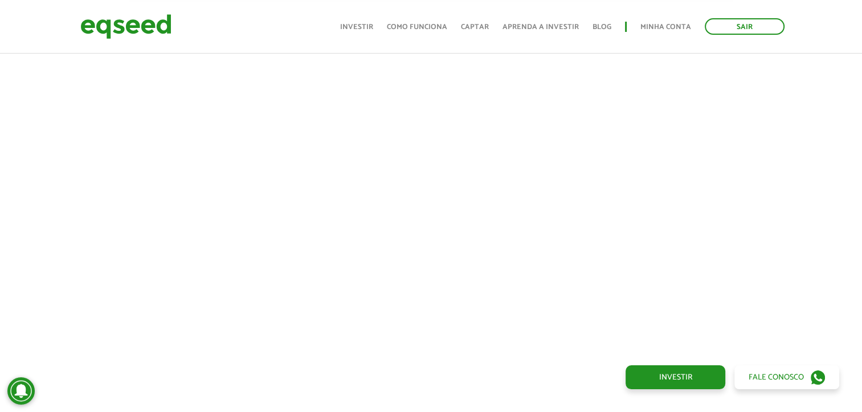
click at [816, 301] on div at bounding box center [431, 195] width 862 height 389
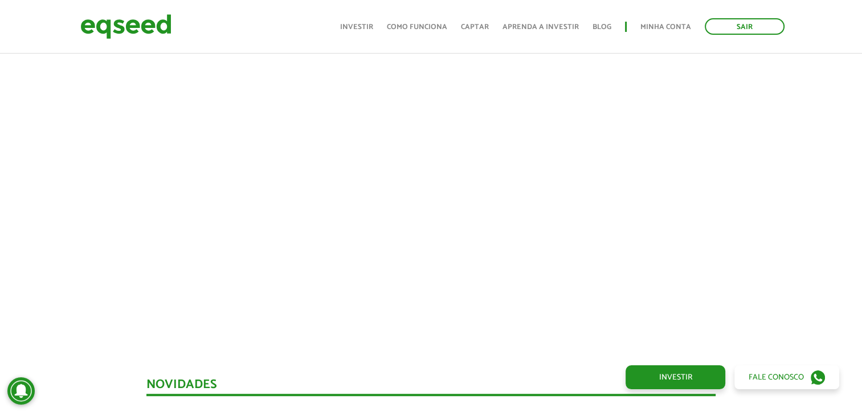
click at [823, 163] on div at bounding box center [431, 138] width 862 height 389
click at [784, 220] on div at bounding box center [431, 138] width 862 height 389
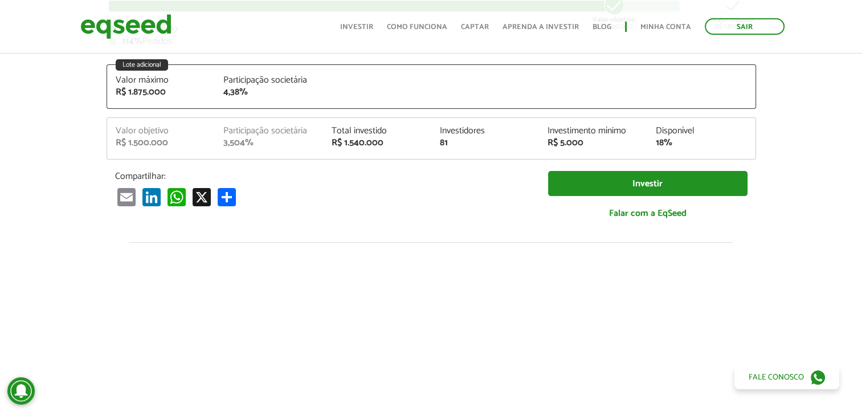
scroll to position [129, 0]
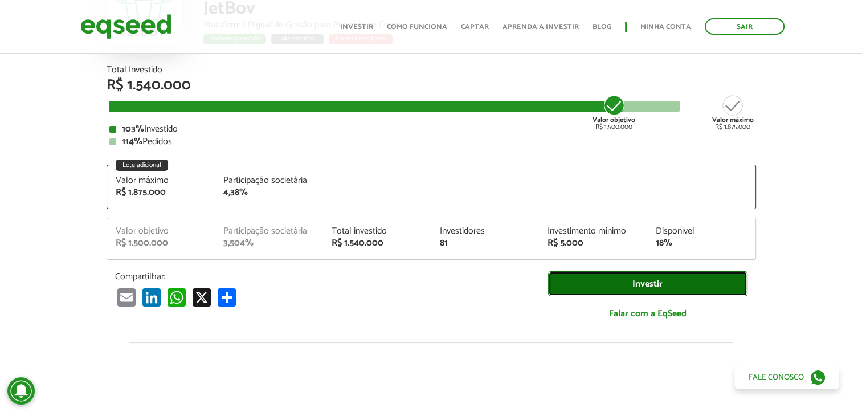
click at [613, 280] on link "Investir" at bounding box center [647, 284] width 199 height 26
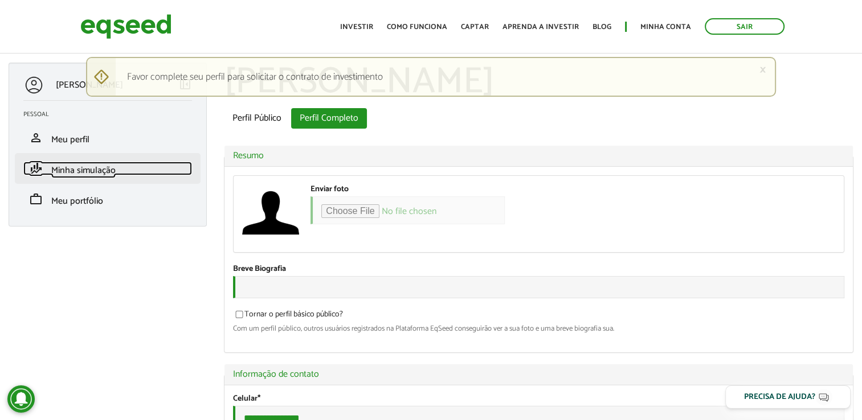
click at [69, 168] on span "Minha simulação" at bounding box center [83, 170] width 64 height 15
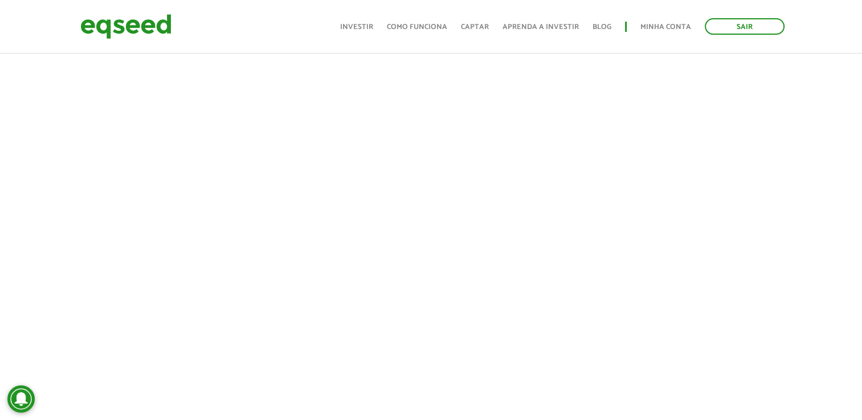
scroll to position [305, 0]
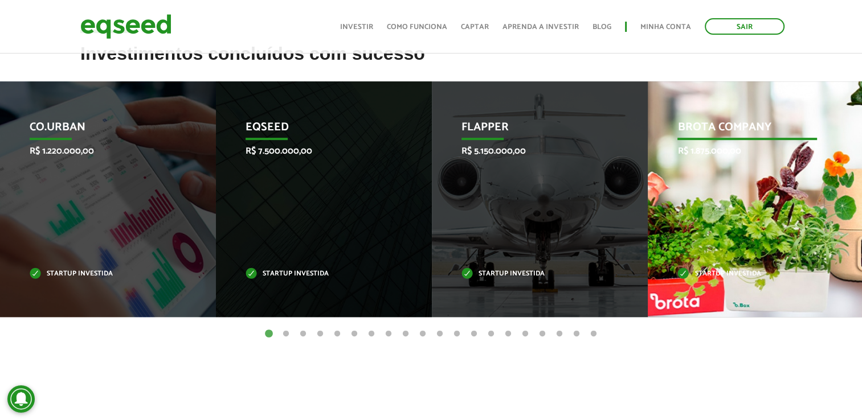
scroll to position [456, 0]
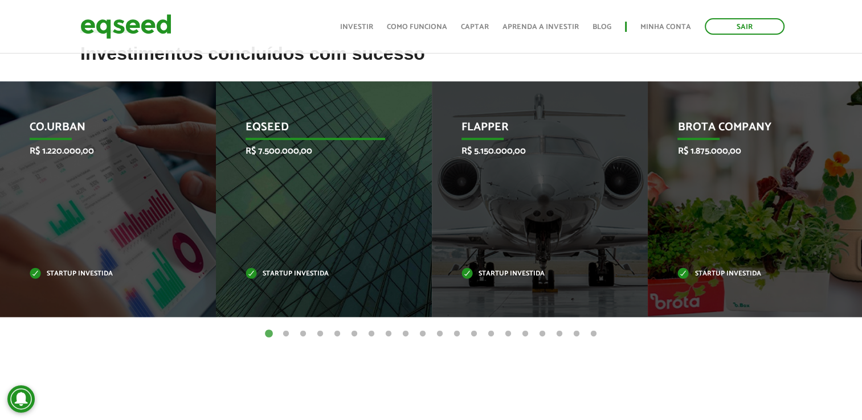
drag, startPoint x: 523, startPoint y: 240, endPoint x: 320, endPoint y: 271, distance: 205.7
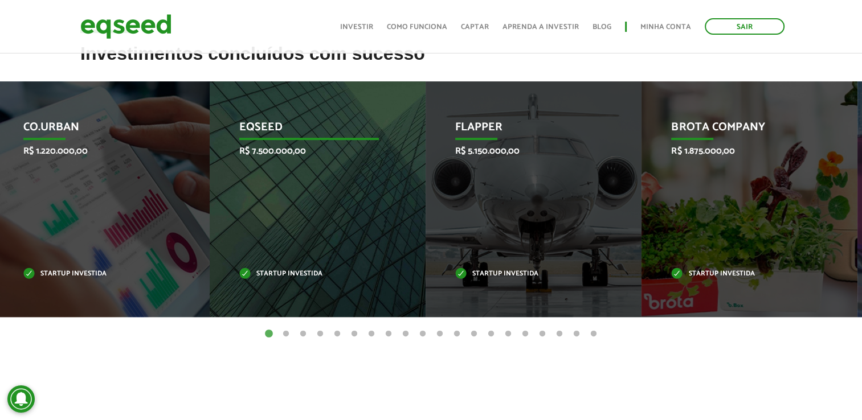
drag, startPoint x: 320, startPoint y: 271, endPoint x: 311, endPoint y: 272, distance: 8.7
click at [311, 272] on p "Startup investida" at bounding box center [308, 274] width 139 height 6
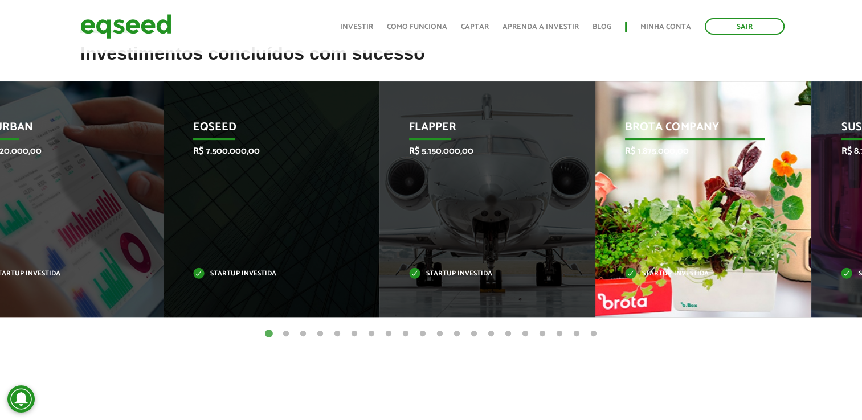
drag, startPoint x: 663, startPoint y: 199, endPoint x: 308, endPoint y: 210, distance: 355.7
click at [595, 210] on div "Brota Company R$ 1.875.000,00 Startup investida" at bounding box center [694, 199] width 199 height 236
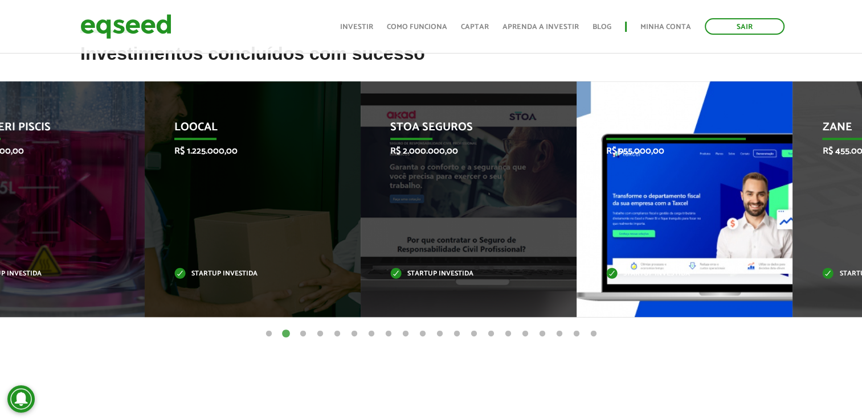
drag, startPoint x: 705, startPoint y: 183, endPoint x: 267, endPoint y: 215, distance: 439.3
click at [577, 215] on div "Taxcel R$ 955.000,00 Startup investida" at bounding box center [676, 199] width 199 height 236
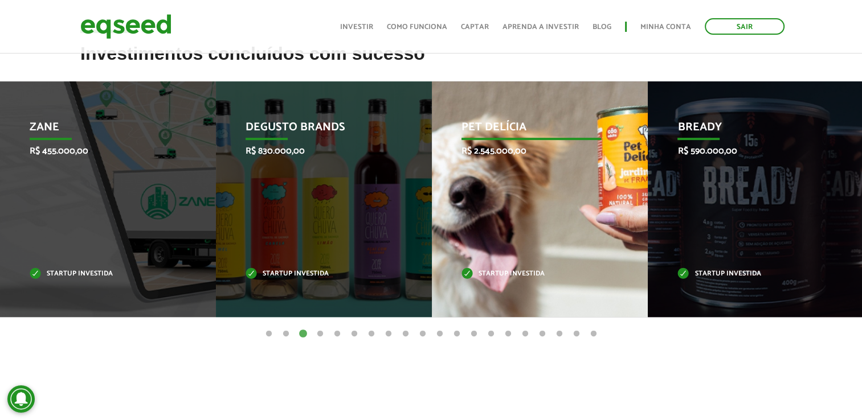
drag, startPoint x: 685, startPoint y: 177, endPoint x: 220, endPoint y: 188, distance: 465.1
click at [648, 183] on div "Bready R$ 590.000,00 Startup investida" at bounding box center [747, 199] width 199 height 236
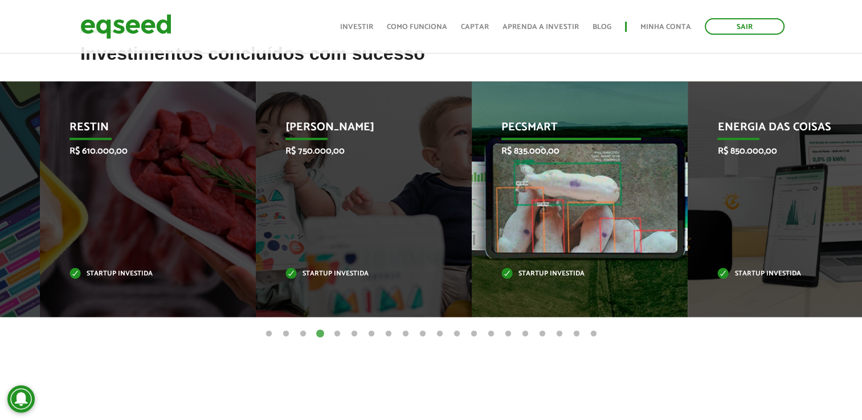
drag, startPoint x: 751, startPoint y: 182, endPoint x: 197, endPoint y: 227, distance: 555.7
click at [472, 227] on div "Pecsmart R$ 835.000,00 Startup investida" at bounding box center [571, 199] width 199 height 236
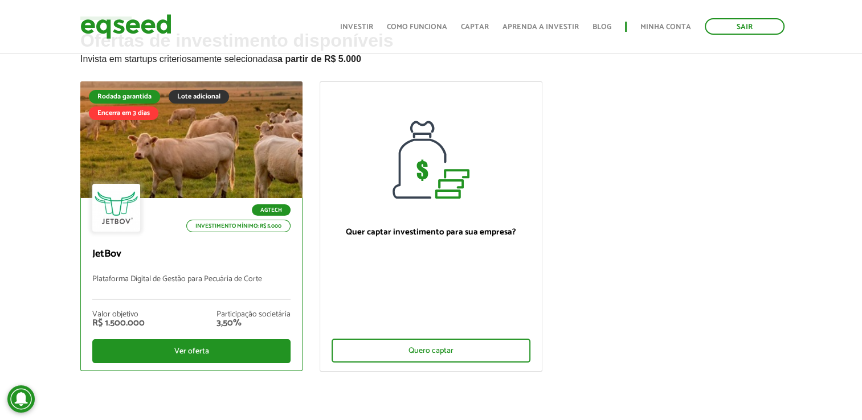
scroll to position [57, 0]
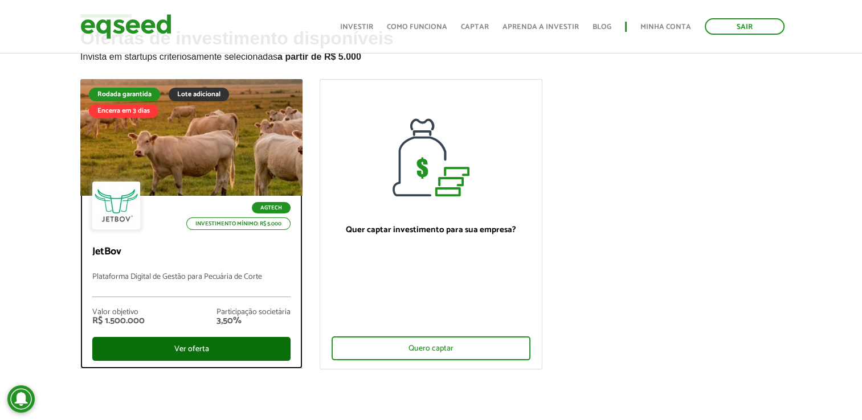
click at [206, 345] on div "Ver oferta" at bounding box center [191, 349] width 198 height 24
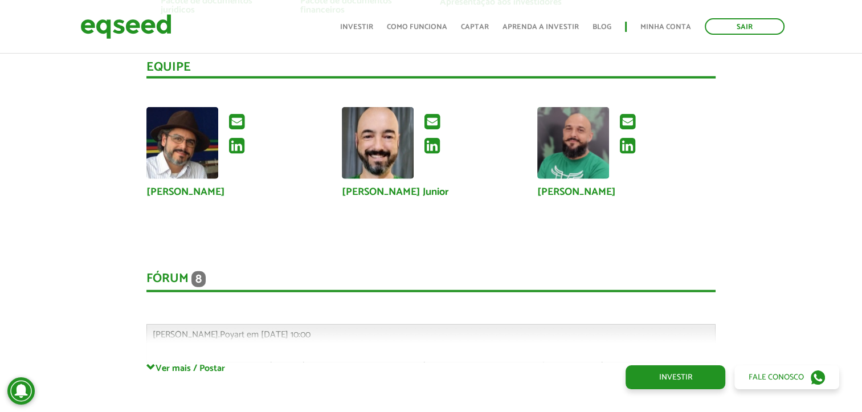
scroll to position [2892, 0]
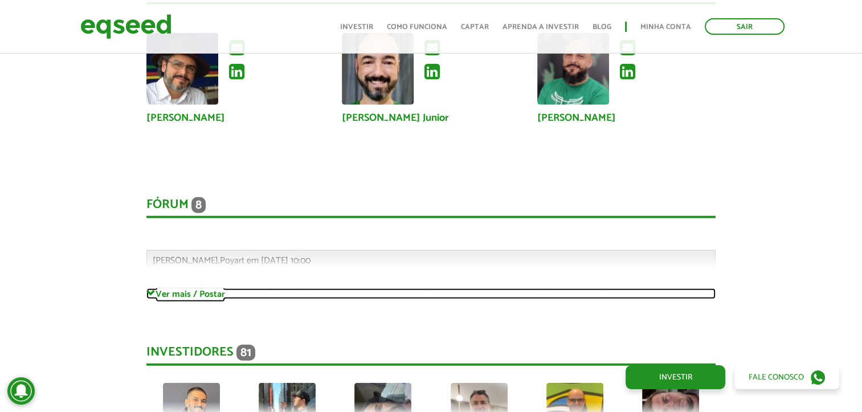
click at [203, 293] on link "Ver mais / Postar" at bounding box center [430, 293] width 569 height 11
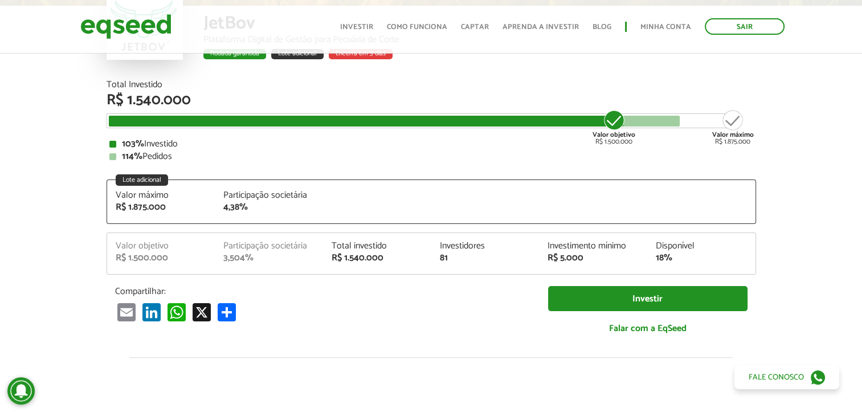
scroll to position [0, 0]
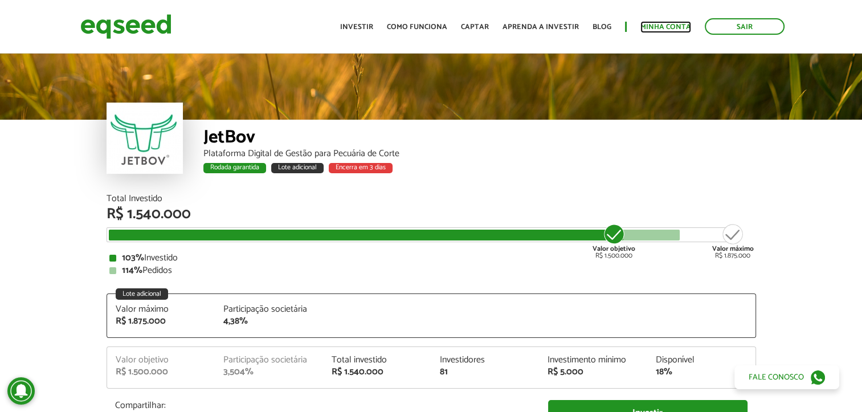
click at [656, 23] on link "Minha conta" at bounding box center [665, 26] width 51 height 7
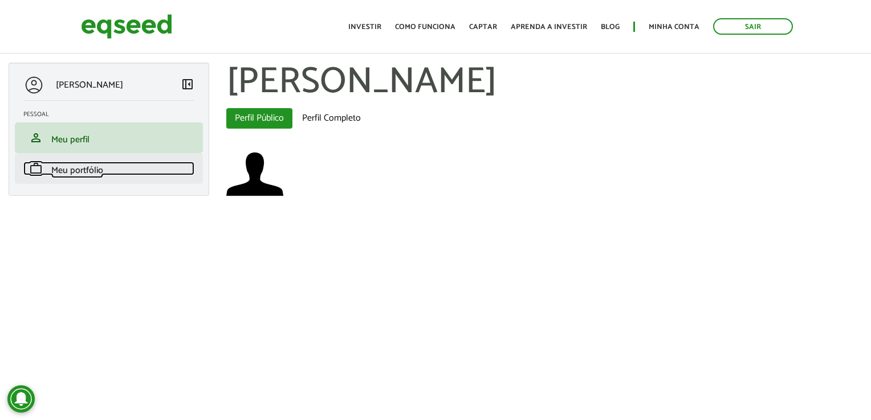
click at [85, 173] on span "Meu portfólio" at bounding box center [77, 170] width 52 height 15
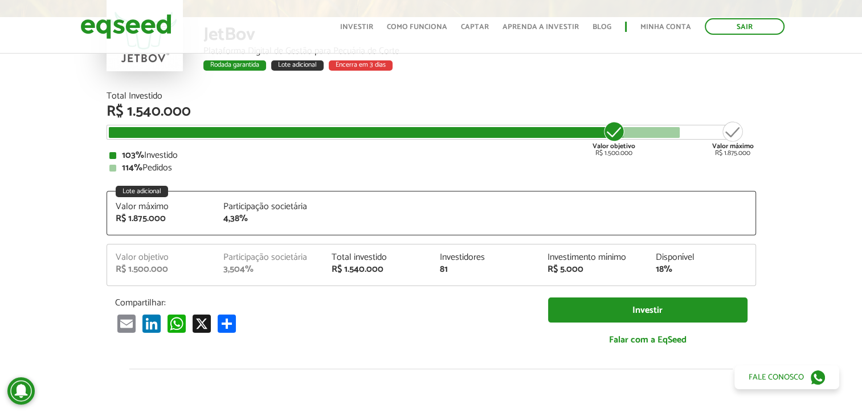
scroll to position [114, 0]
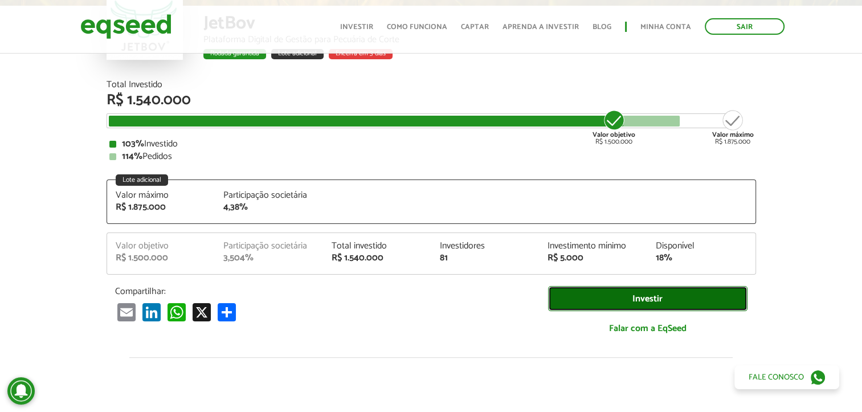
click at [654, 293] on link "Investir" at bounding box center [647, 299] width 199 height 26
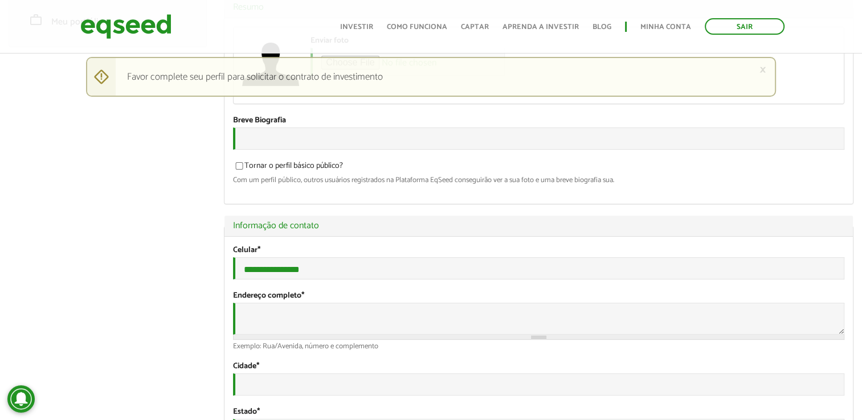
scroll to position [171, 0]
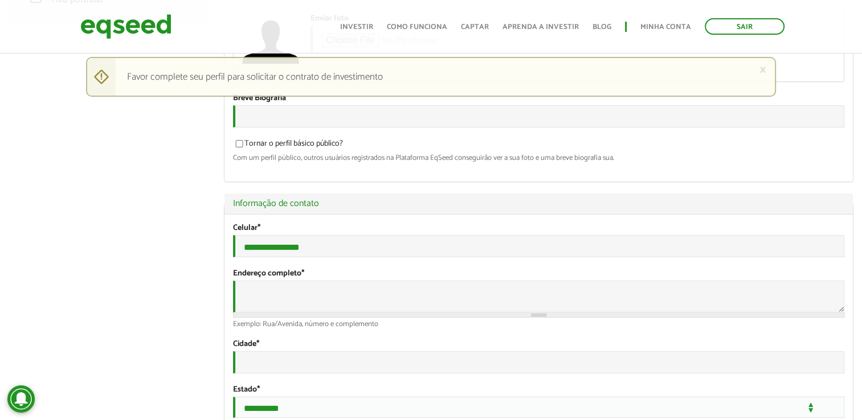
click at [336, 136] on div "Foto Enviar foto Seu rosto virtual ou imagem. Imagens maiores que 1024x1024 pix…" at bounding box center [538, 89] width 628 height 186
click at [338, 126] on input "Breve Biografia" at bounding box center [538, 116] width 611 height 22
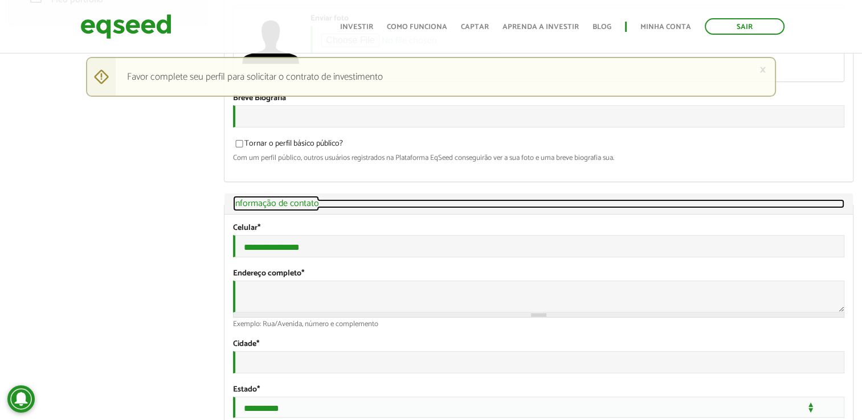
click at [335, 207] on link "Ocultar Informação de contato" at bounding box center [538, 203] width 611 height 9
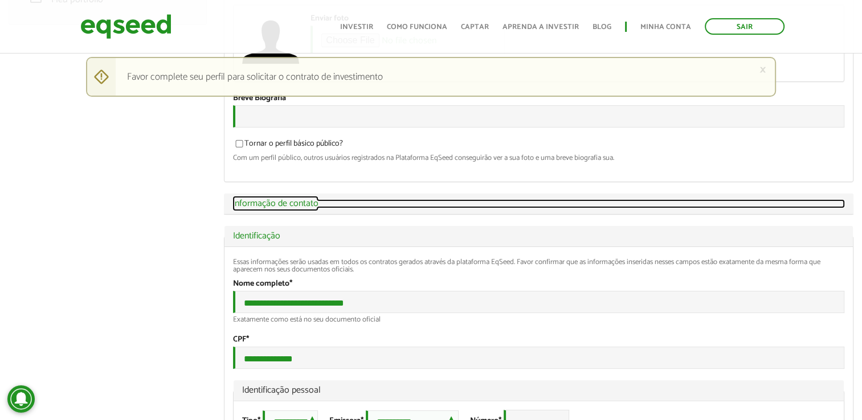
click at [335, 207] on link "Exibir Informação de contato" at bounding box center [538, 203] width 613 height 9
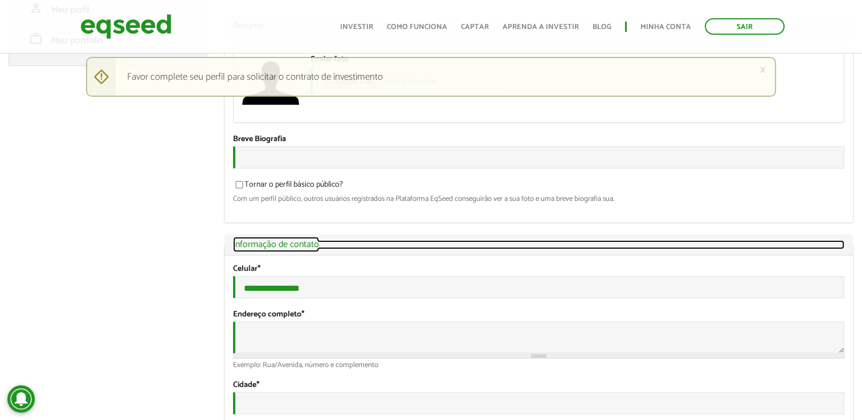
scroll to position [301, 0]
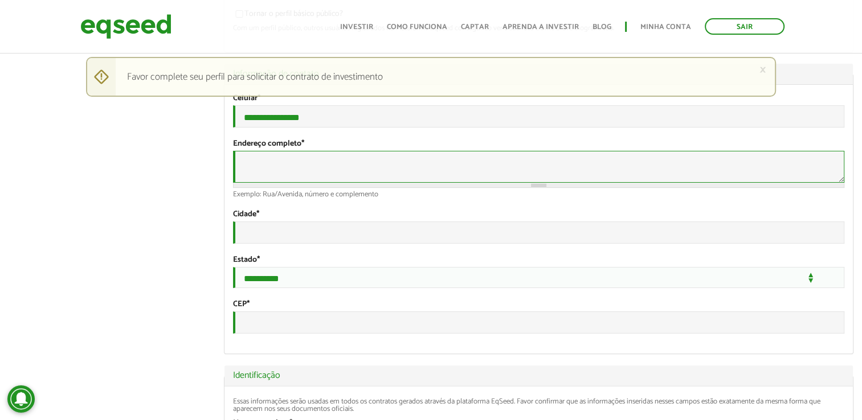
click at [340, 183] on textarea "Endereço completo *" at bounding box center [538, 167] width 611 height 32
type textarea "**********"
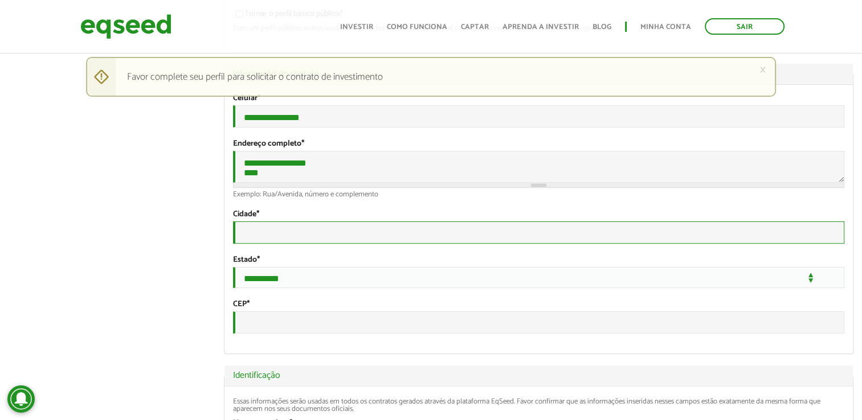
type input "**********"
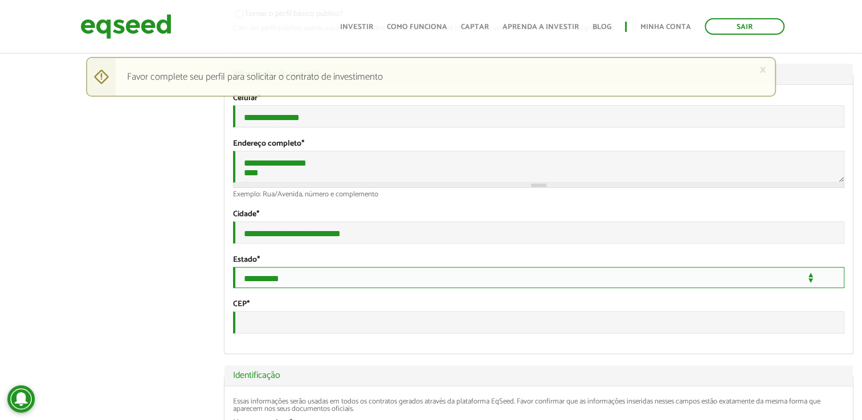
select select "**"
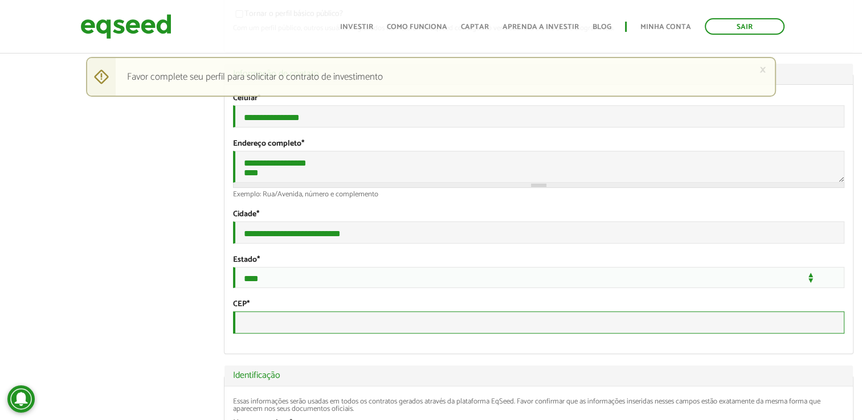
type input "*********"
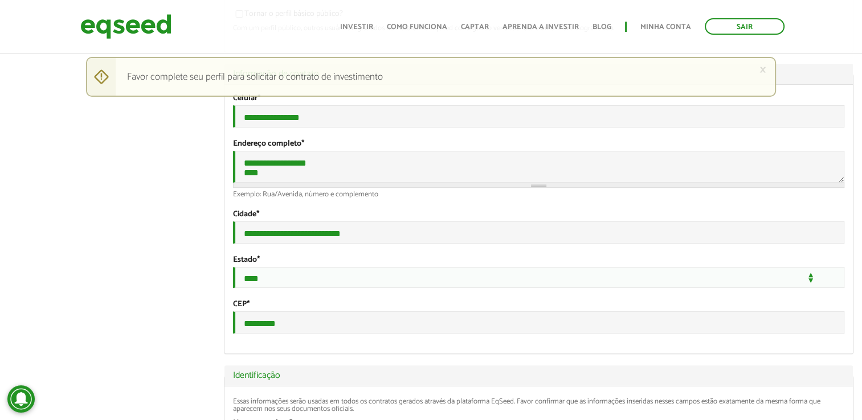
select select "***"
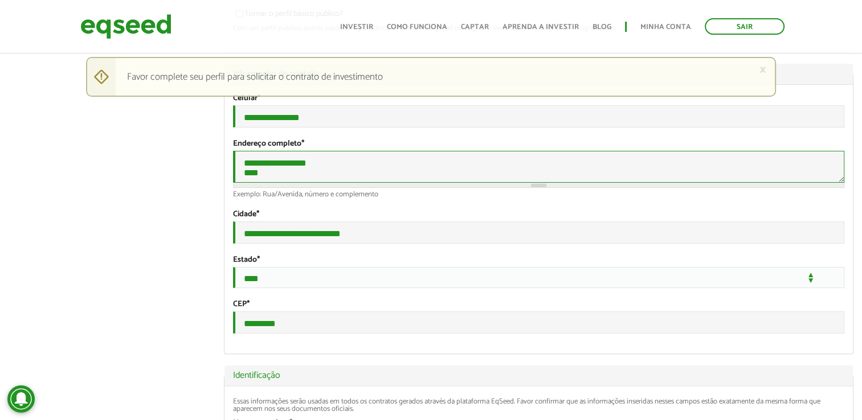
click at [307, 183] on textarea "**********" at bounding box center [538, 167] width 611 height 32
type textarea "**********"
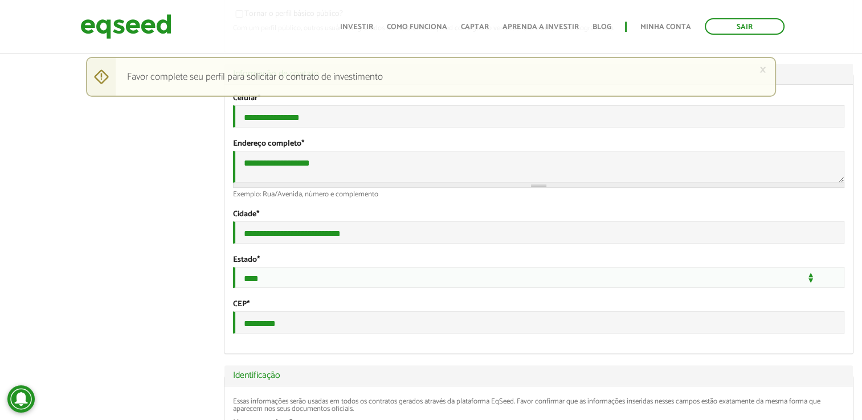
click at [528, 238] on div "**********" at bounding box center [538, 227] width 611 height 34
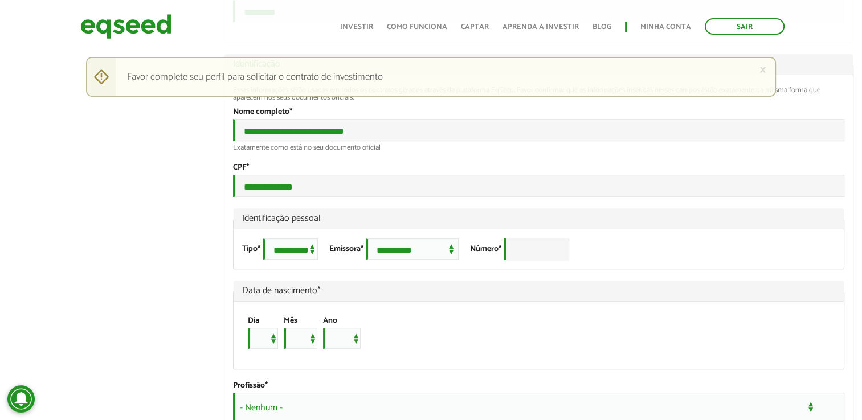
scroll to position [643, 0]
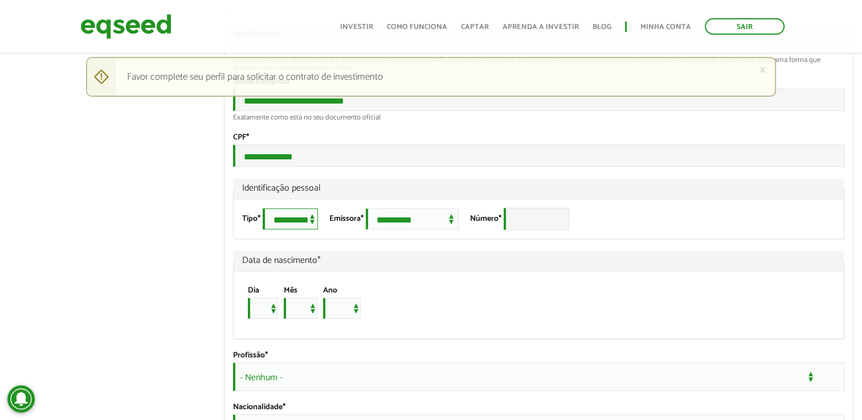
click at [318, 230] on select "**********" at bounding box center [290, 219] width 55 height 21
select select "**"
click at [264, 230] on select "**********" at bounding box center [290, 219] width 55 height 21
click at [423, 230] on select "**********" at bounding box center [412, 219] width 93 height 21
select select "***"
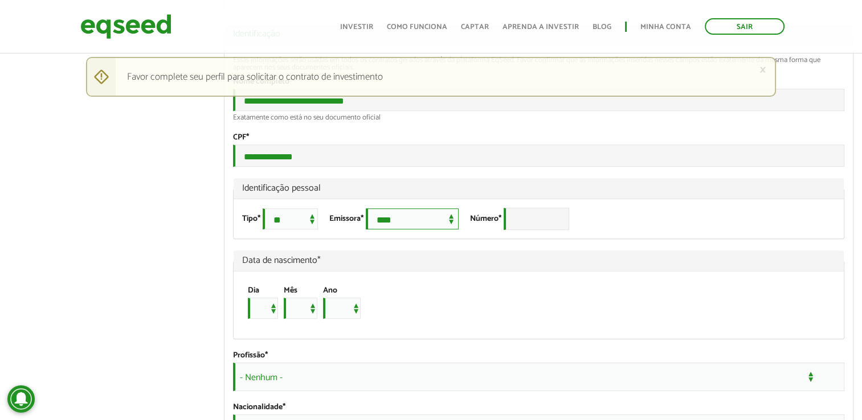
click at [377, 230] on select "**********" at bounding box center [412, 219] width 93 height 21
click at [538, 230] on input "Número *" at bounding box center [537, 219] width 66 height 22
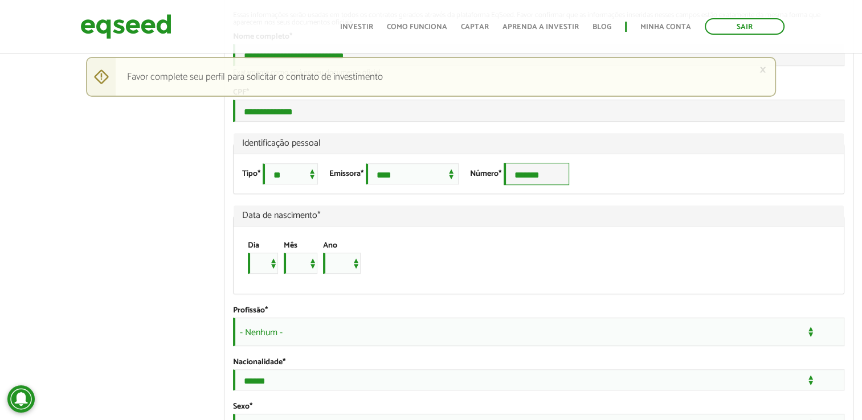
scroll to position [757, 0]
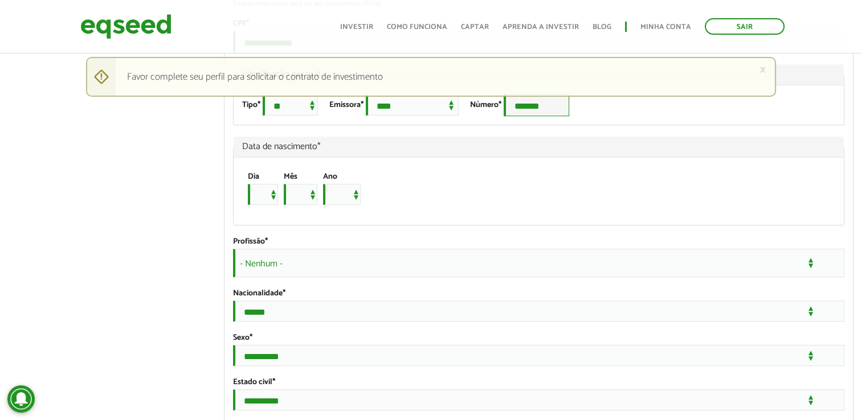
type input "*******"
click at [278, 205] on select "* * * * * * * * * ** ** ** ** ** ** ** ** ** ** ** ** ** ** ** ** ** ** ** ** *…" at bounding box center [263, 194] width 30 height 21
select select "*"
click at [248, 205] on select "* * * * * * * * * ** ** ** ** ** ** ** ** ** ** ** ** ** ** ** ** ** ** ** ** *…" at bounding box center [263, 194] width 30 height 21
click at [326, 211] on div "Dia * * * * * * * * * ** ** ** ** ** ** ** ** ** ** ** ** ** ** ** ** ** ** ** …" at bounding box center [304, 188] width 124 height 44
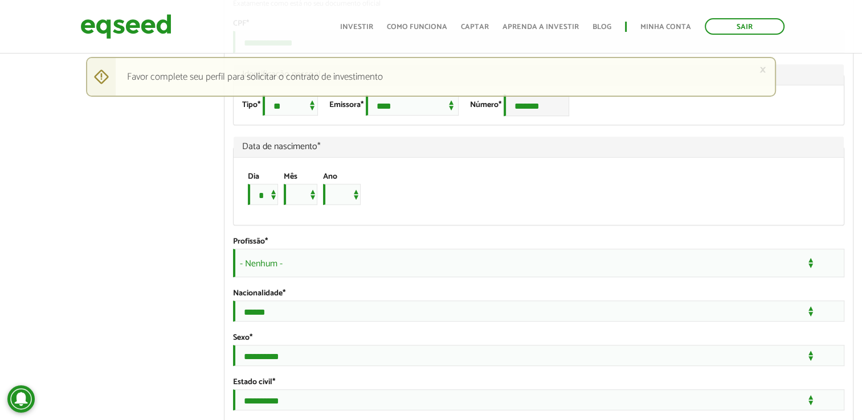
click at [324, 211] on div "Dia * * * * * * * * * ** ** ** ** ** ** ** ** ** ** ** ** ** ** ** ** ** ** ** …" at bounding box center [304, 188] width 124 height 44
click at [316, 205] on select "*** *** *** *** *** *** *** *** *** *** *** ***" at bounding box center [301, 194] width 34 height 21
select select "*"
click at [286, 205] on select "*** *** *** *** *** *** *** *** *** *** *** ***" at bounding box center [301, 194] width 34 height 21
click at [356, 205] on select "**** **** **** **** **** **** **** **** **** **** **** **** **** **** **** ****…" at bounding box center [342, 194] width 38 height 21
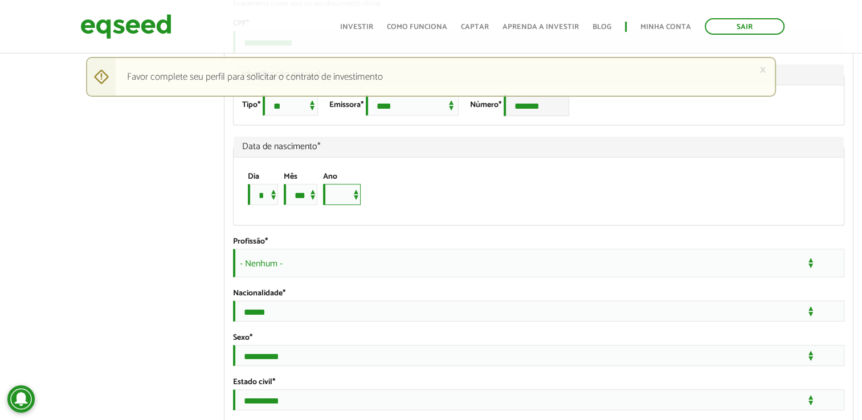
select select "****"
click at [329, 205] on select "**** **** **** **** **** **** **** **** **** **** **** **** **** **** **** ****…" at bounding box center [342, 194] width 38 height 21
click at [516, 284] on div "**********" at bounding box center [538, 181] width 628 height 500
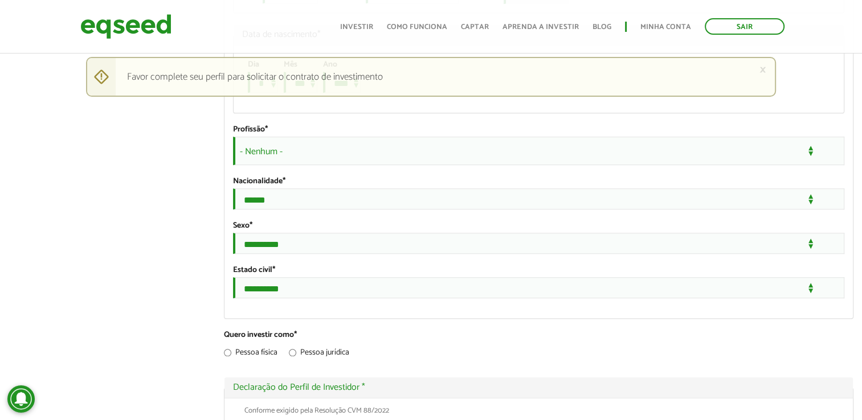
scroll to position [871, 0]
click at [323, 164] on span "- Nenhum -" at bounding box center [538, 149] width 611 height 28
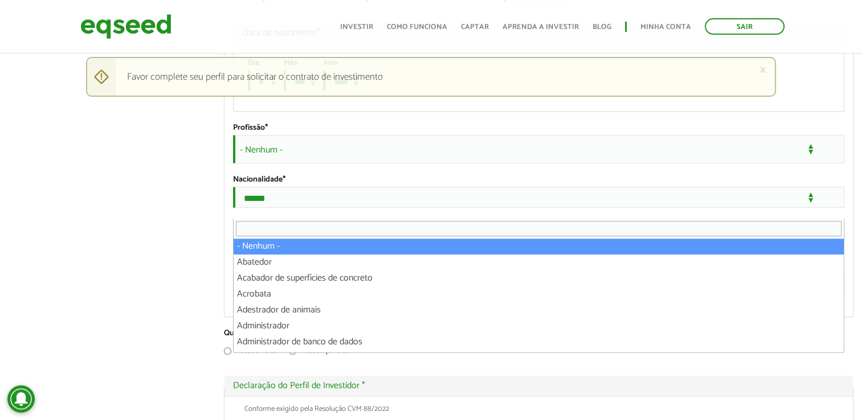
click at [329, 164] on span "- Nenhum -" at bounding box center [538, 149] width 611 height 28
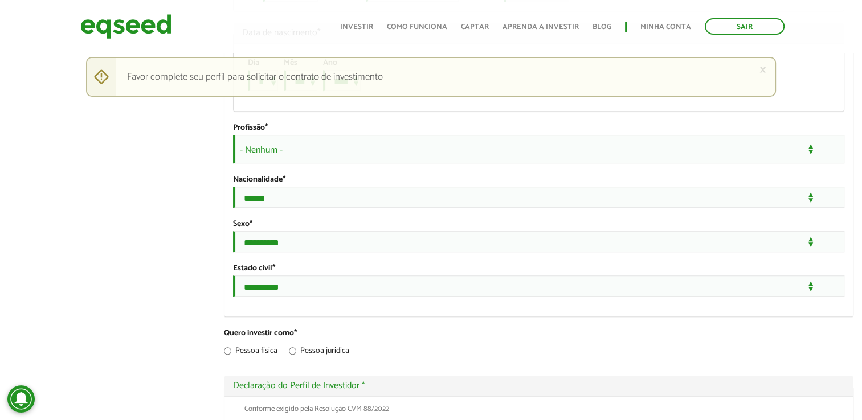
click at [329, 164] on span "- Nenhum -" at bounding box center [538, 149] width 611 height 28
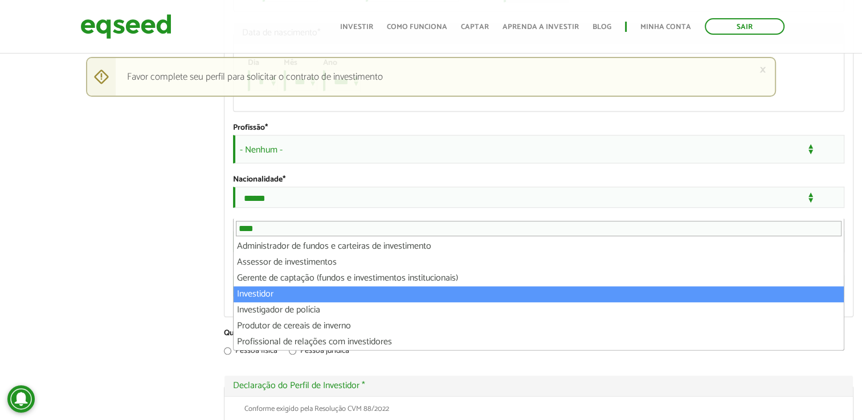
type input "****"
select select "**********"
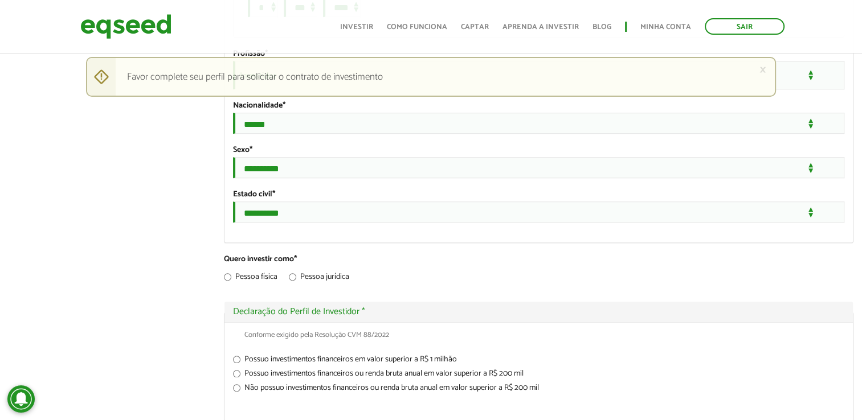
scroll to position [985, 0]
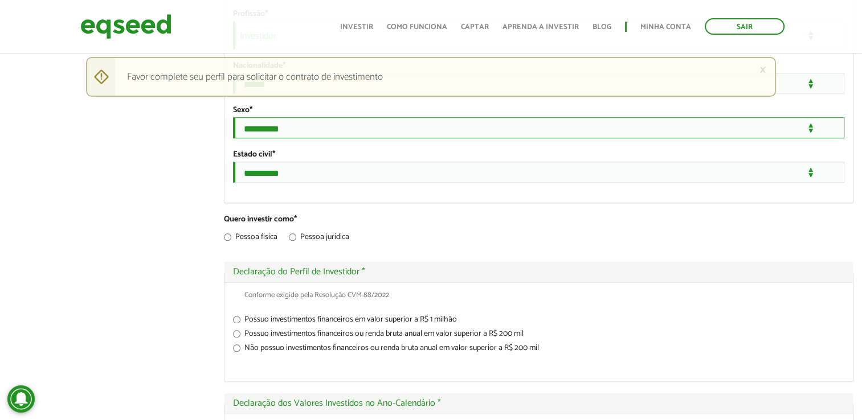
click at [310, 138] on select "**********" at bounding box center [538, 127] width 611 height 21
select select "***"
click at [233, 138] on select "**********" at bounding box center [538, 127] width 611 height 21
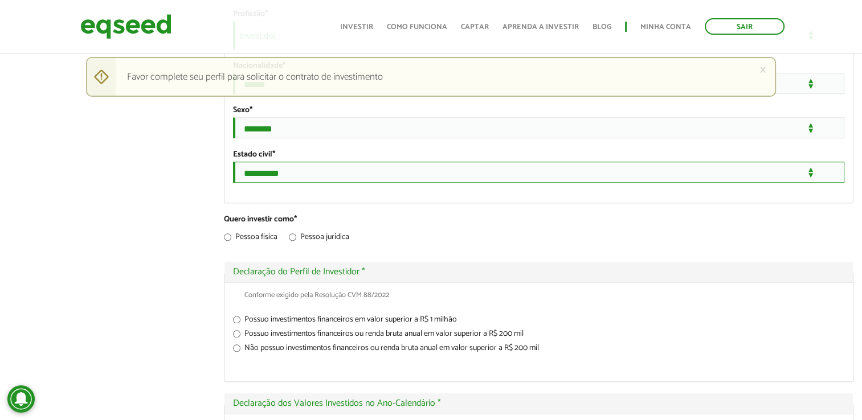
click at [287, 183] on select "**********" at bounding box center [538, 172] width 611 height 21
select select "***"
click at [233, 183] on select "**********" at bounding box center [538, 172] width 611 height 21
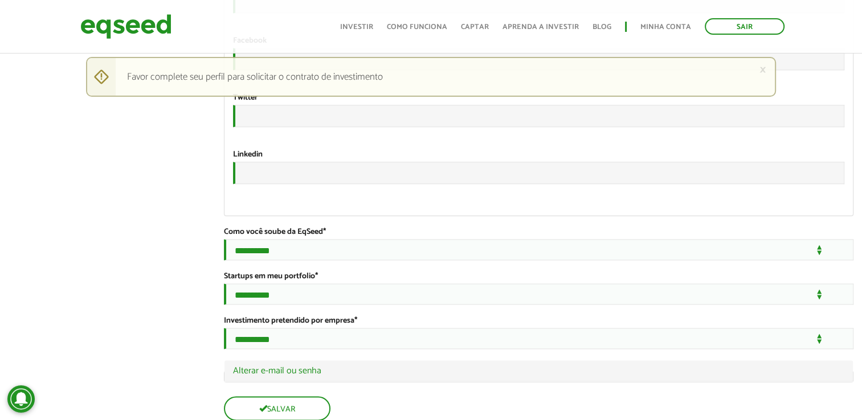
scroll to position [1896, 0]
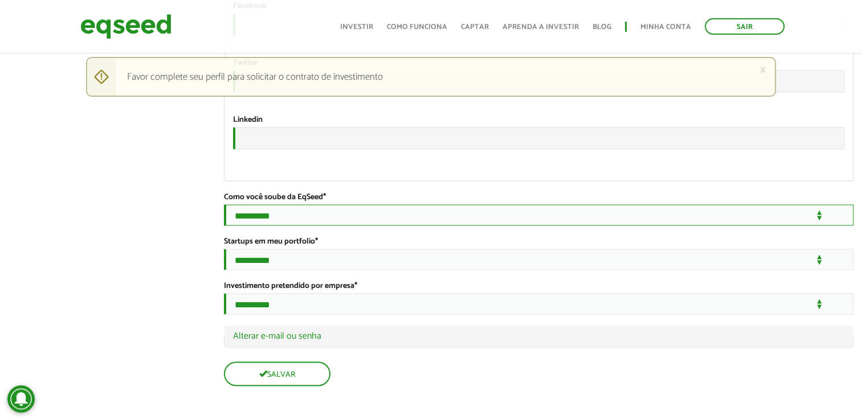
click at [319, 226] on select "**********" at bounding box center [539, 215] width 630 height 21
select select "***"
click at [224, 226] on select "**********" at bounding box center [539, 215] width 630 height 21
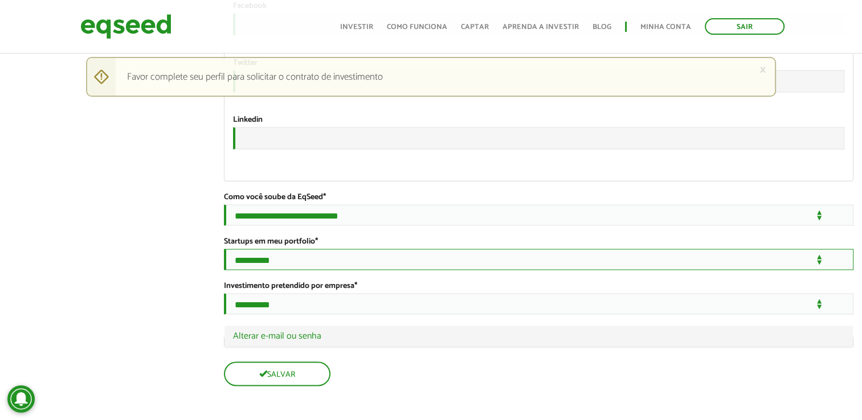
click at [309, 250] on select "**********" at bounding box center [539, 259] width 630 height 21
select select "***"
click at [224, 249] on select "**********" at bounding box center [539, 259] width 630 height 21
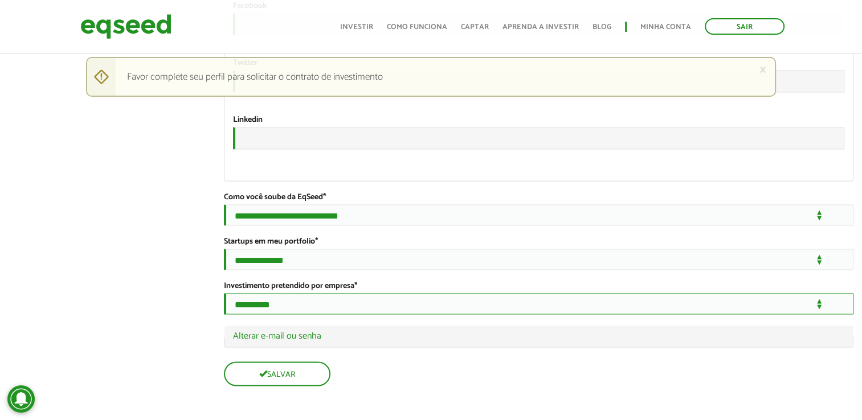
click at [283, 307] on select "**********" at bounding box center [539, 303] width 630 height 21
click at [282, 307] on select "**********" at bounding box center [539, 303] width 630 height 21
select select "***"
click at [224, 293] on select "**********" at bounding box center [539, 303] width 630 height 21
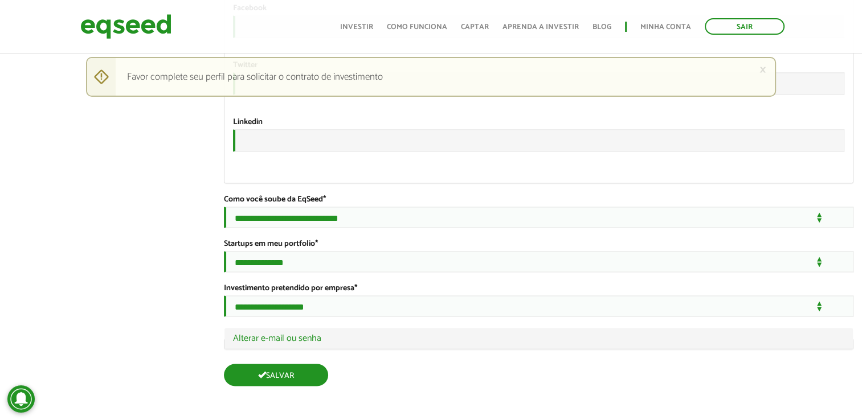
click at [321, 372] on button "Salvar" at bounding box center [276, 375] width 104 height 22
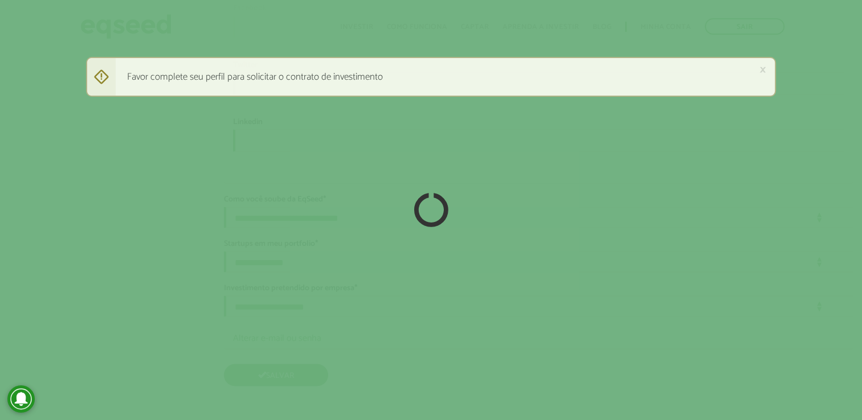
scroll to position [1955, 0]
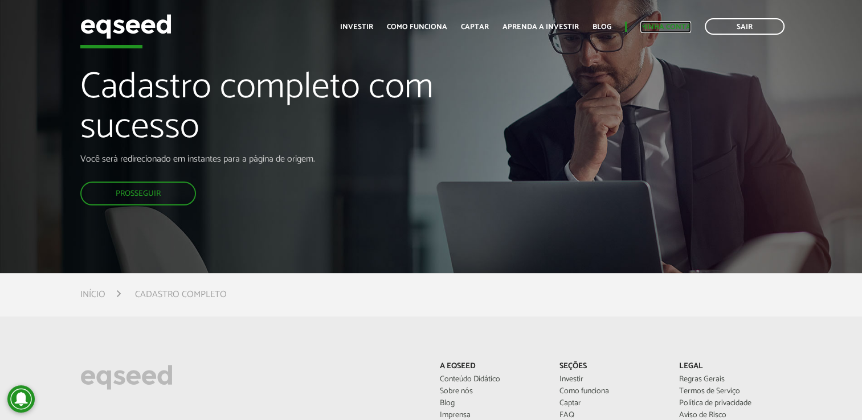
click at [668, 23] on link "Minha conta" at bounding box center [665, 26] width 51 height 7
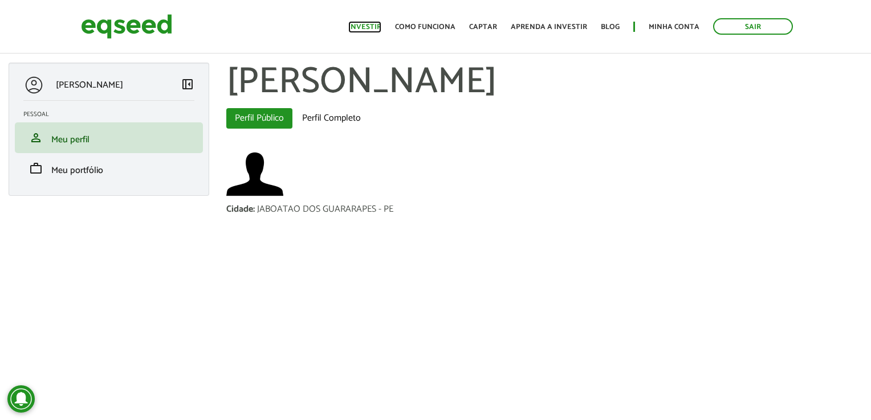
click at [381, 23] on link "Investir" at bounding box center [364, 26] width 33 height 7
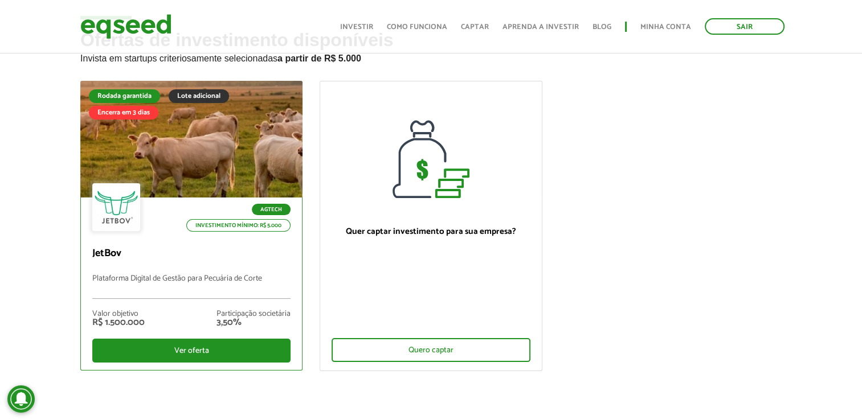
scroll to position [114, 0]
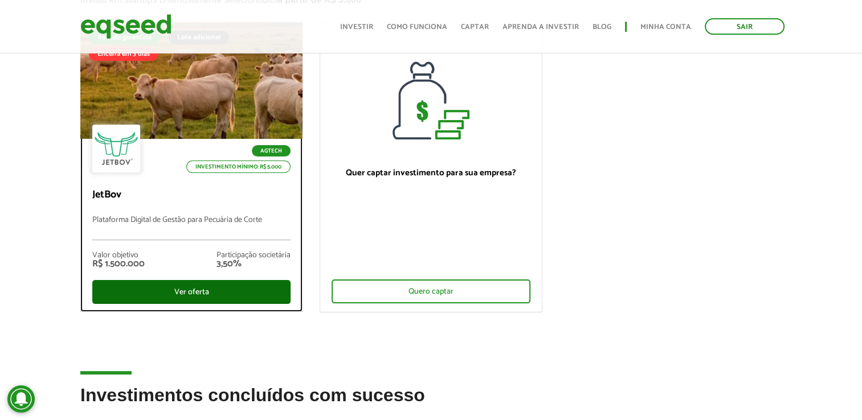
click at [207, 284] on div "Ver oferta" at bounding box center [191, 292] width 198 height 24
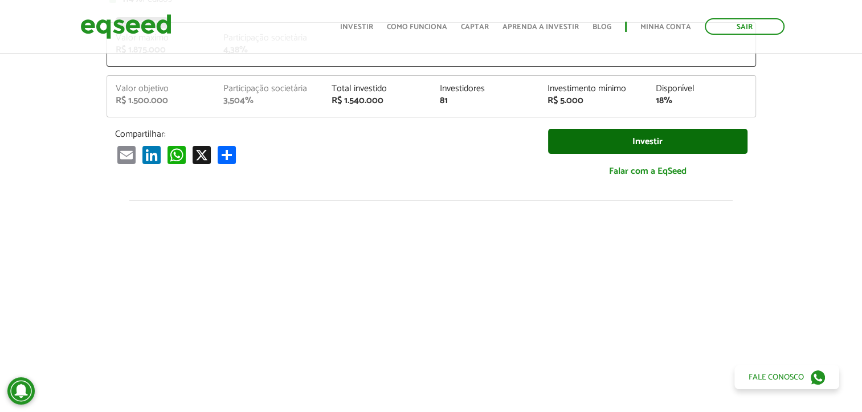
scroll to position [214, 0]
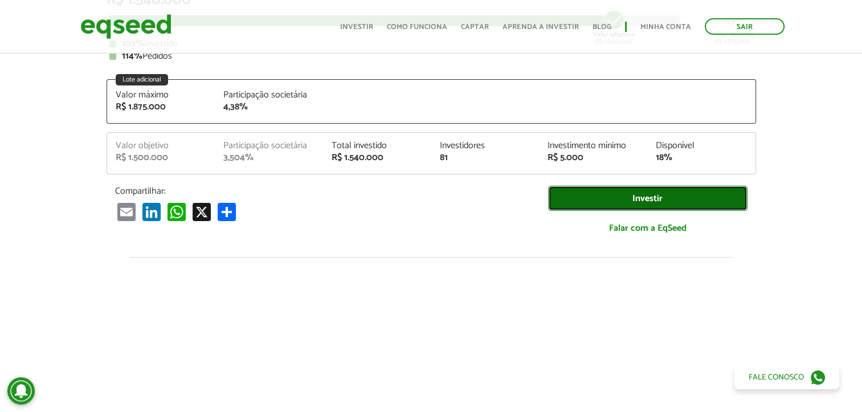
click at [644, 197] on link "Investir" at bounding box center [647, 199] width 199 height 26
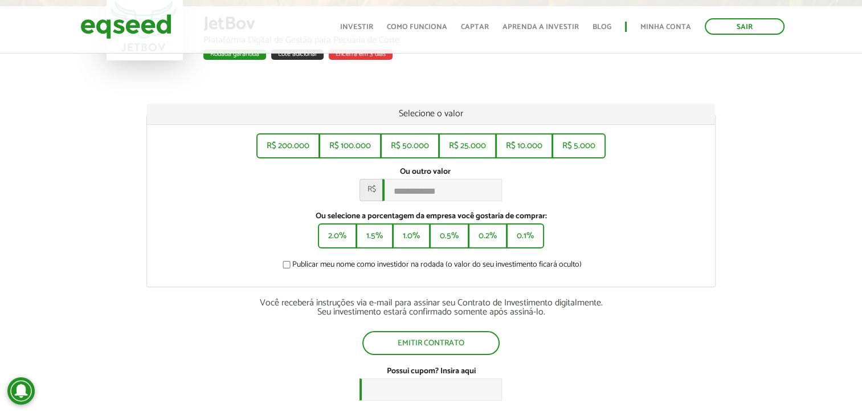
scroll to position [114, 0]
click at [572, 140] on button "R$ 5.000" at bounding box center [578, 144] width 51 height 23
click at [534, 232] on button "0.1%" at bounding box center [525, 234] width 35 height 23
click at [495, 238] on button "0.2%" at bounding box center [488, 234] width 36 height 23
click at [525, 234] on button "0.1%" at bounding box center [525, 234] width 35 height 23
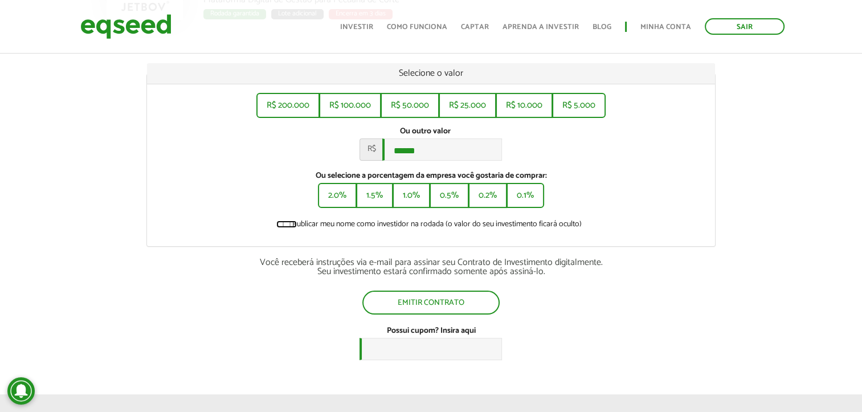
scroll to position [171, 0]
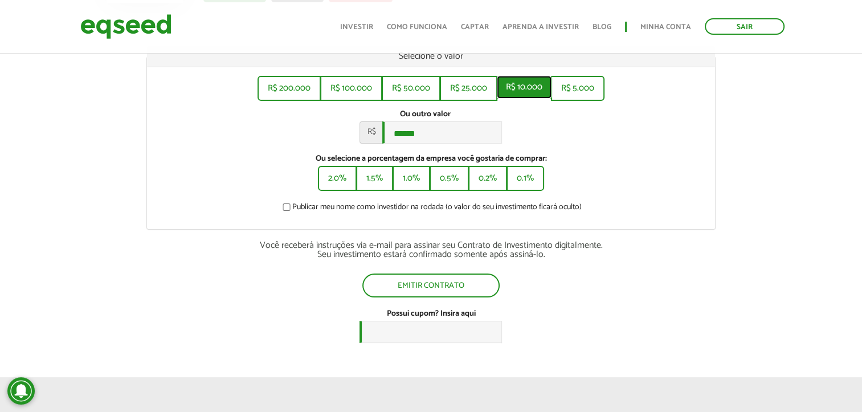
click at [515, 84] on button "R$ 10.000" at bounding box center [524, 87] width 55 height 23
click at [341, 189] on button "2.0%" at bounding box center [337, 177] width 36 height 23
click at [380, 186] on button "1.5%" at bounding box center [374, 177] width 35 height 23
click at [414, 186] on button "1.0%" at bounding box center [411, 177] width 35 height 23
click at [458, 186] on button "0.5%" at bounding box center [449, 177] width 37 height 23
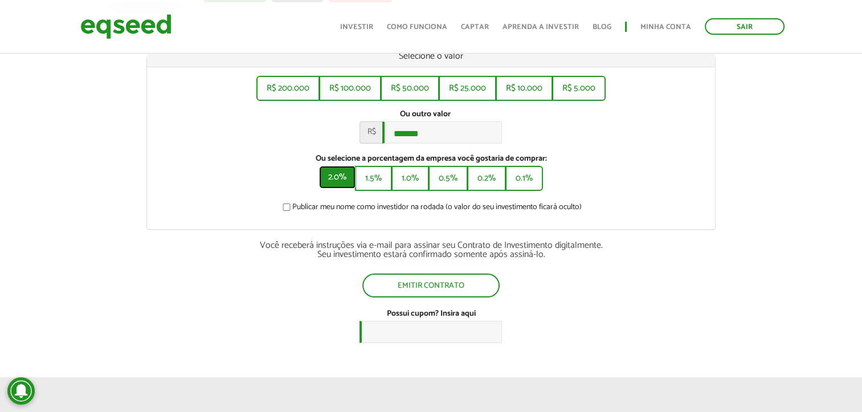
click at [326, 181] on button "2.0%" at bounding box center [337, 177] width 36 height 23
click at [409, 179] on button "1.0%" at bounding box center [411, 177] width 35 height 23
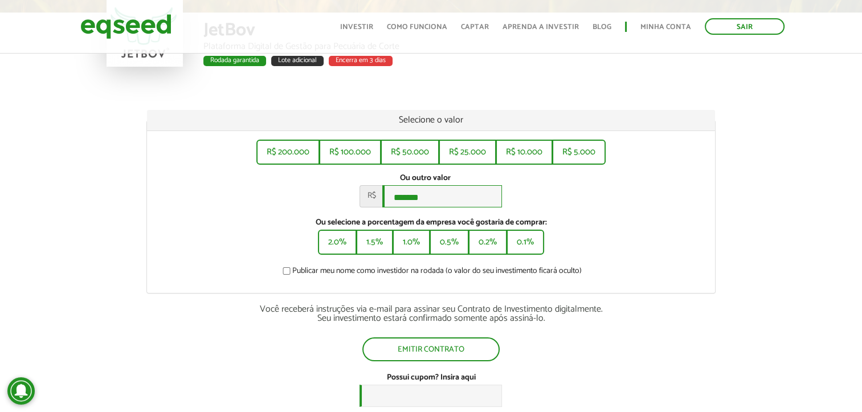
scroll to position [57, 0]
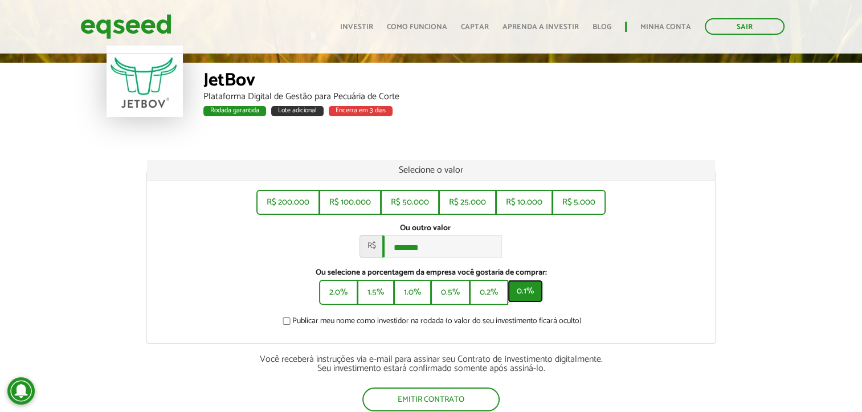
click at [524, 292] on button "0.1%" at bounding box center [525, 291] width 35 height 23
click at [509, 207] on button "R$ 10.000" at bounding box center [524, 201] width 55 height 23
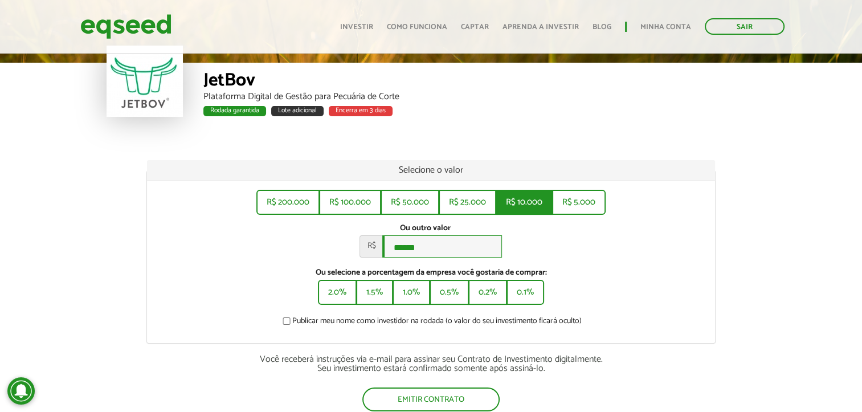
type input "******"
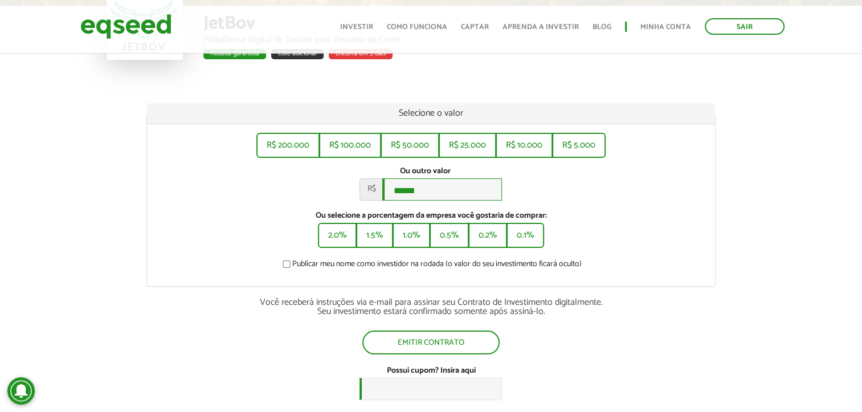
scroll to position [0, 0]
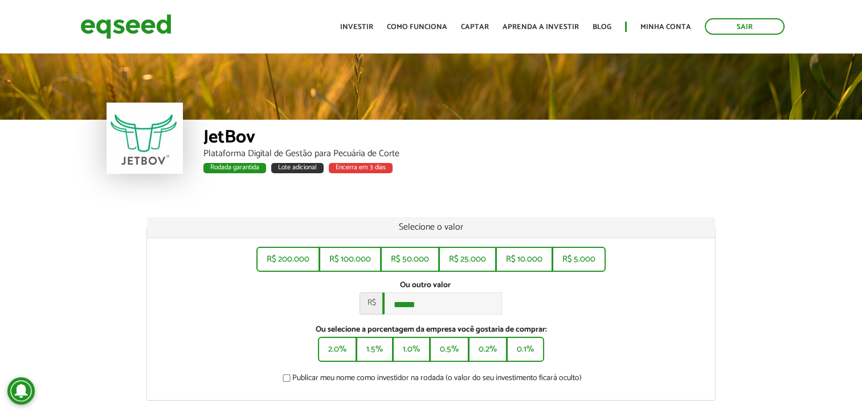
click at [459, 153] on div "Plataforma Digital de Gestão para Pecuária de Corte" at bounding box center [479, 153] width 553 height 9
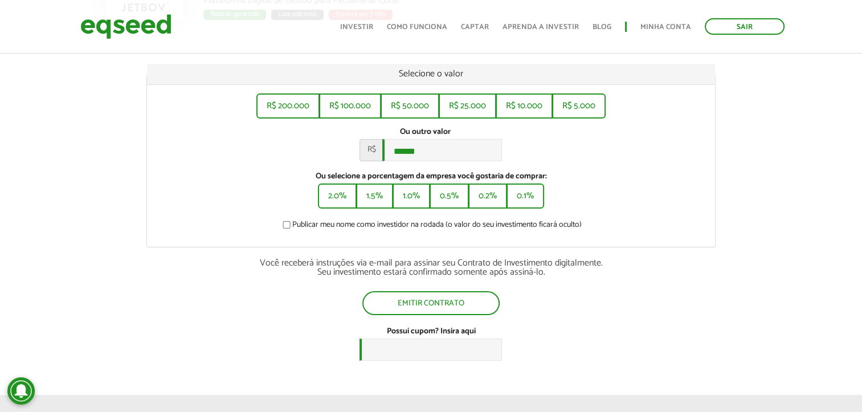
scroll to position [342, 0]
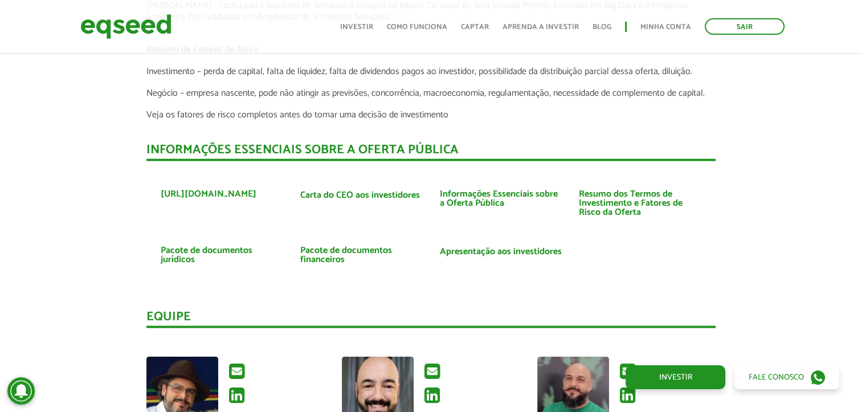
scroll to position [2593, 0]
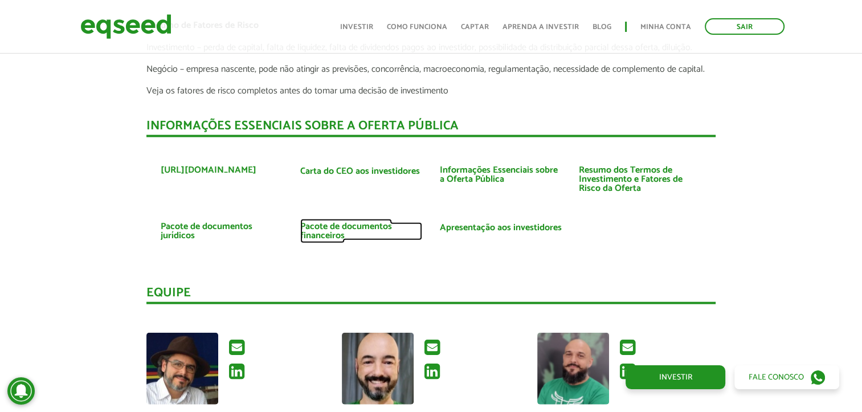
click at [326, 235] on link "Pacote de documentos financeiros" at bounding box center [361, 231] width 123 height 18
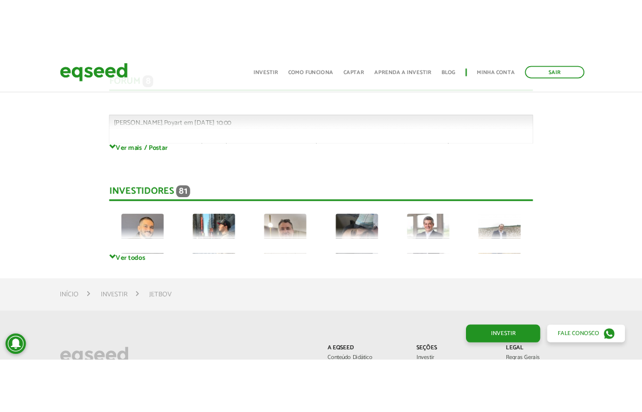
scroll to position [3048, 0]
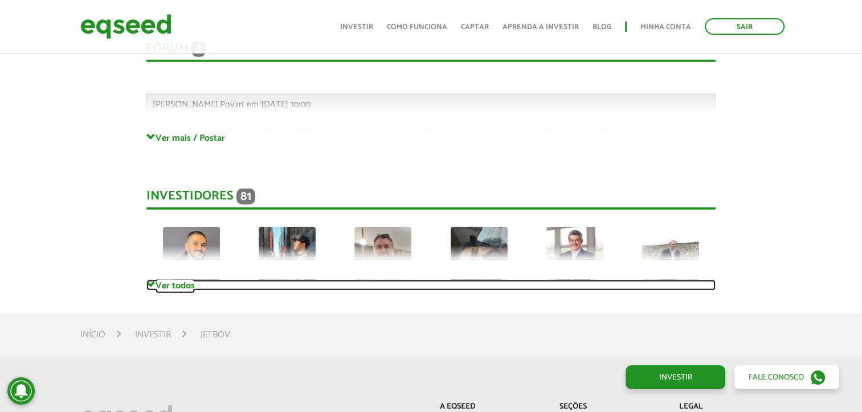
click at [189, 288] on link "Ver todos" at bounding box center [430, 285] width 569 height 11
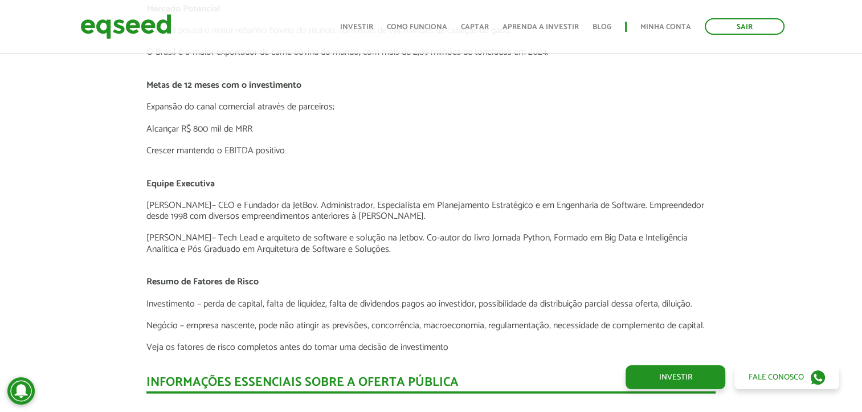
scroll to position [2350, 0]
